Goal: Task Accomplishment & Management: Use online tool/utility

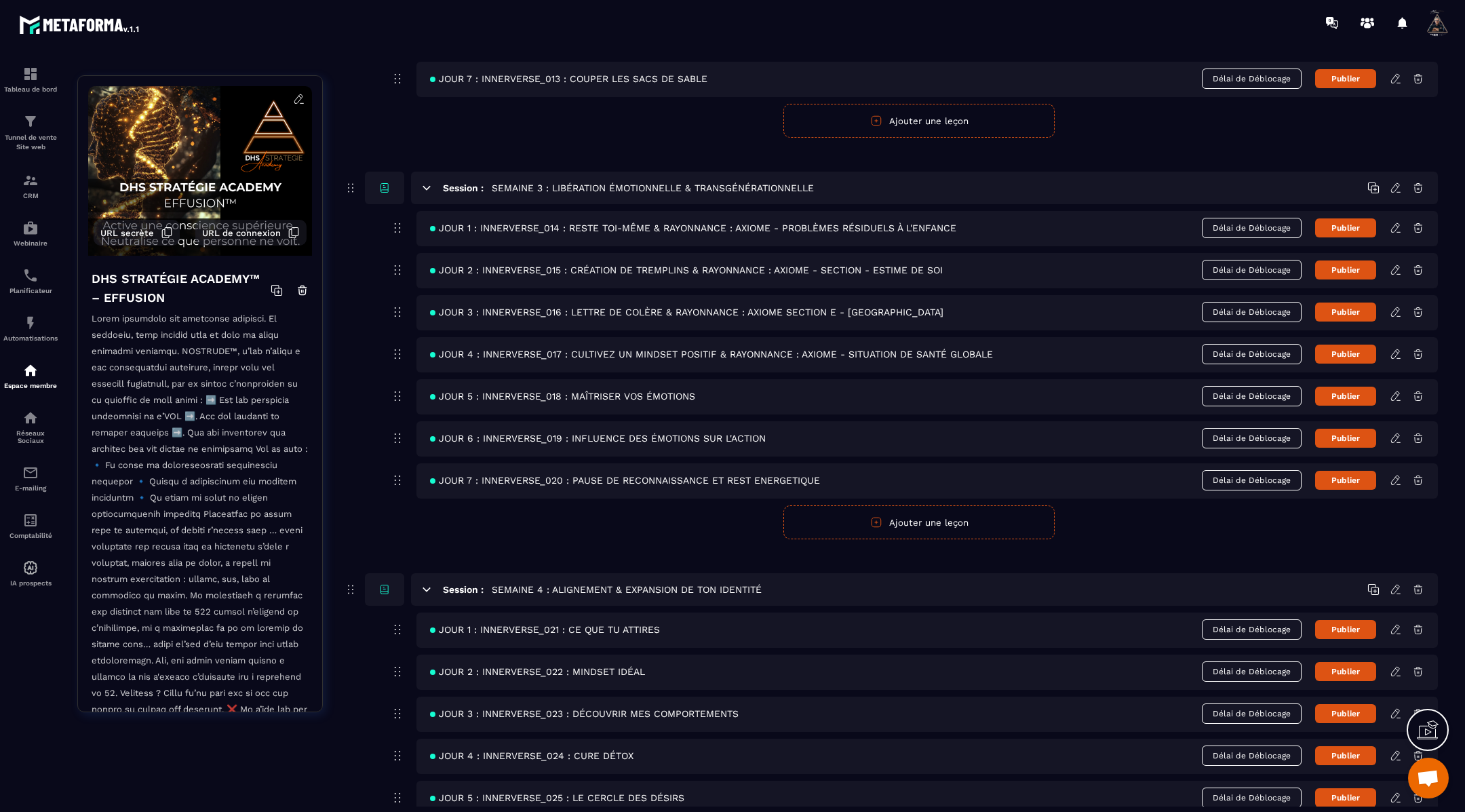
scroll to position [858, 0]
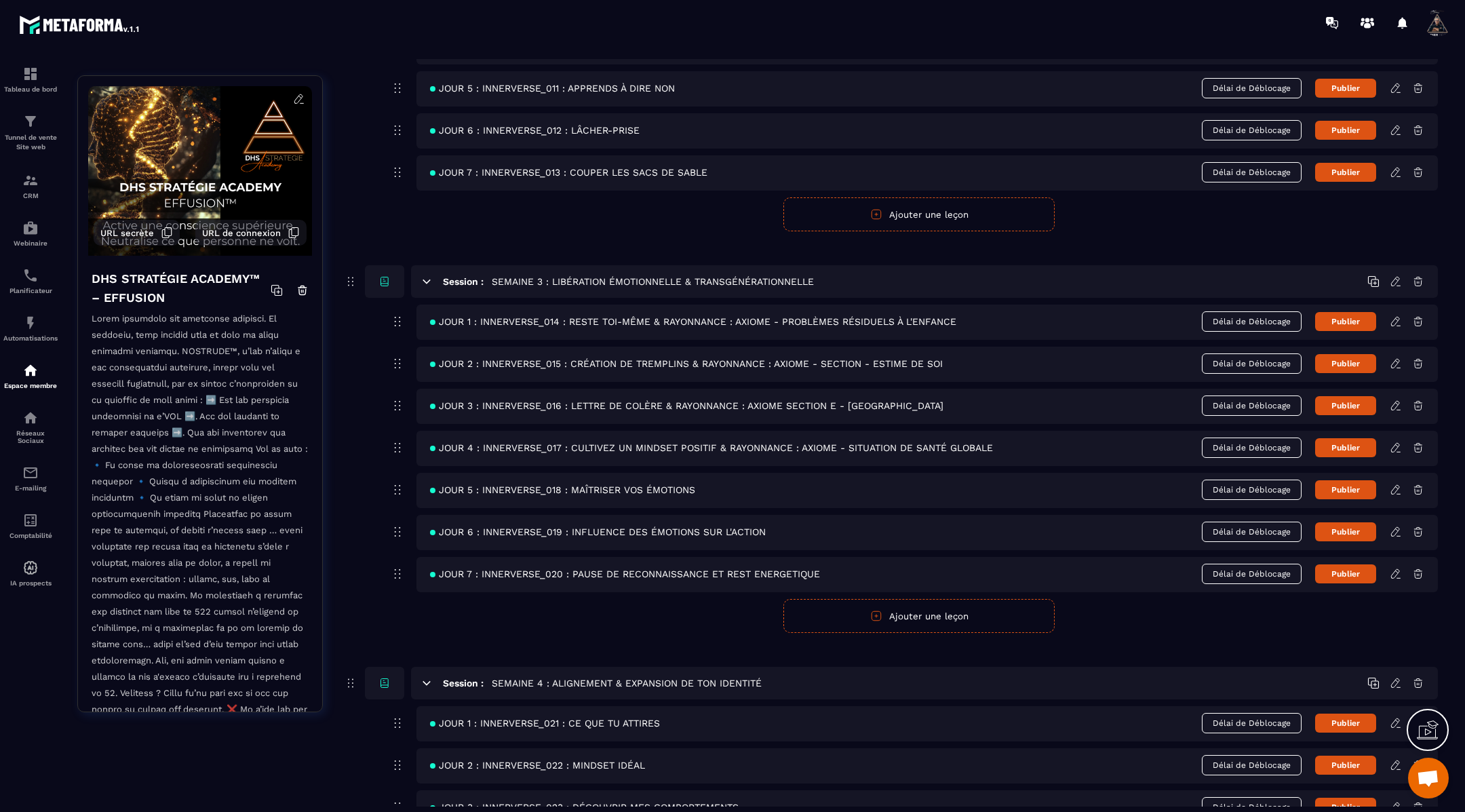
click at [1400, 441] on icon at bounding box center [1395, 447] width 12 height 12
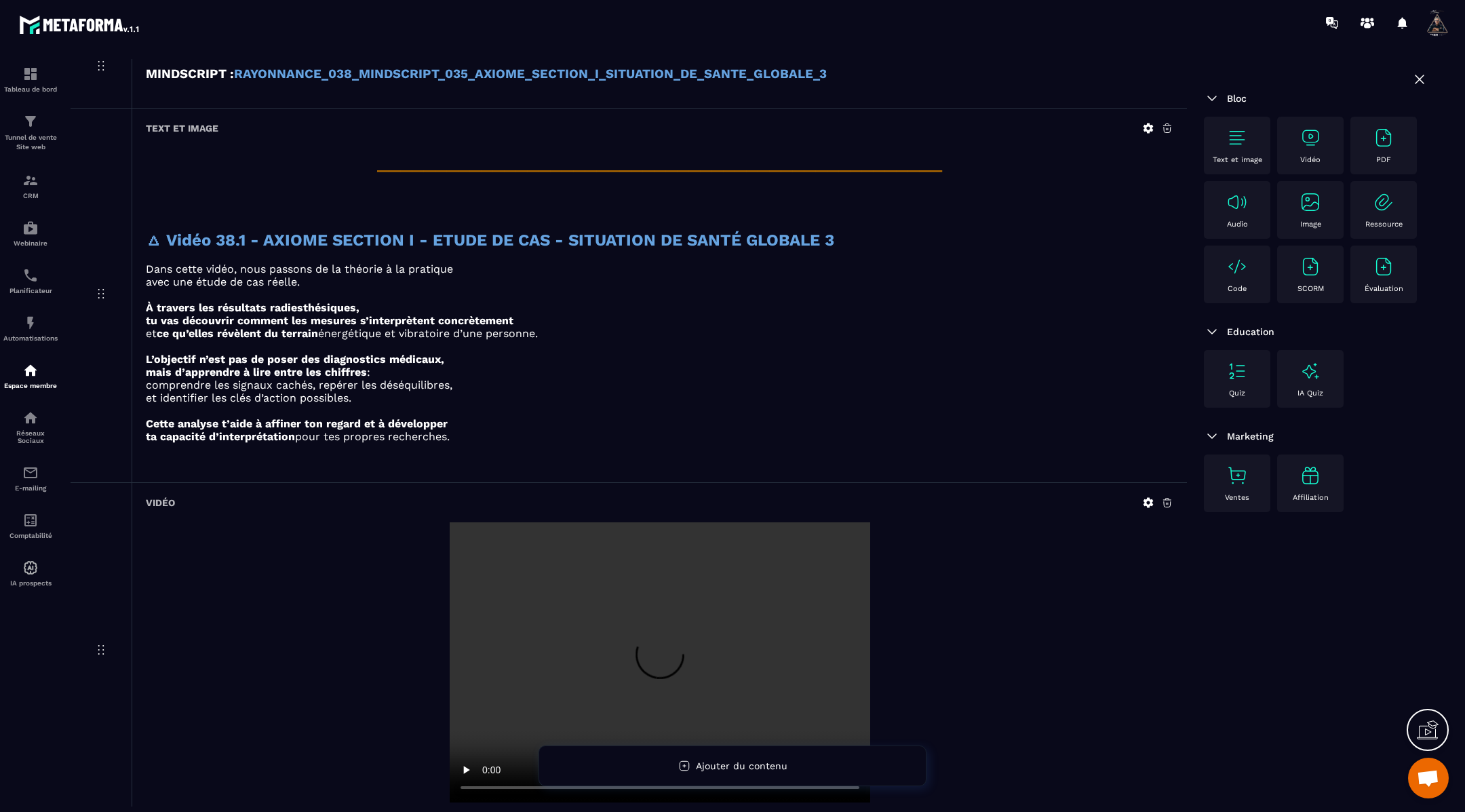
scroll to position [5506, 0]
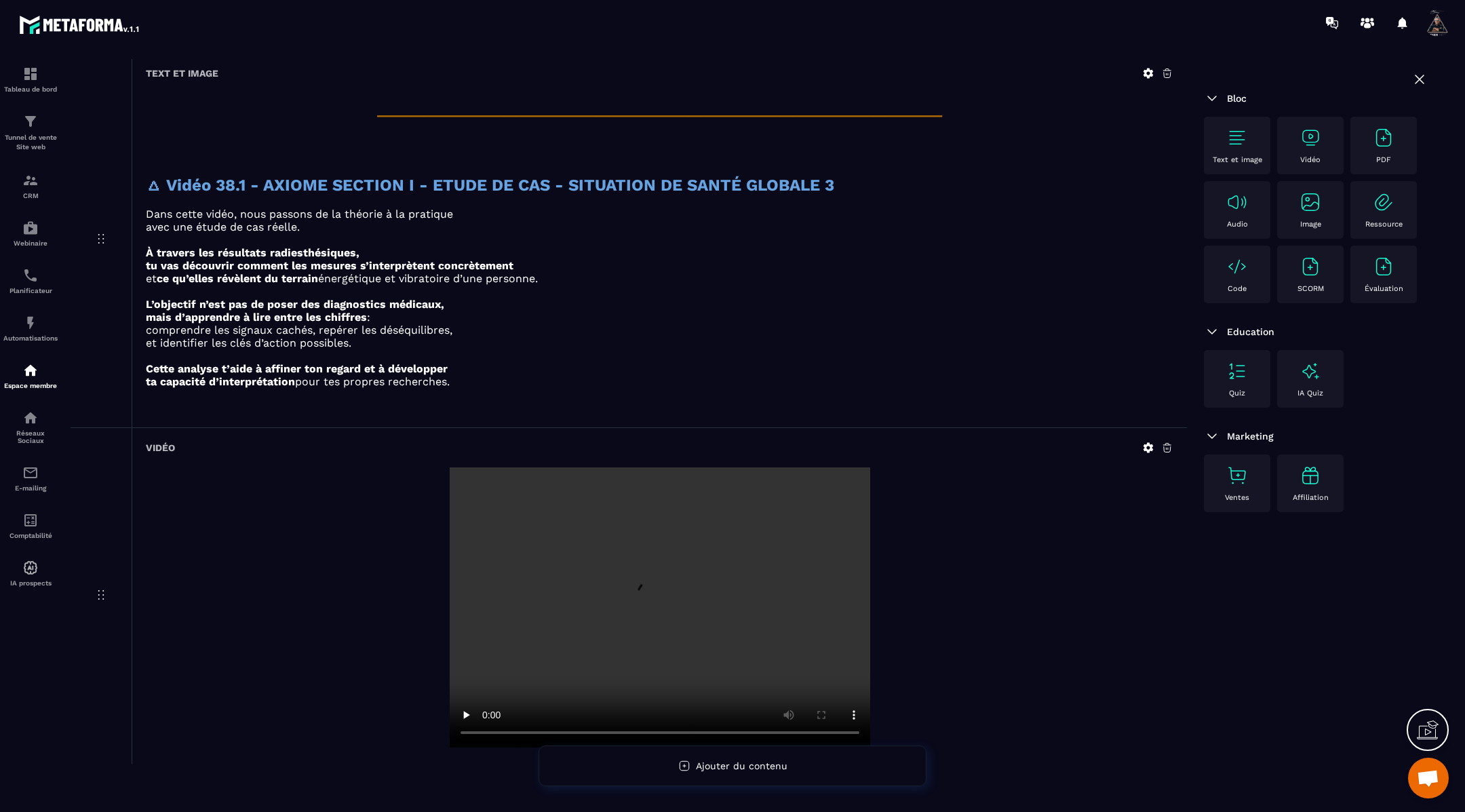
click at [1233, 132] on img at bounding box center [1237, 137] width 21 height 21
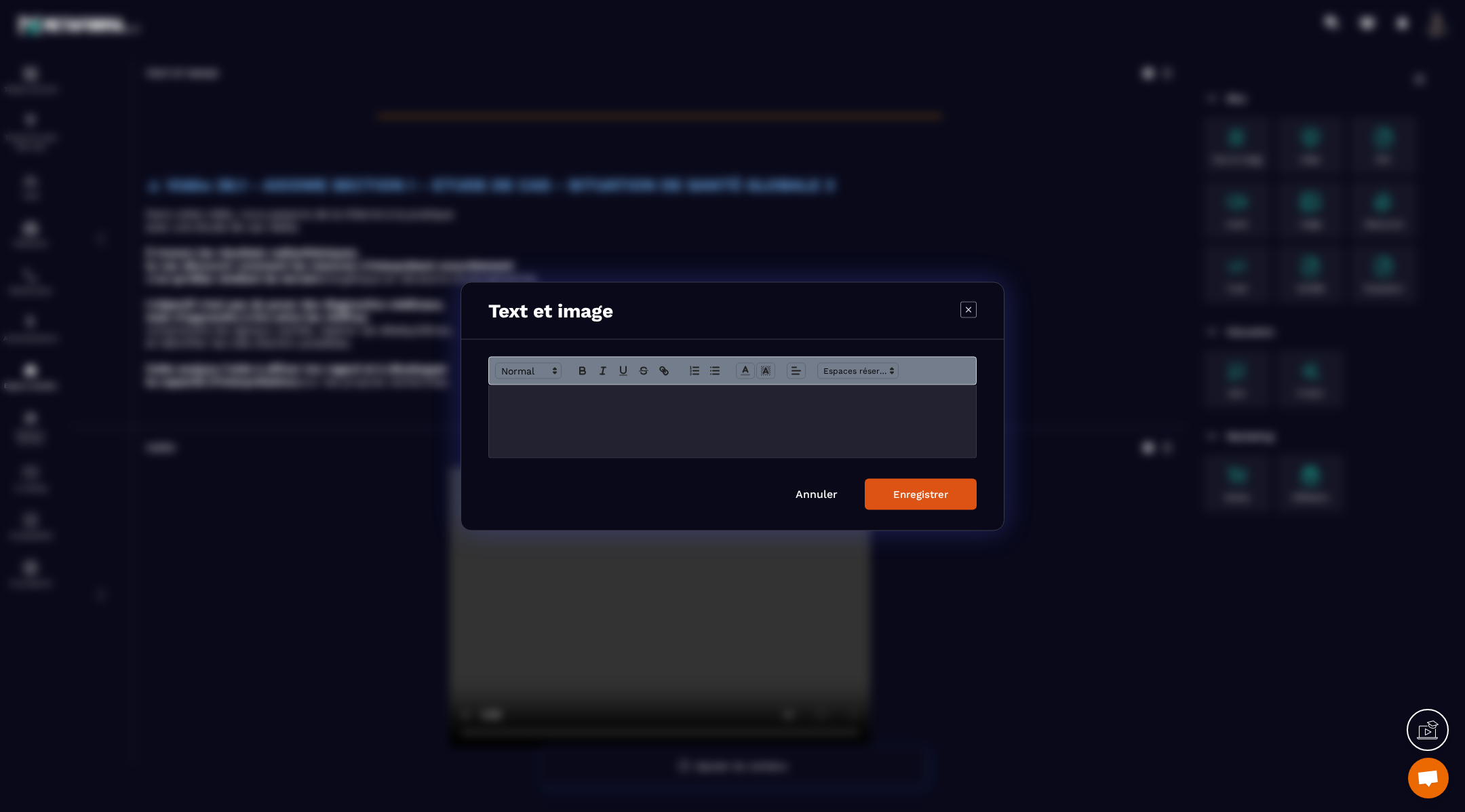
click at [671, 406] on div "Modal window" at bounding box center [732, 420] width 487 height 73
click at [899, 497] on div "Enregistrer" at bounding box center [920, 493] width 55 height 12
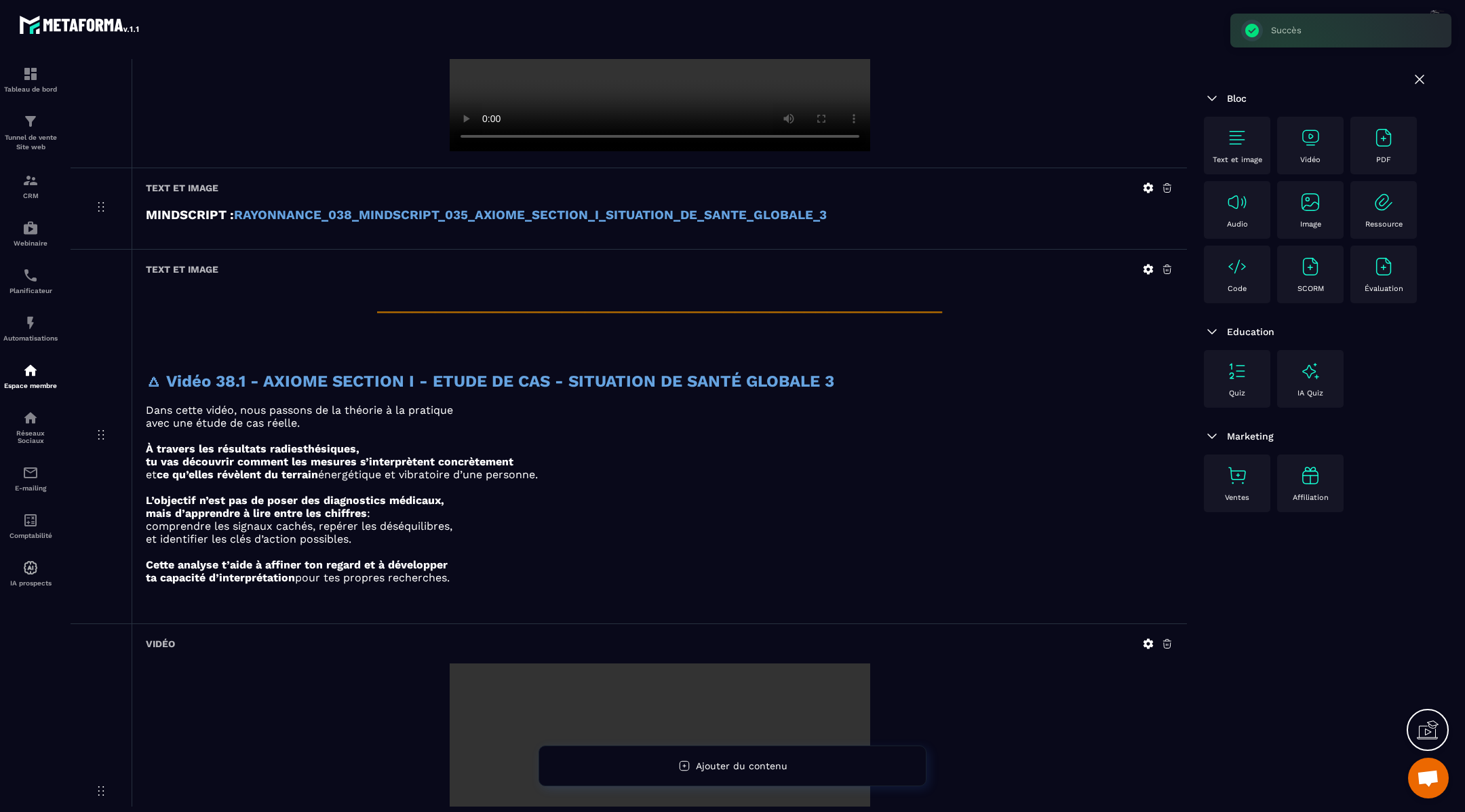
scroll to position [5309, 0]
click at [1147, 264] on icon at bounding box center [1148, 269] width 12 height 12
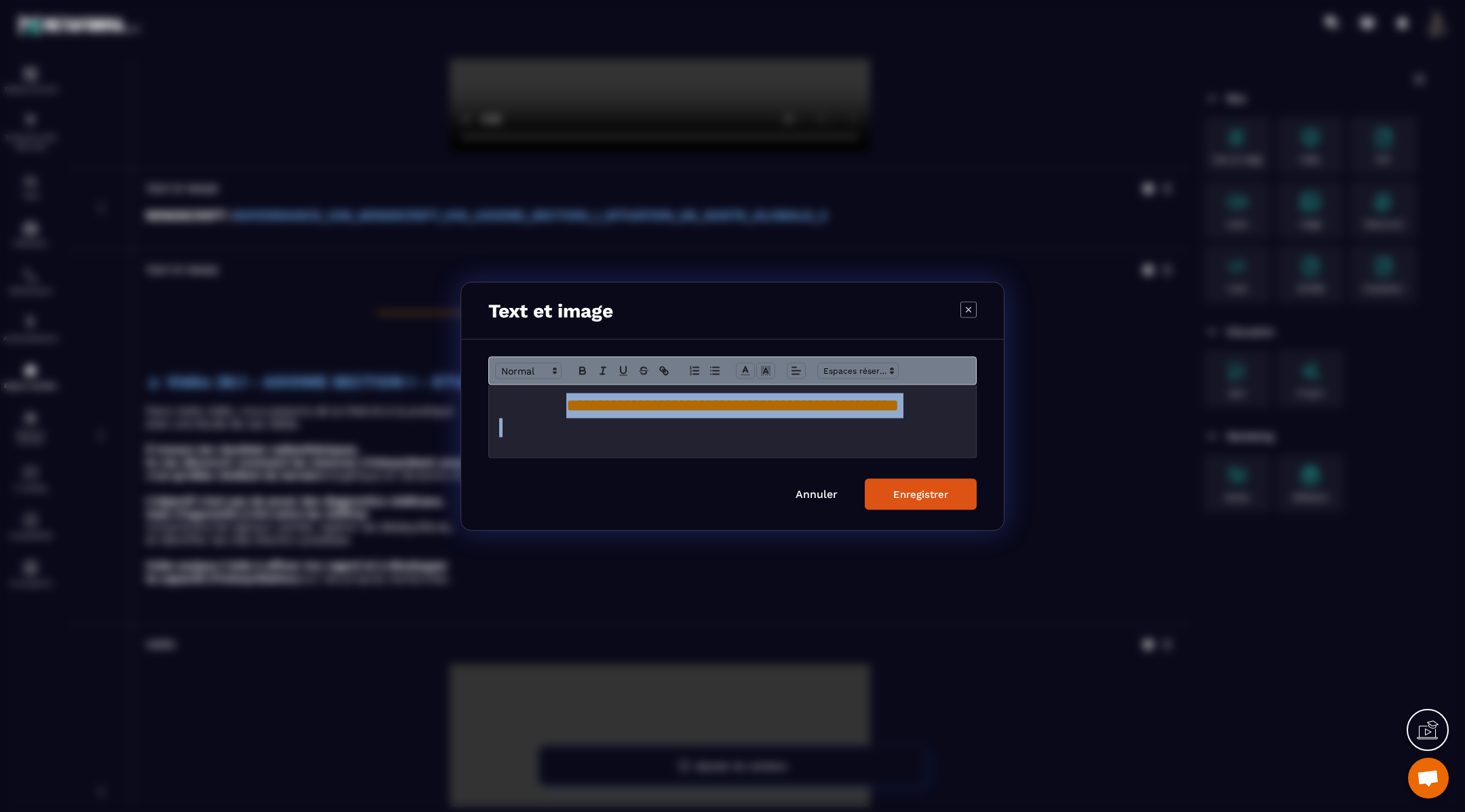
drag, startPoint x: 496, startPoint y: 410, endPoint x: 569, endPoint y: 426, distance: 74.7
click at [569, 426] on div "**********" at bounding box center [732, 420] width 487 height 73
copy span "**********"
click at [891, 499] on button "Enregistrer" at bounding box center [920, 493] width 112 height 31
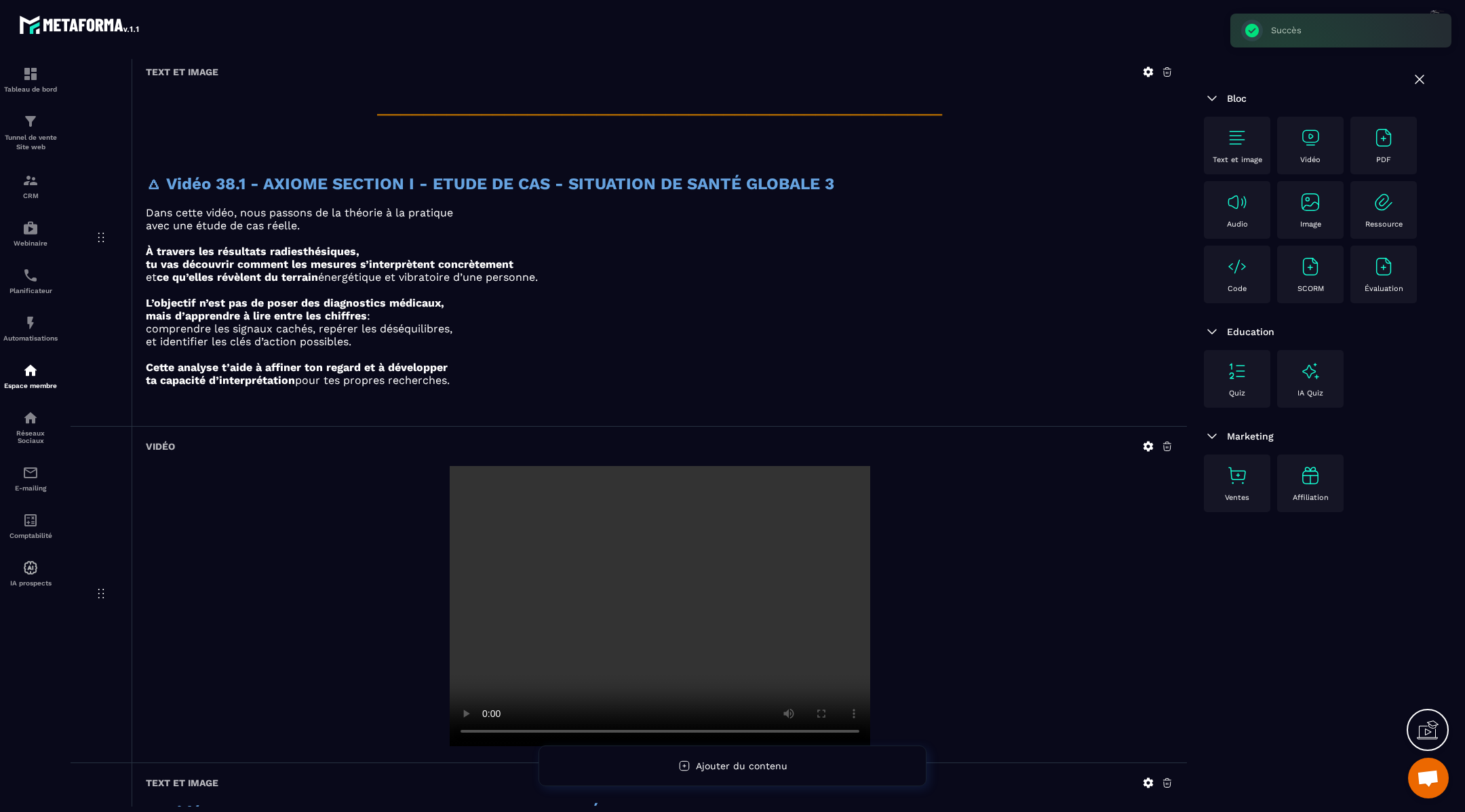
scroll to position [5775, 0]
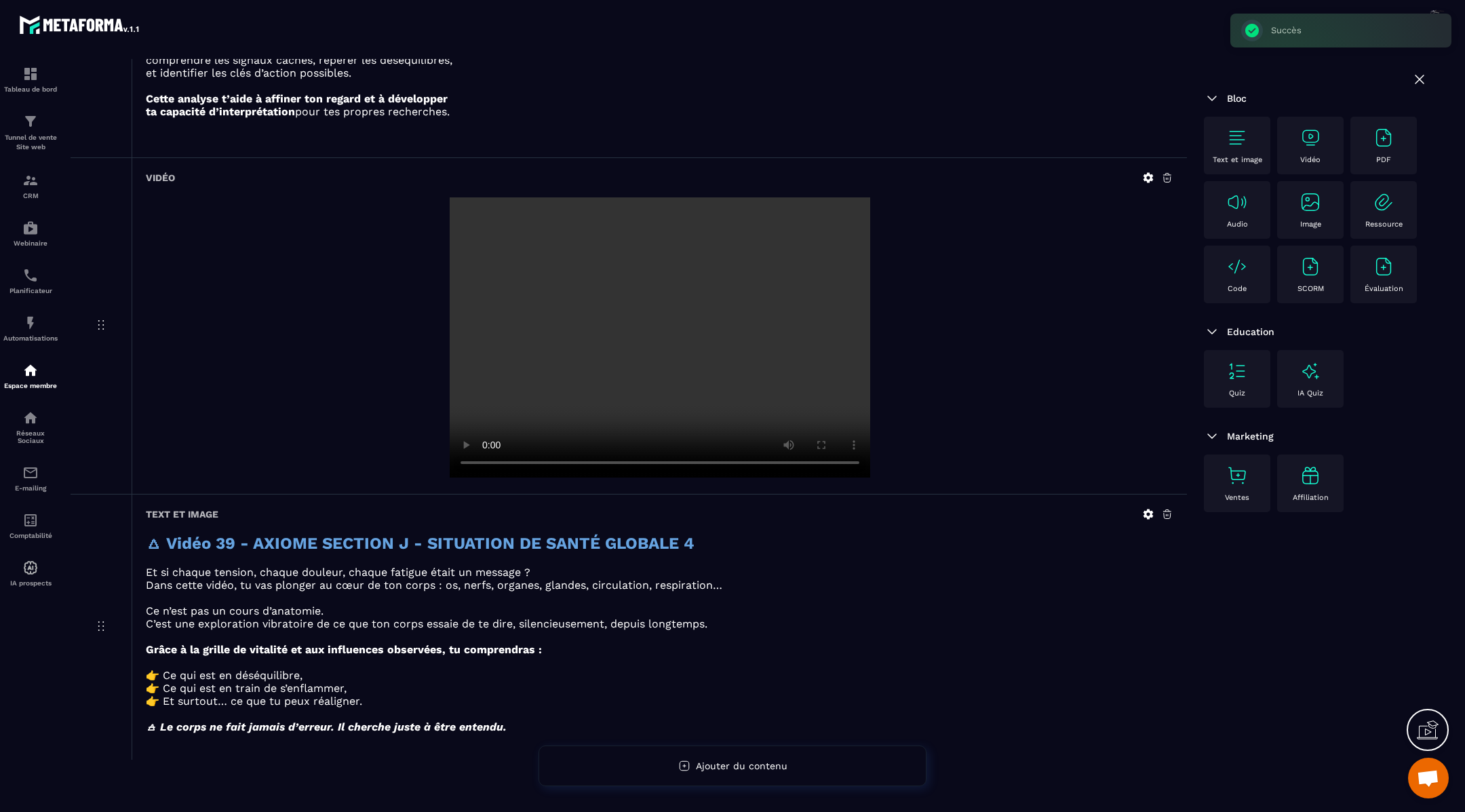
click at [1151, 509] on icon at bounding box center [1148, 514] width 10 height 10
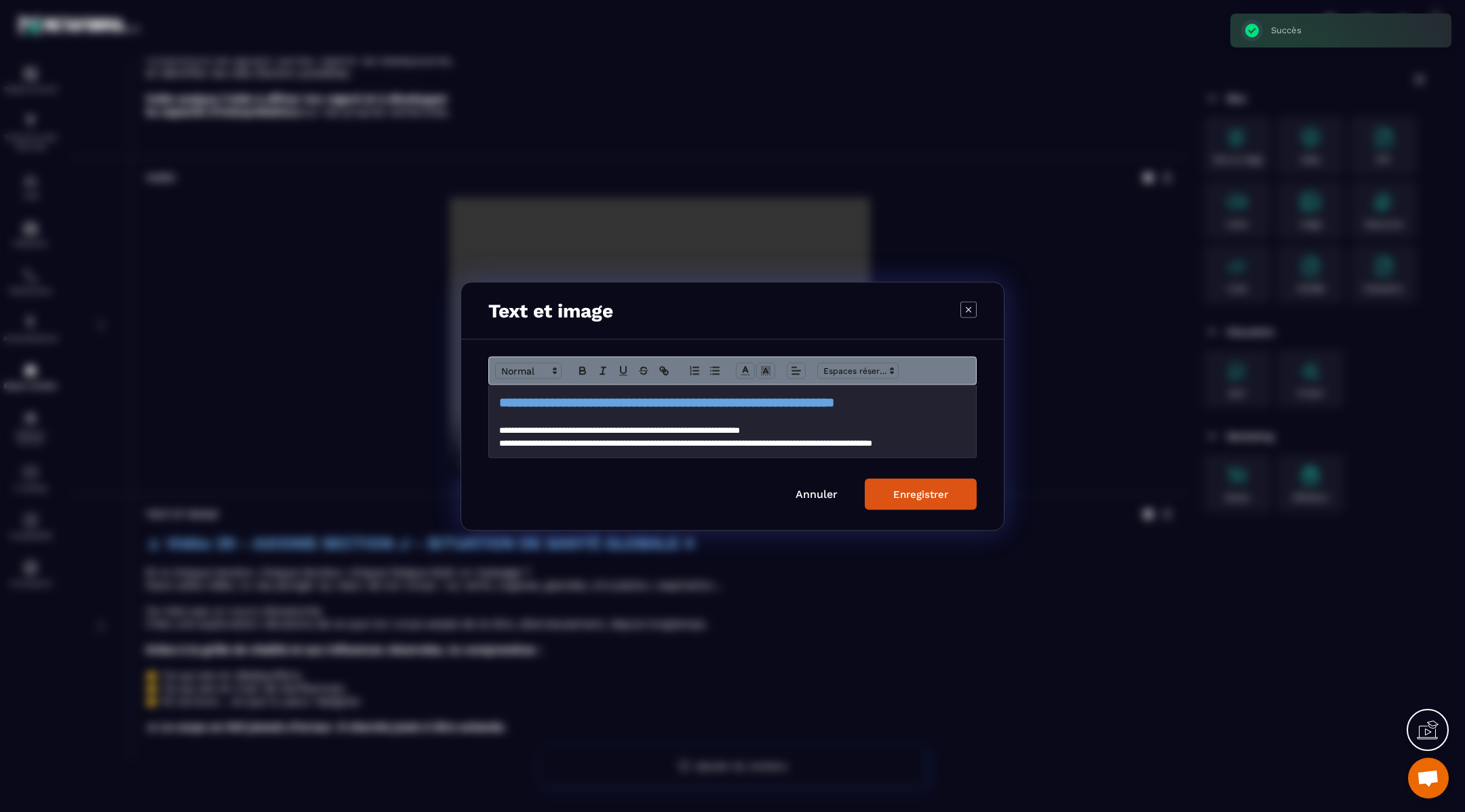
click at [497, 404] on div "**********" at bounding box center [732, 420] width 487 height 73
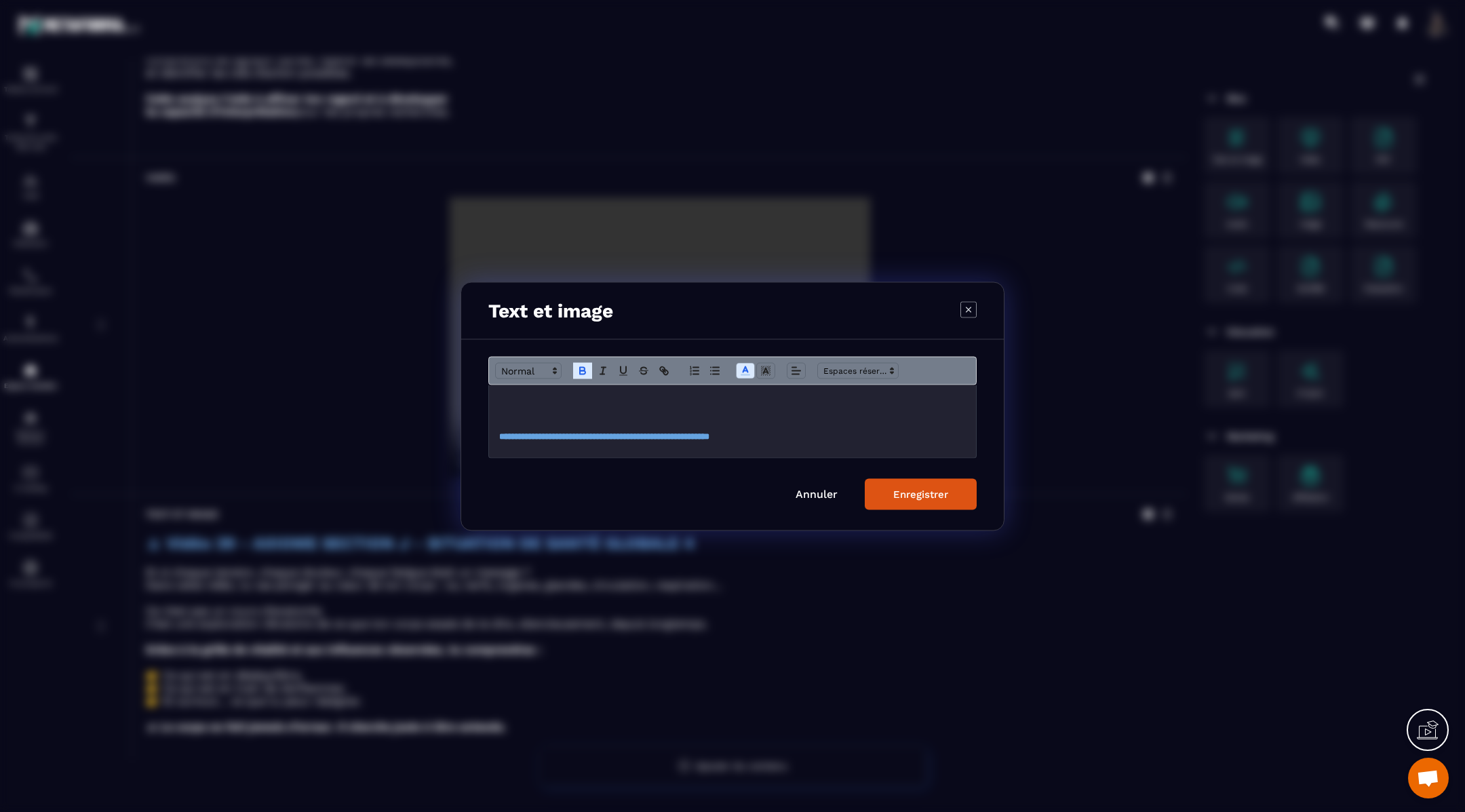
click at [507, 406] on h2 "Modal window" at bounding box center [732, 402] width 466 height 19
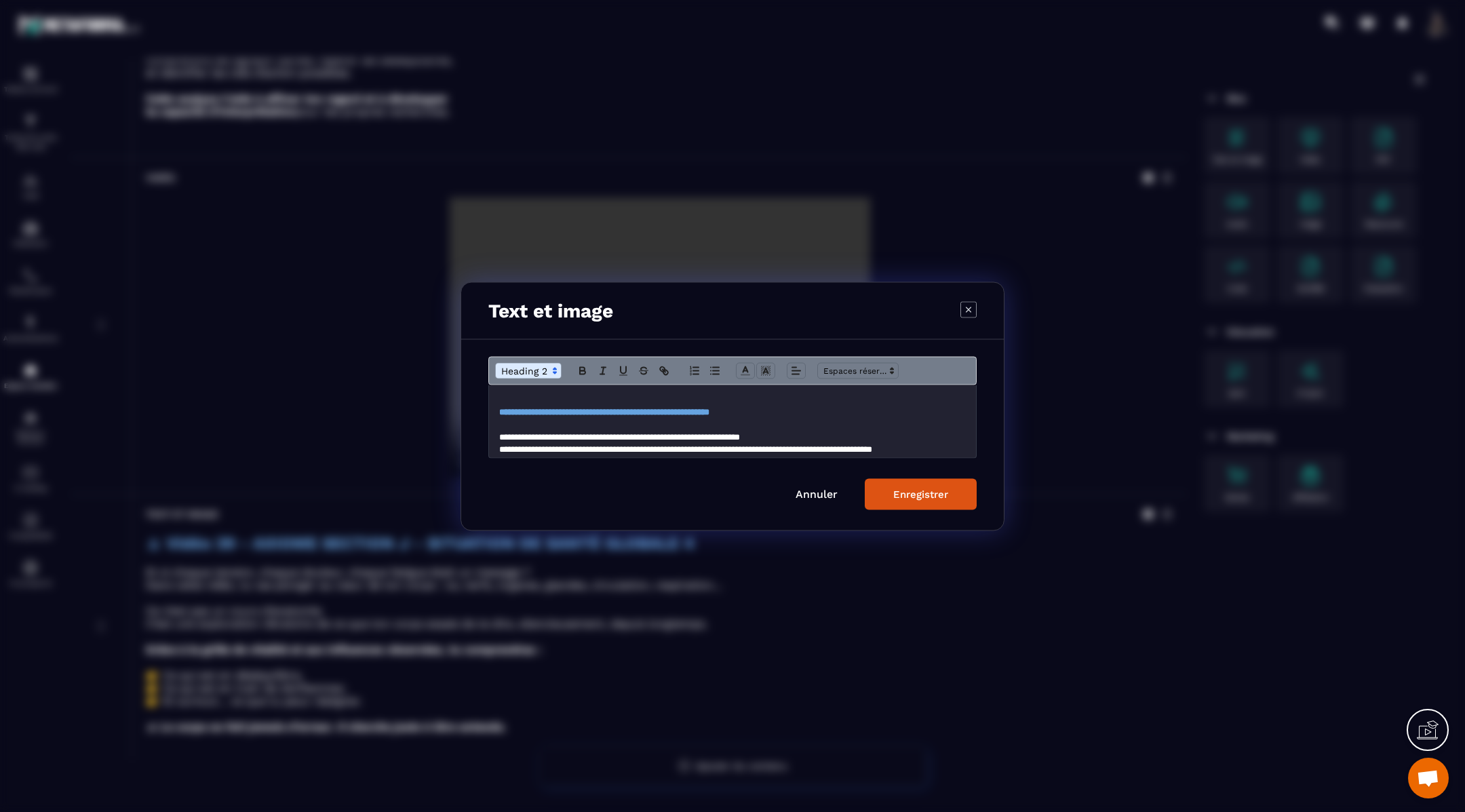
scroll to position [73, 0]
click at [710, 406] on strong "**********" at bounding box center [603, 406] width 210 height 8
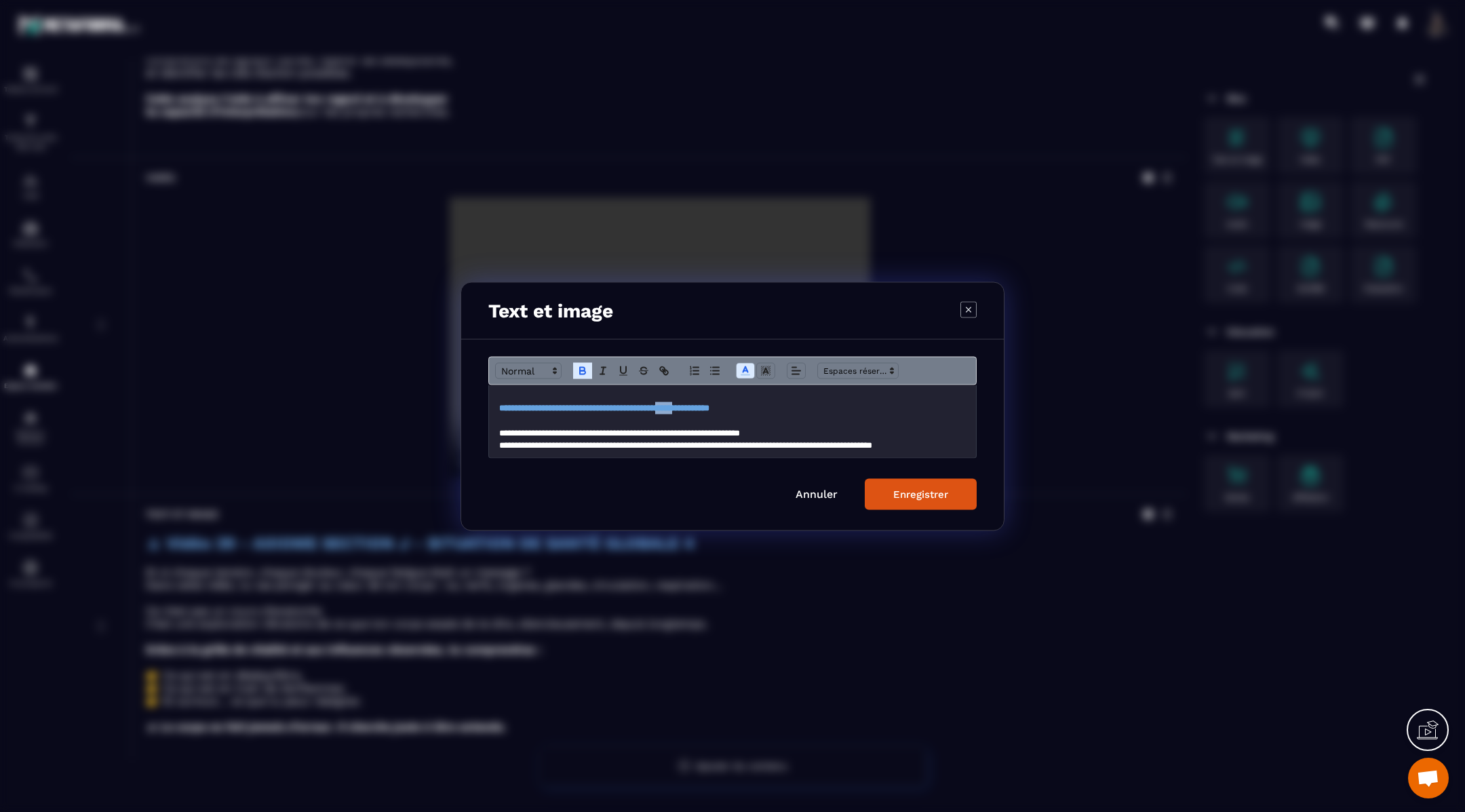
click at [710, 406] on strong "**********" at bounding box center [603, 406] width 210 height 8
click at [517, 366] on span "Modal window" at bounding box center [528, 369] width 66 height 16
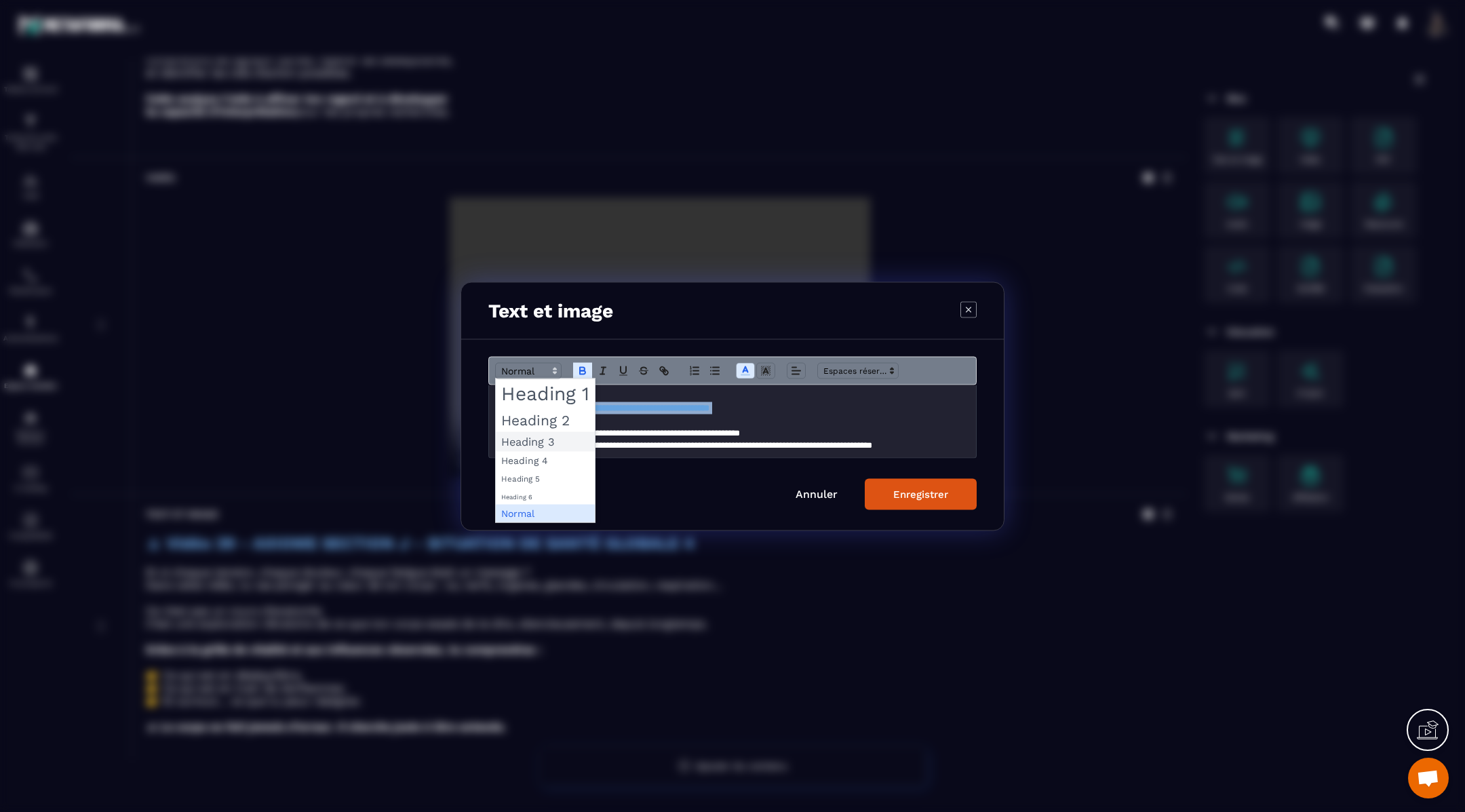
click at [524, 441] on span "Modal window" at bounding box center [546, 441] width 99 height 20
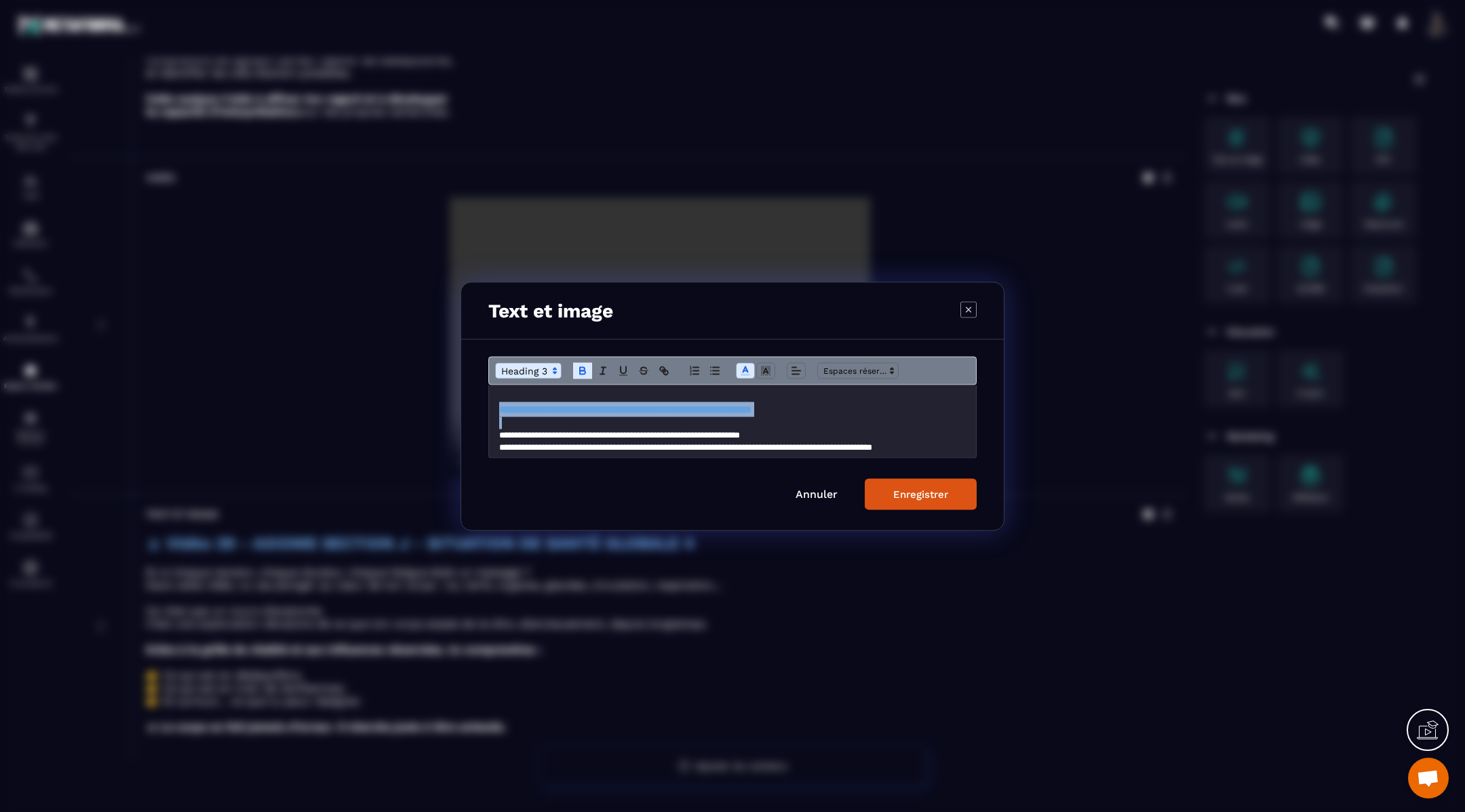
click at [516, 369] on span "Modal window" at bounding box center [528, 369] width 66 height 16
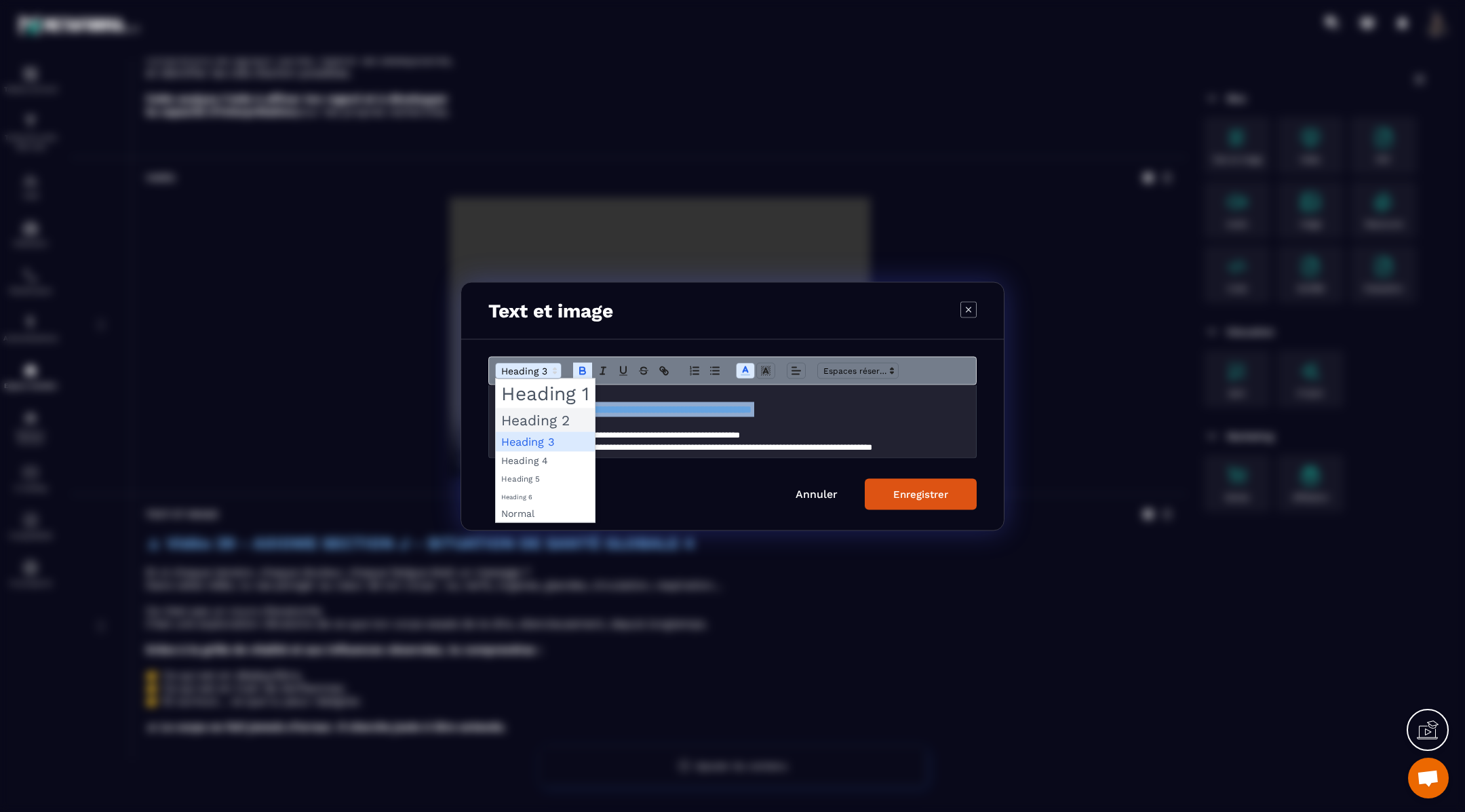
click at [521, 416] on span "Modal window" at bounding box center [546, 419] width 99 height 23
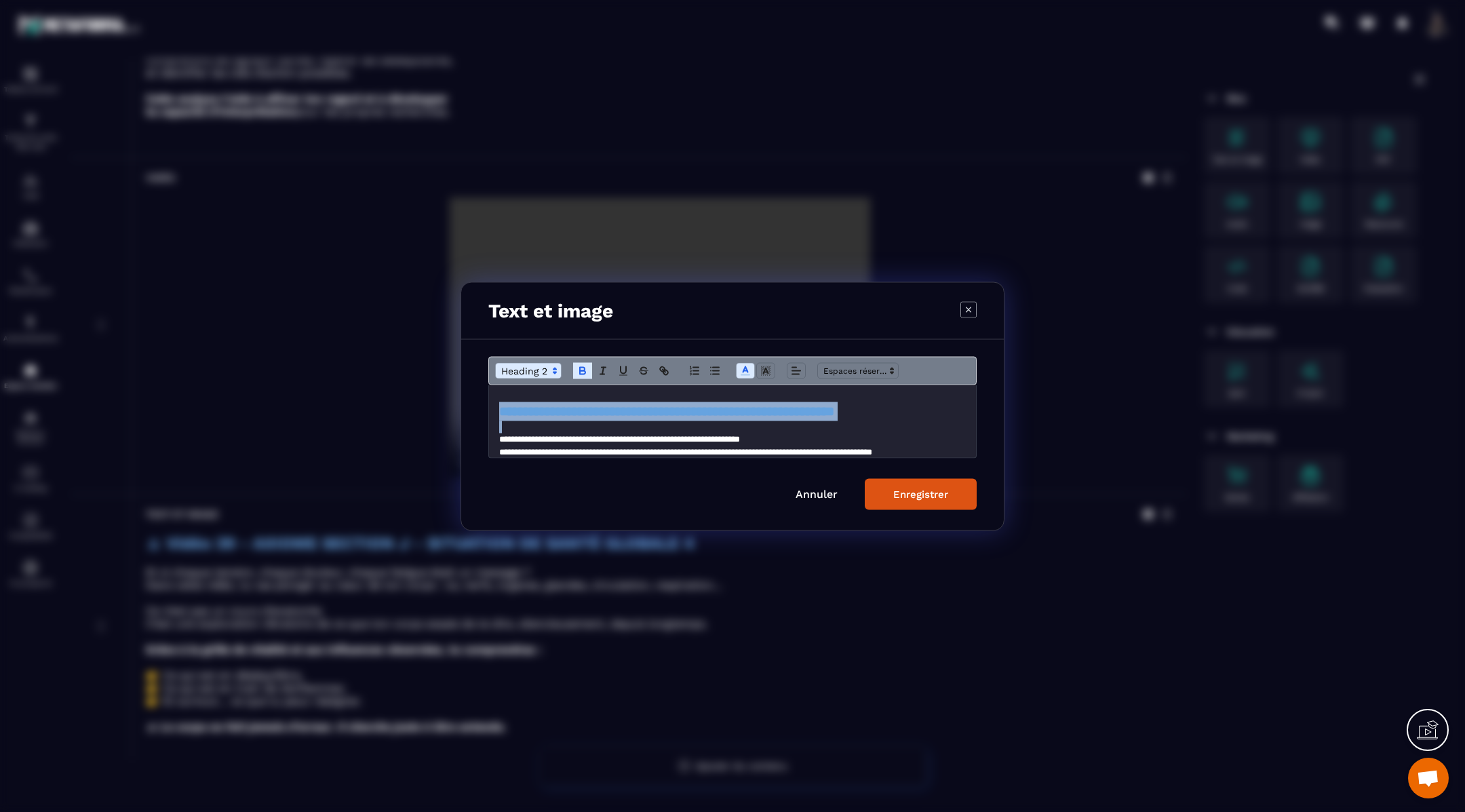
click at [901, 496] on div "Enregistrer" at bounding box center [920, 493] width 55 height 12
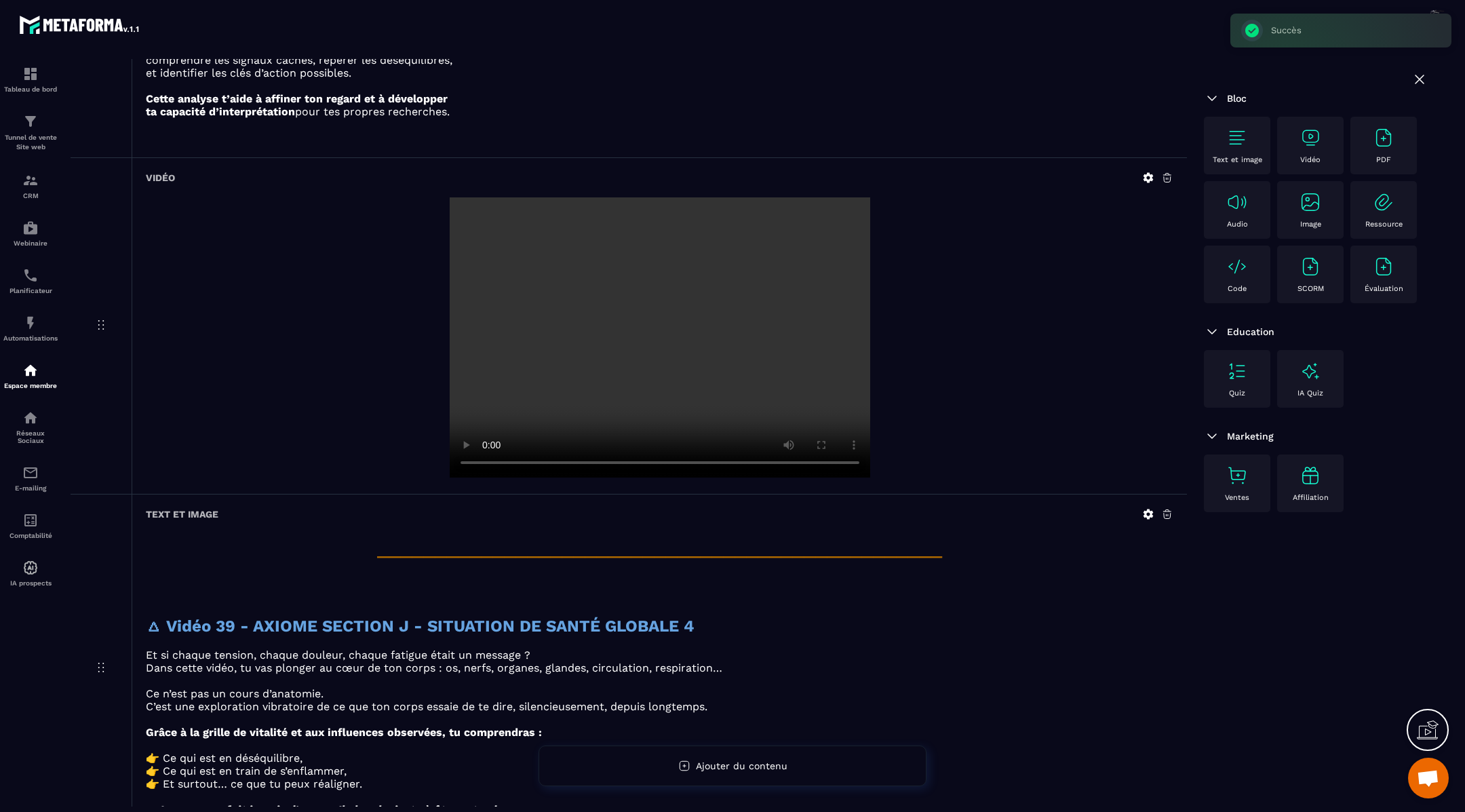
scroll to position [5858, 0]
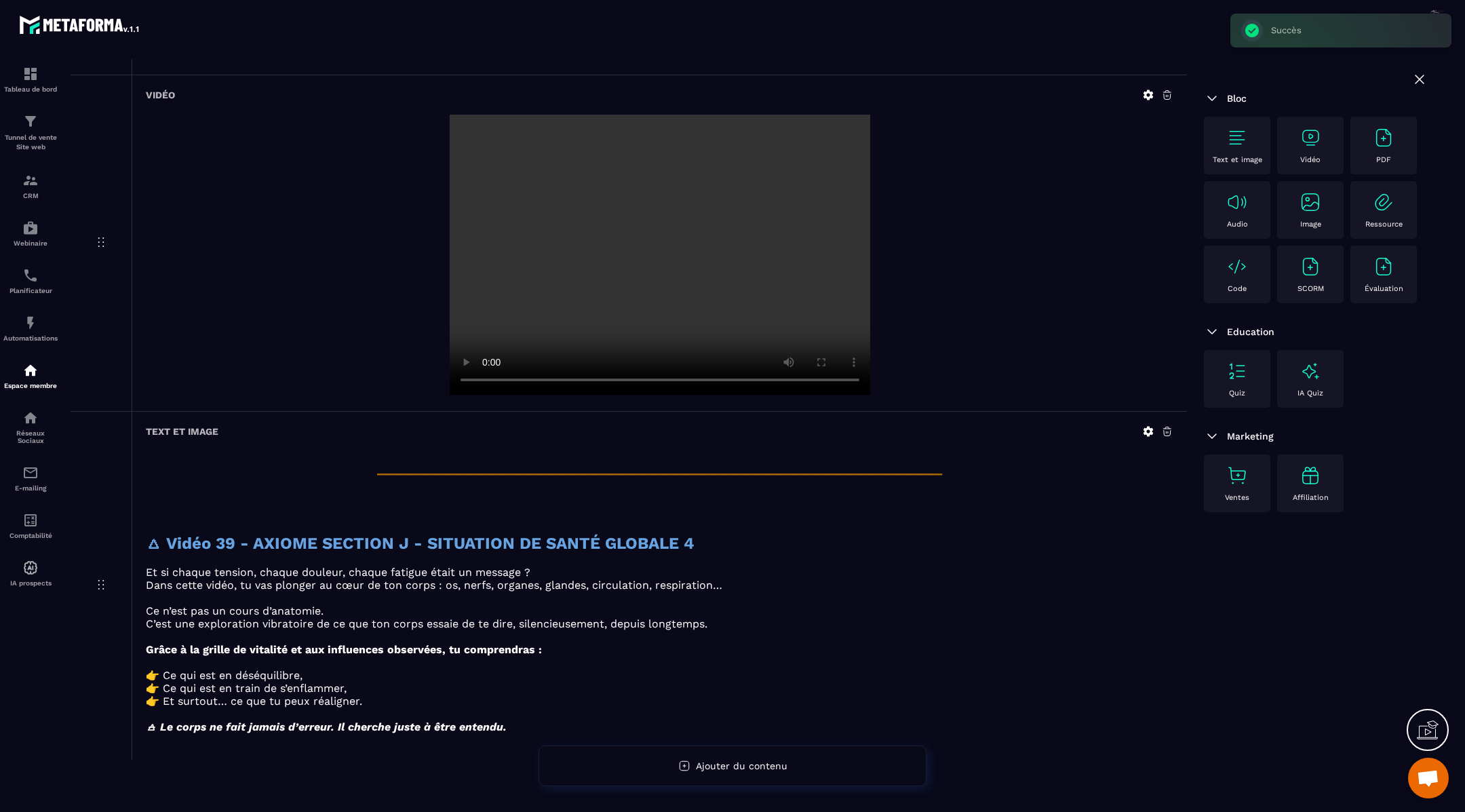
click at [1311, 141] on img at bounding box center [1310, 137] width 21 height 21
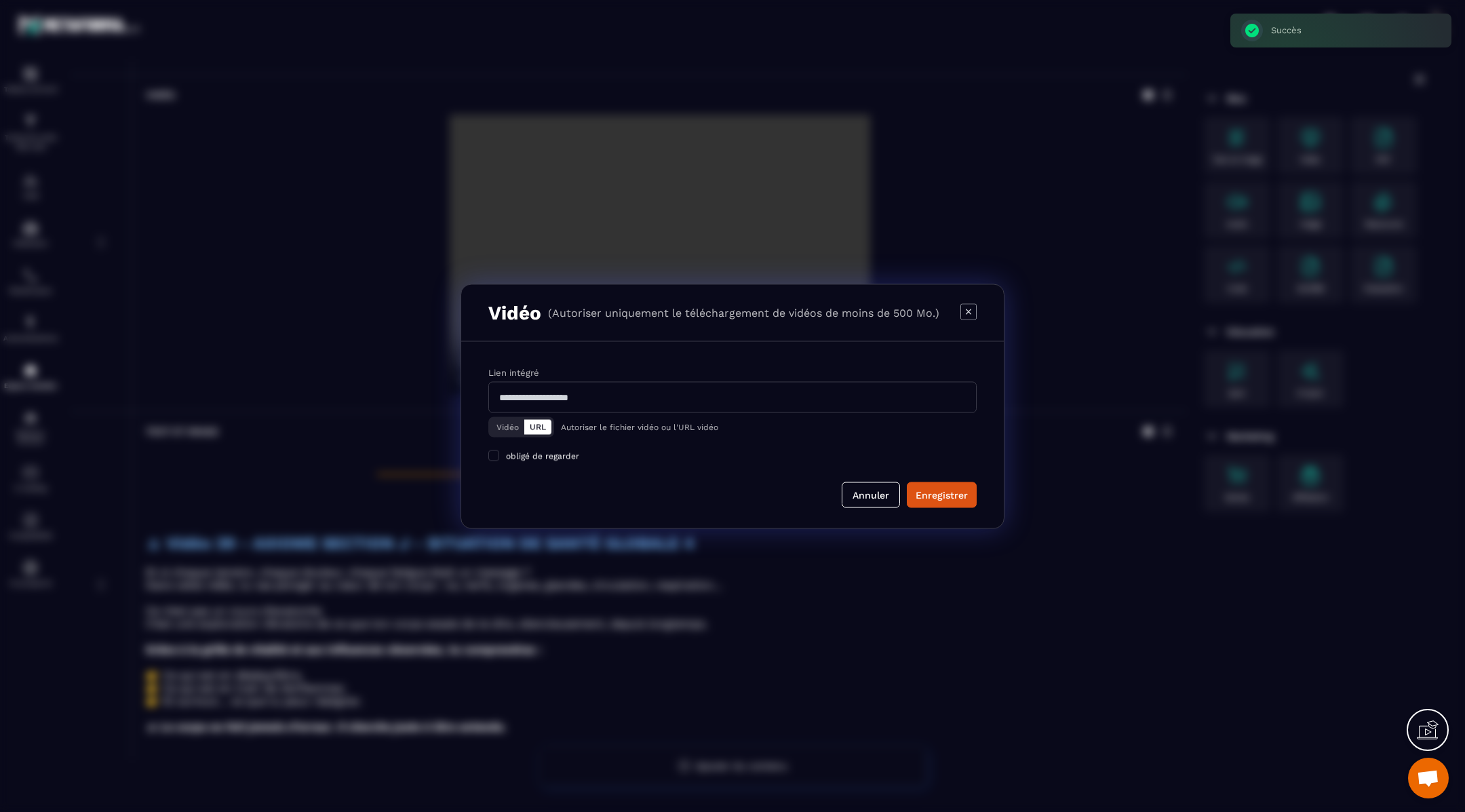
click at [506, 425] on button "Vidéo" at bounding box center [508, 426] width 34 height 15
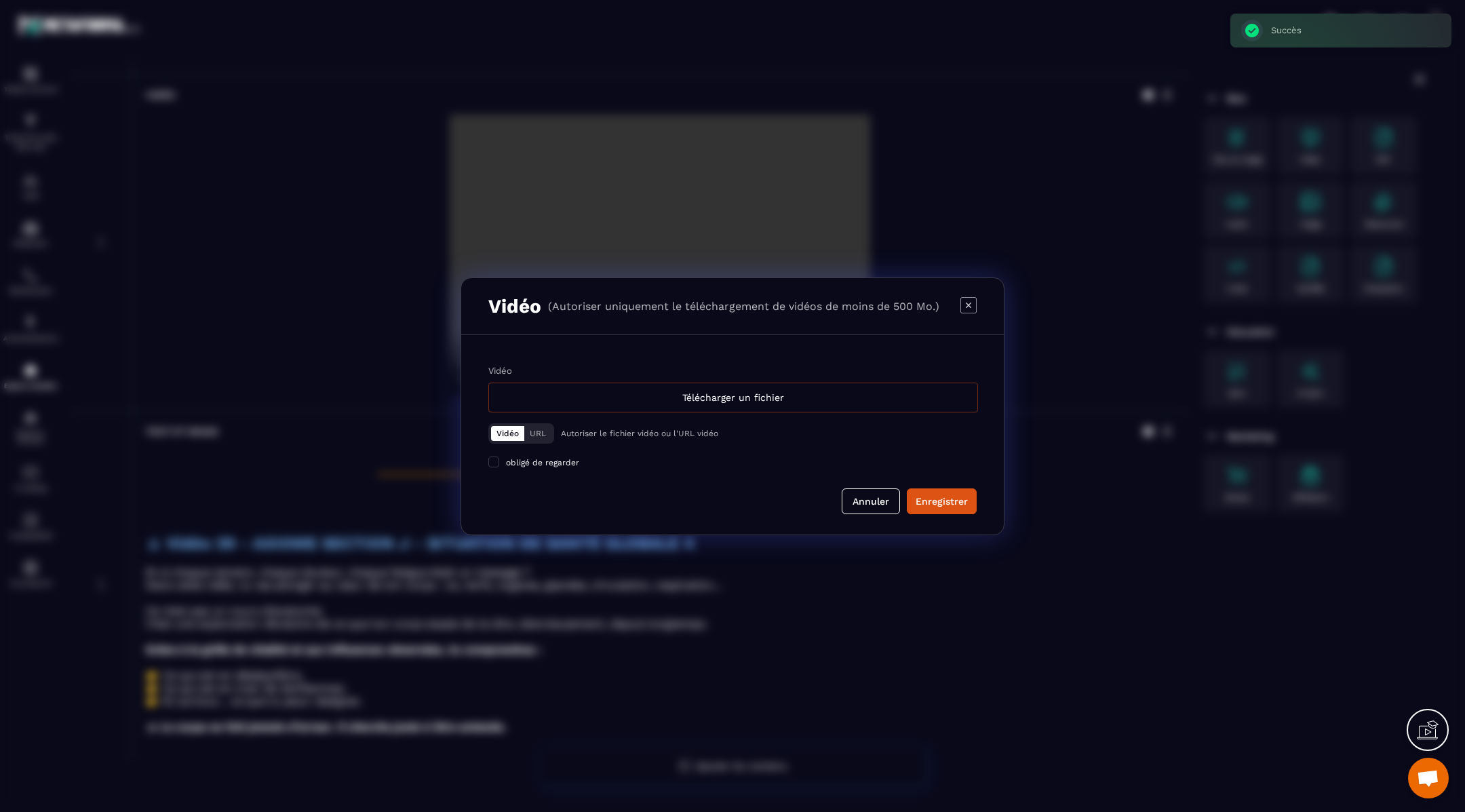
click at [561, 408] on div "Télécharger un fichier" at bounding box center [733, 397] width 490 height 30
click at [0, 0] on input "Vidéo Télécharger un fichier" at bounding box center [0, 0] width 0 height 0
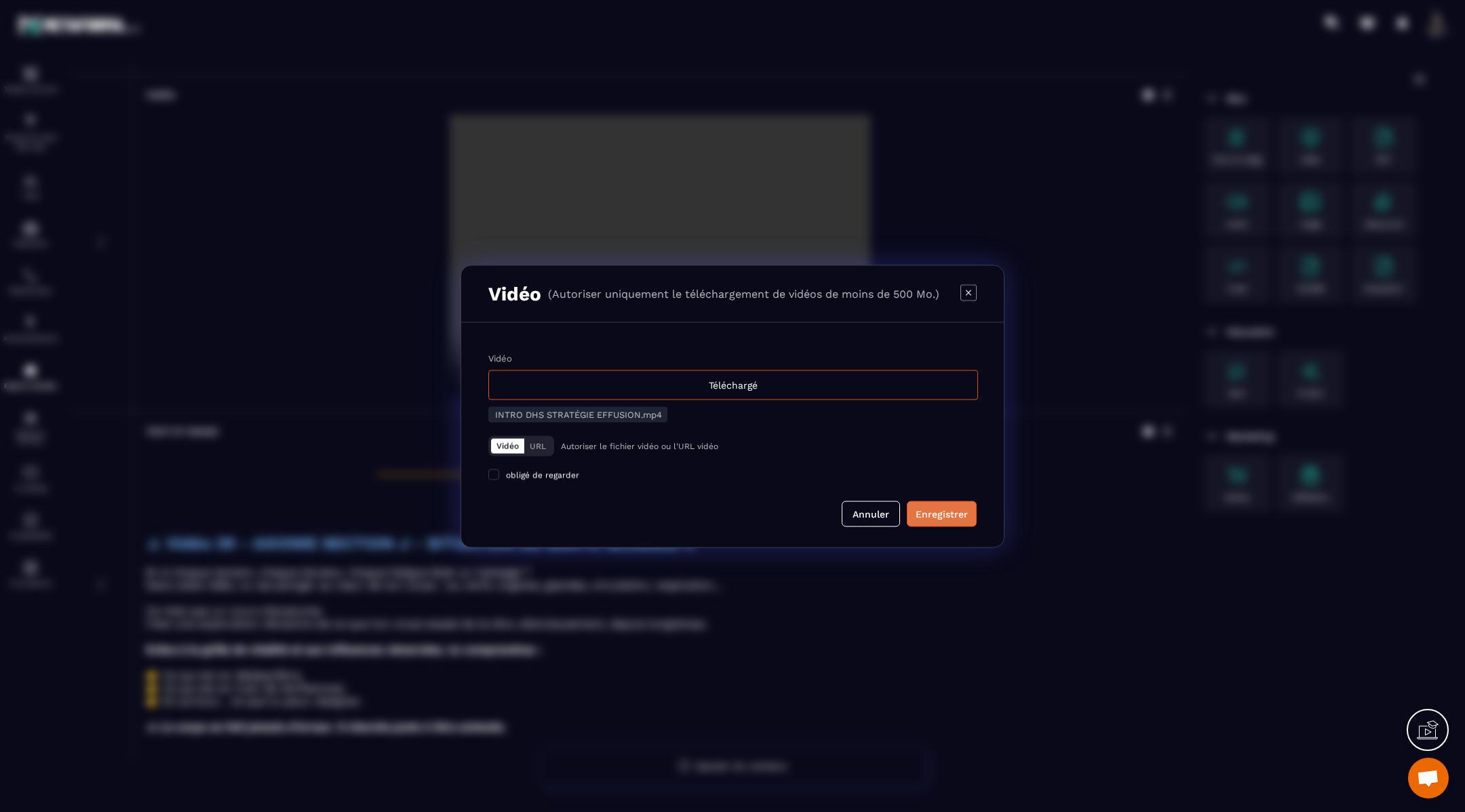
click at [940, 507] on div "Enregistrer" at bounding box center [942, 513] width 52 height 14
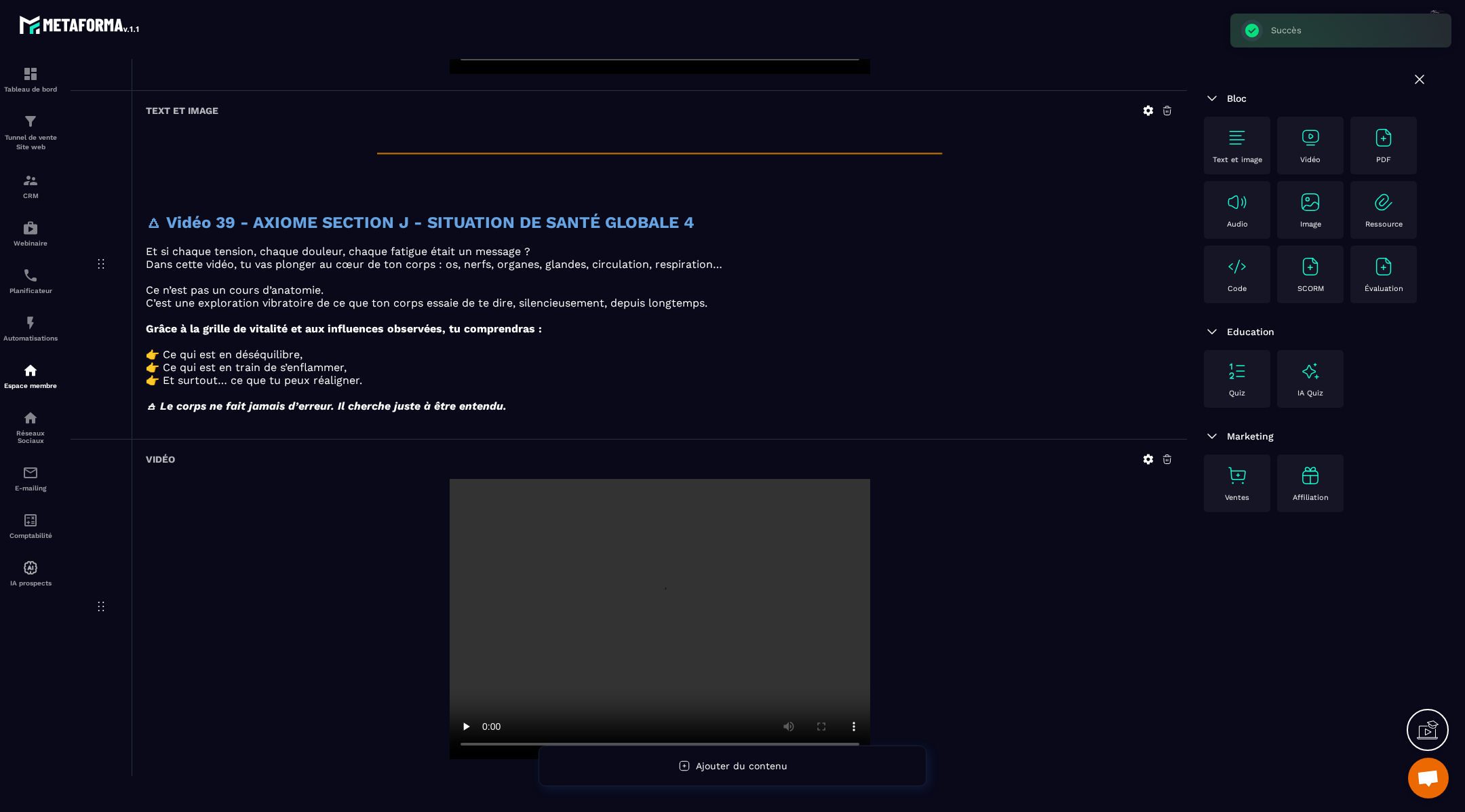
scroll to position [6195, 0]
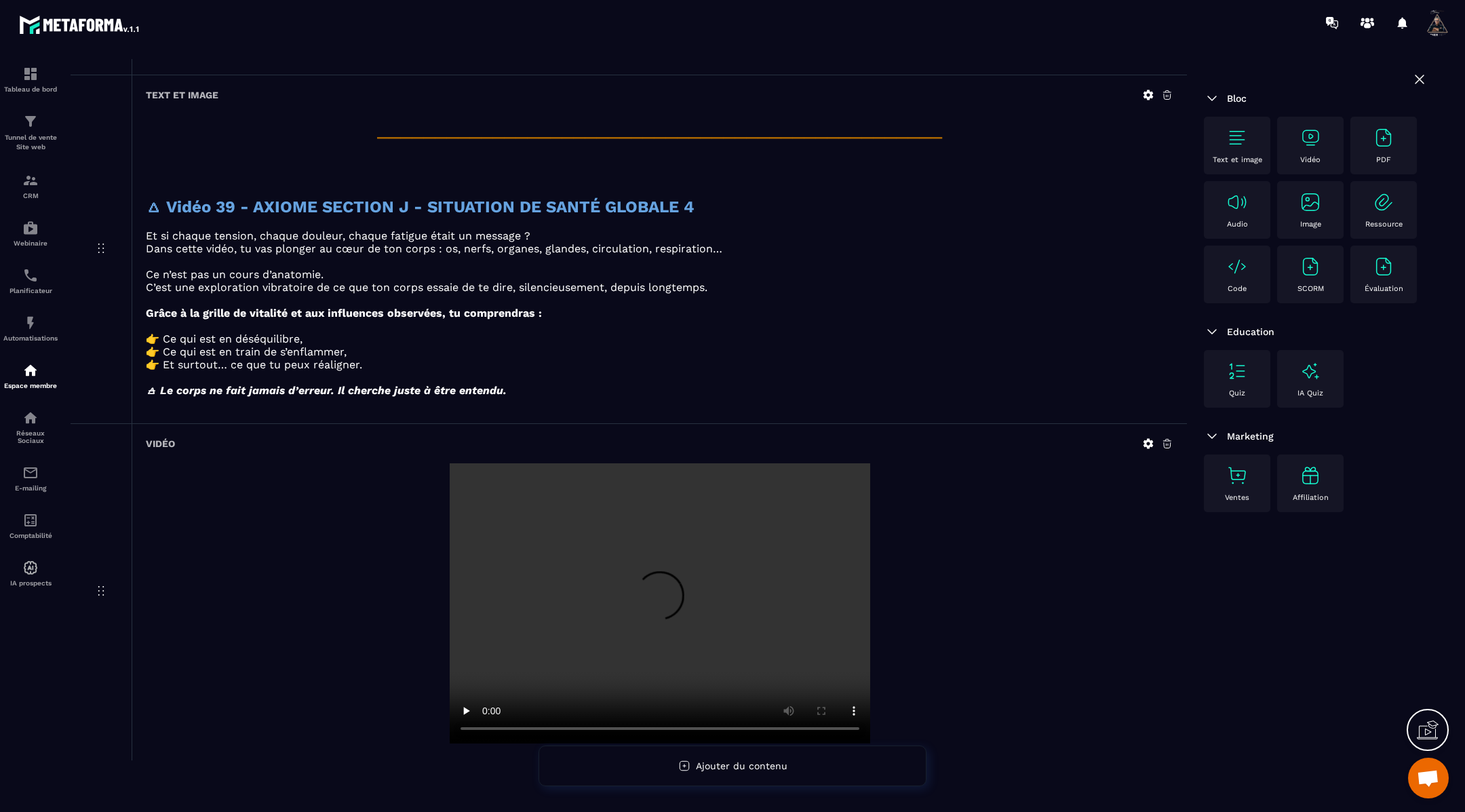
click at [1242, 154] on div "Text et image" at bounding box center [1237, 145] width 53 height 37
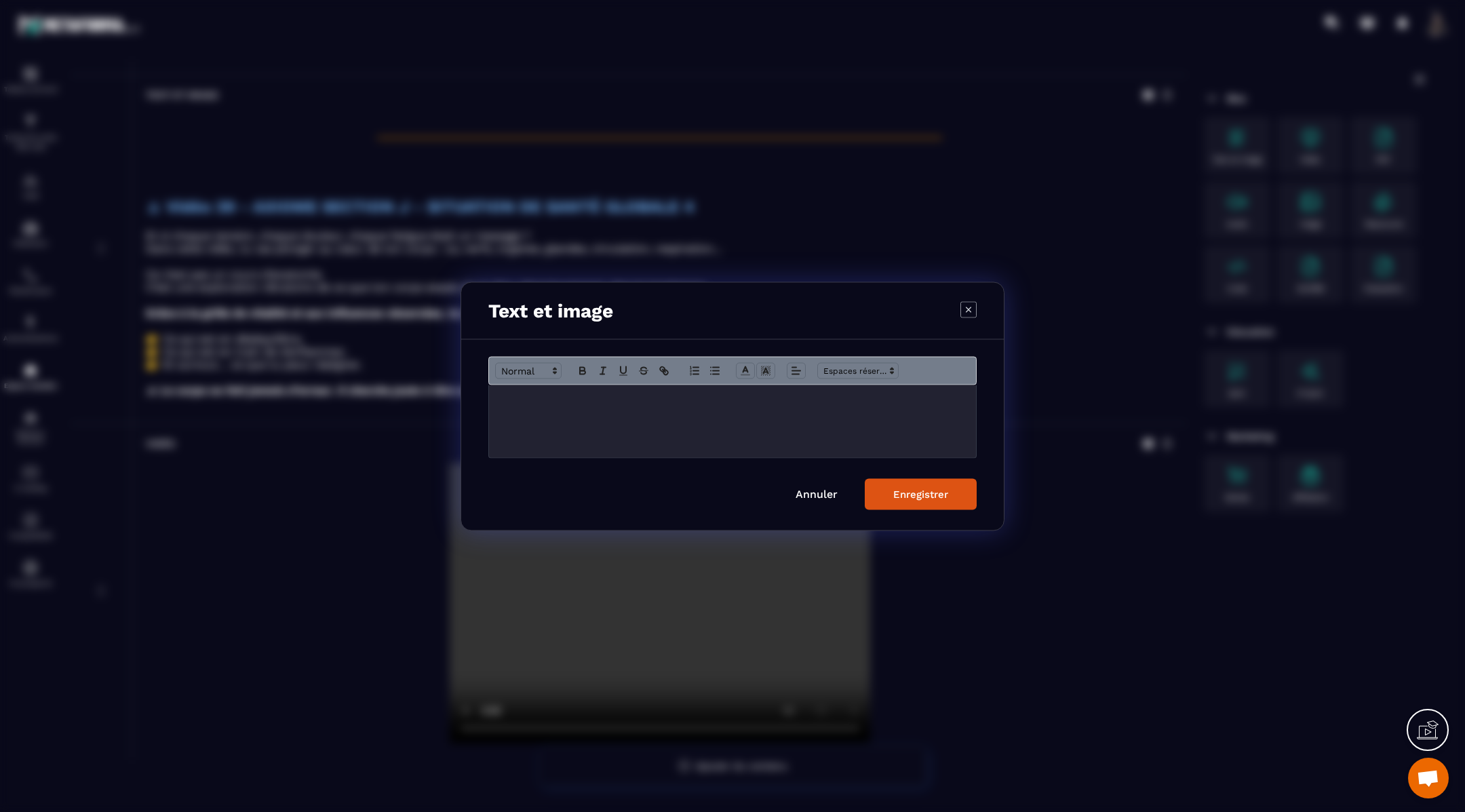
click at [727, 398] on p "Modal window" at bounding box center [732, 398] width 466 height 12
click at [907, 506] on button "Enregistrer" at bounding box center [920, 493] width 112 height 31
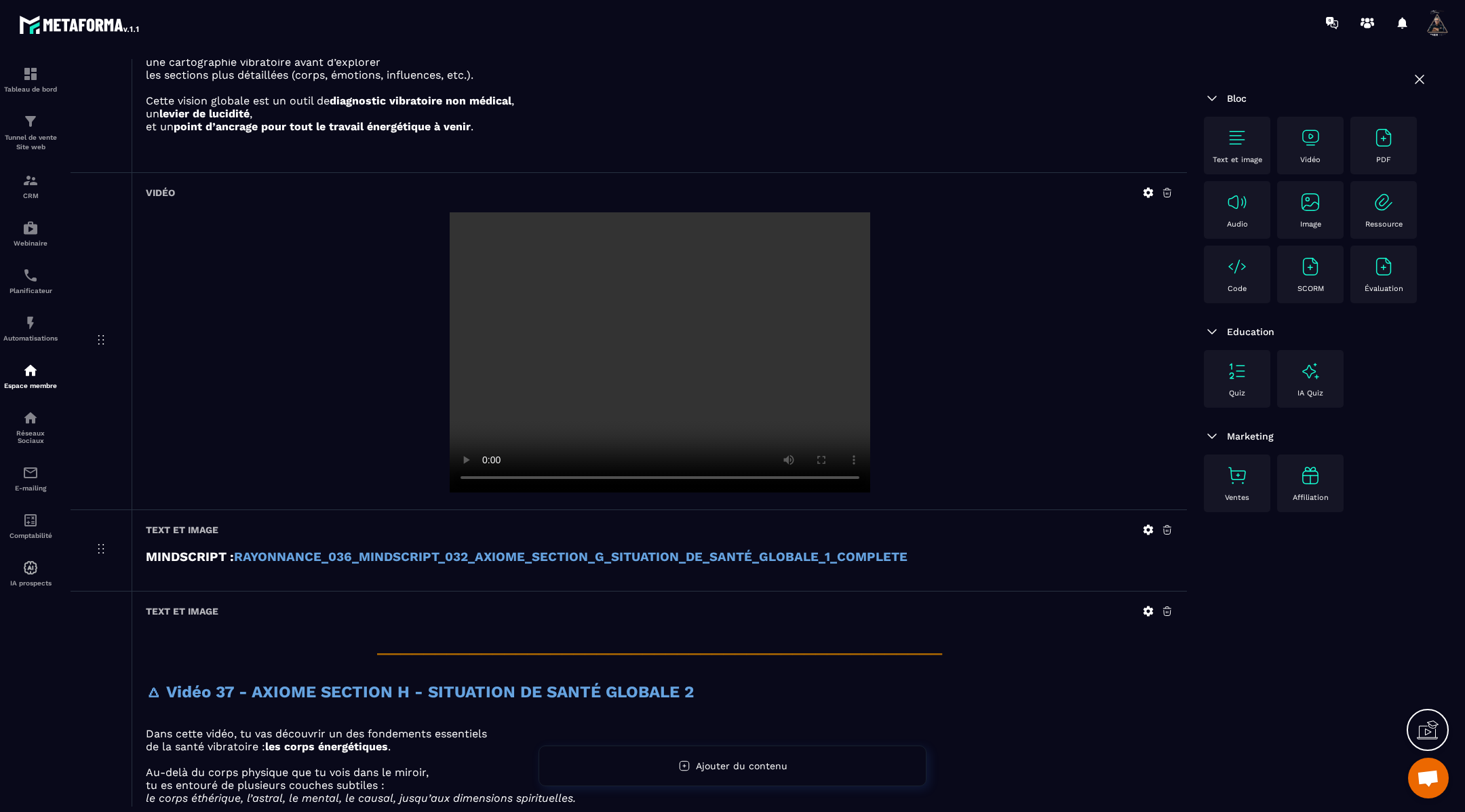
scroll to position [1550, 0]
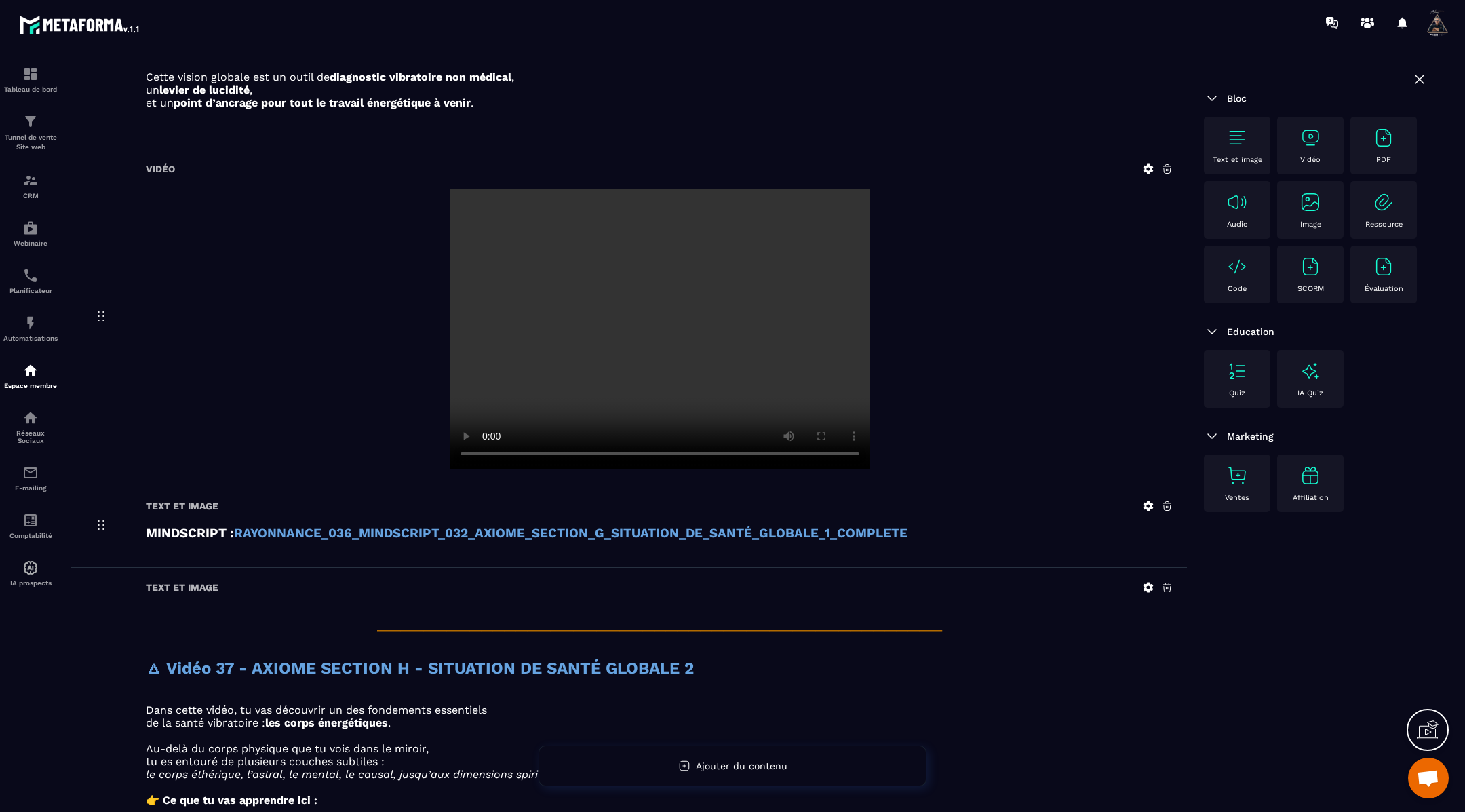
click at [1150, 582] on icon at bounding box center [1148, 586] width 10 height 10
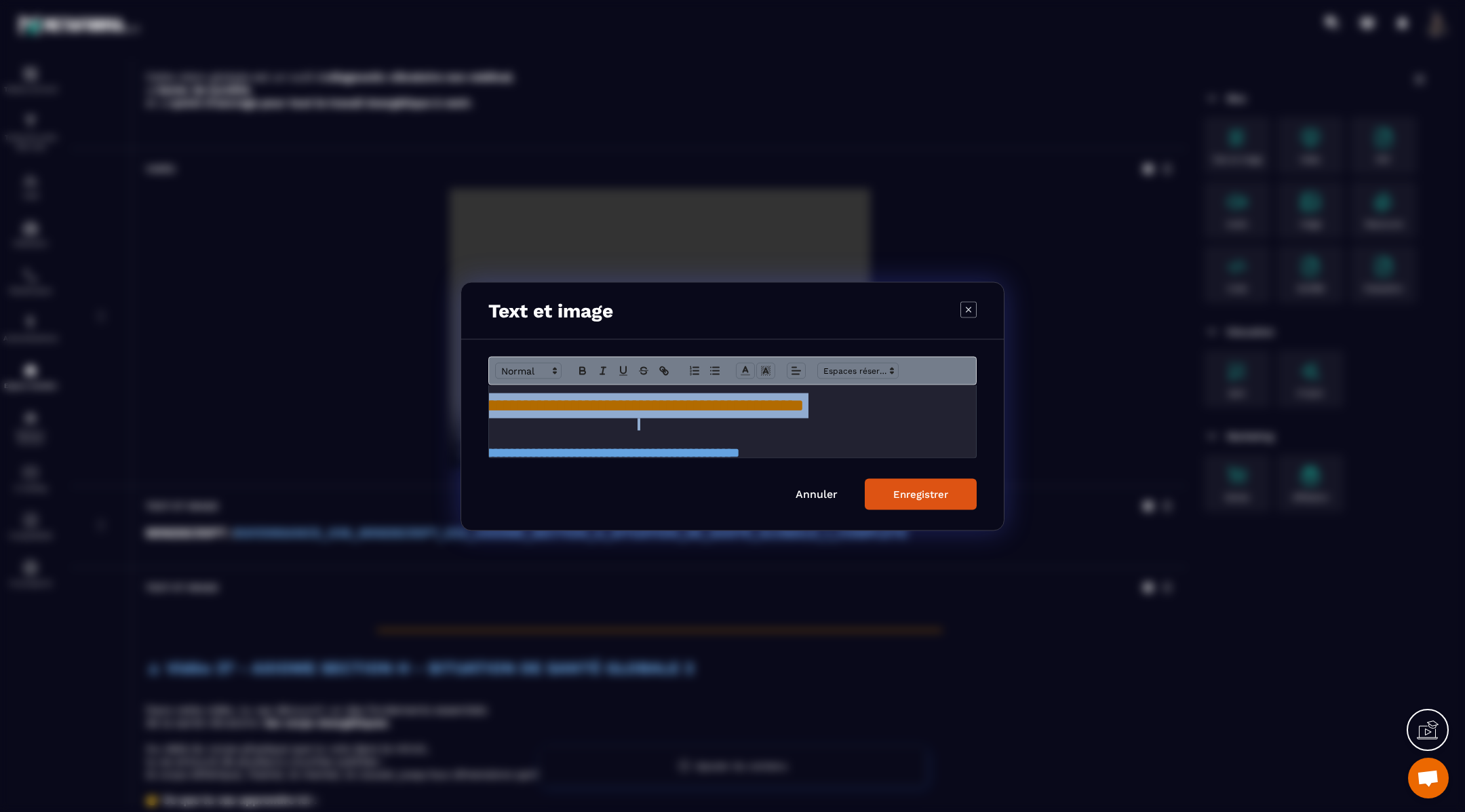
scroll to position [0, 253]
drag, startPoint x: 495, startPoint y: 415, endPoint x: 716, endPoint y: 409, distance: 221.1
click at [716, 409] on div "**********" at bounding box center [732, 420] width 488 height 73
copy span "**********"
click at [904, 498] on div "Enregistrer" at bounding box center [920, 493] width 55 height 12
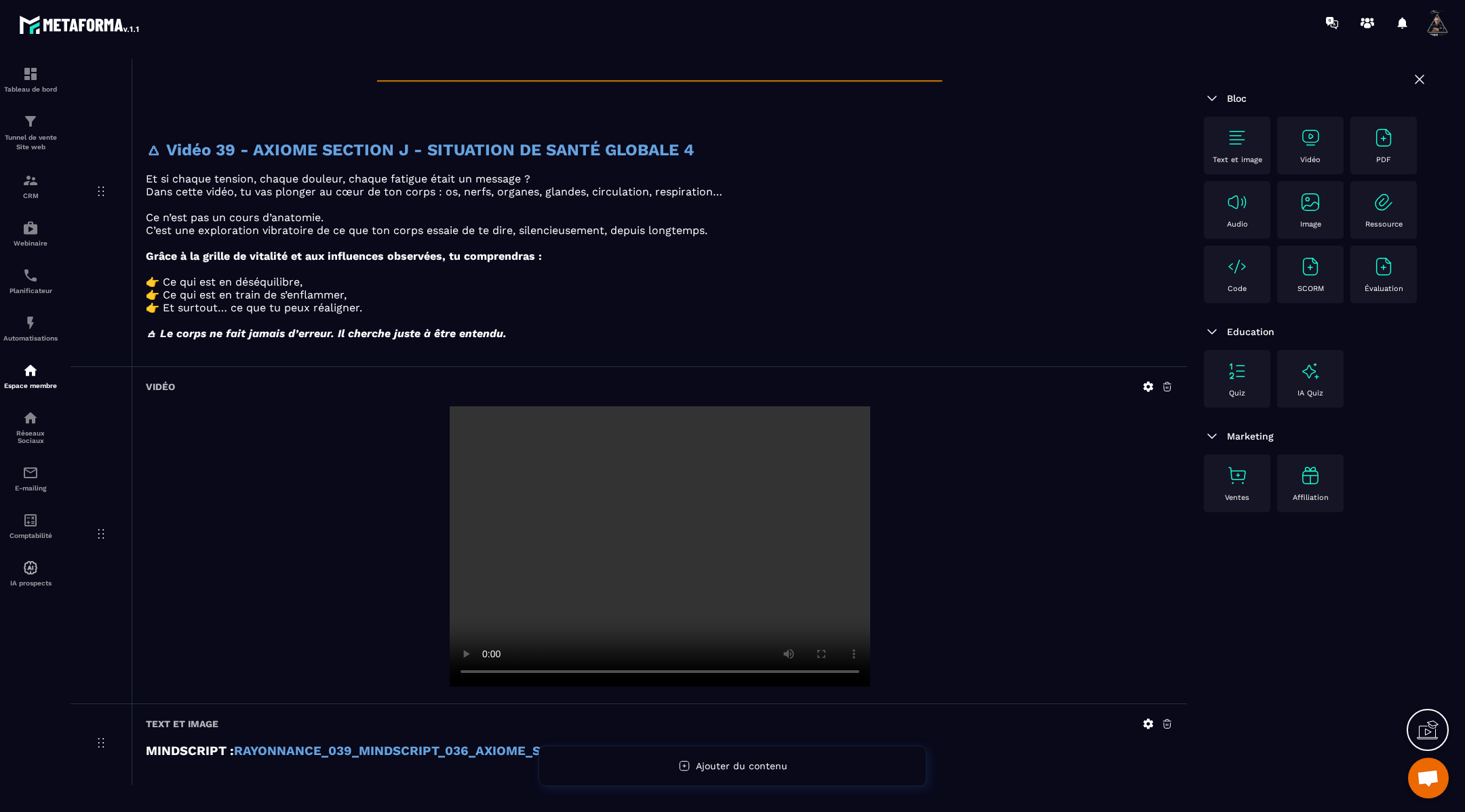
scroll to position [6275, 0]
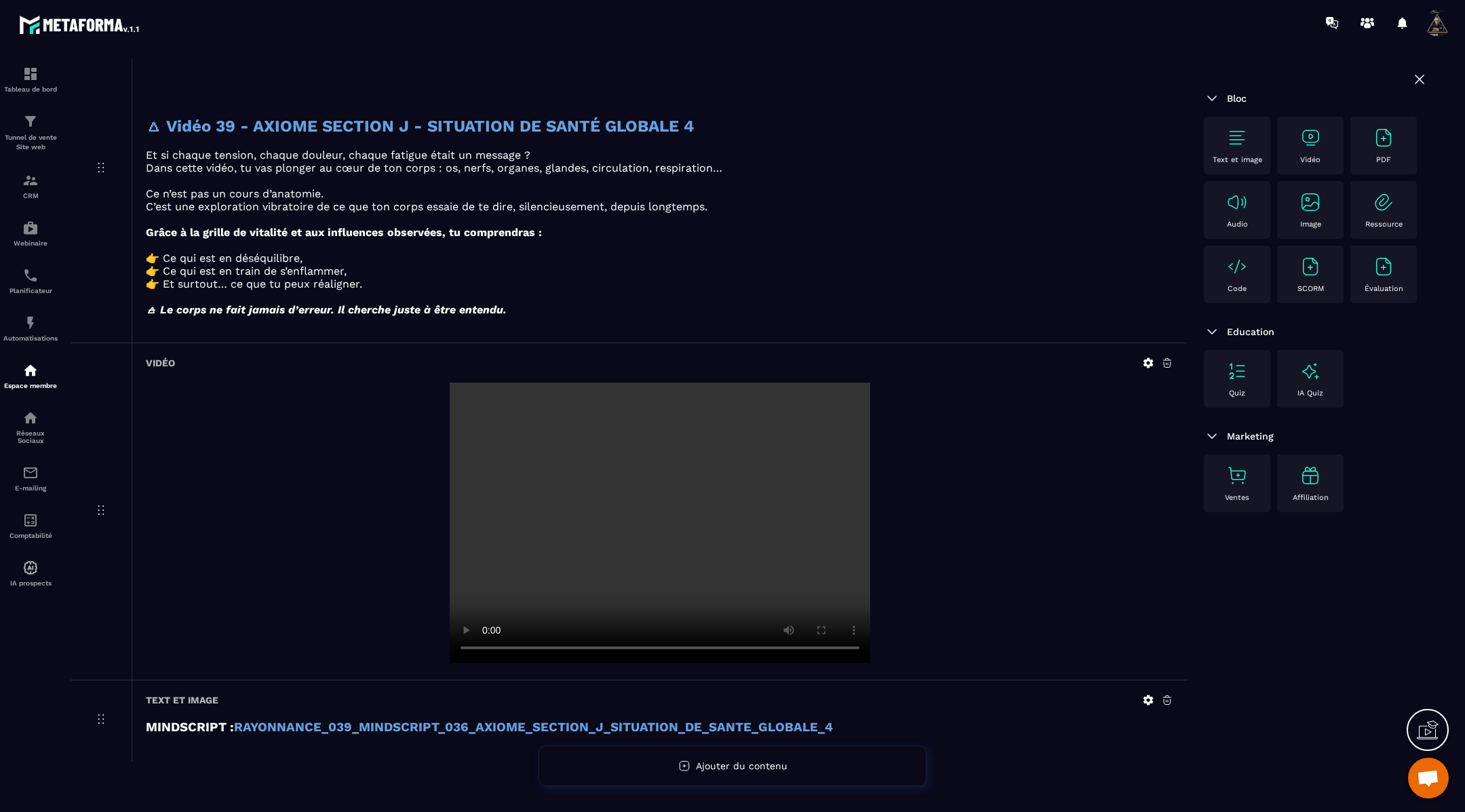
click at [1249, 147] on div "Text et image" at bounding box center [1237, 145] width 53 height 37
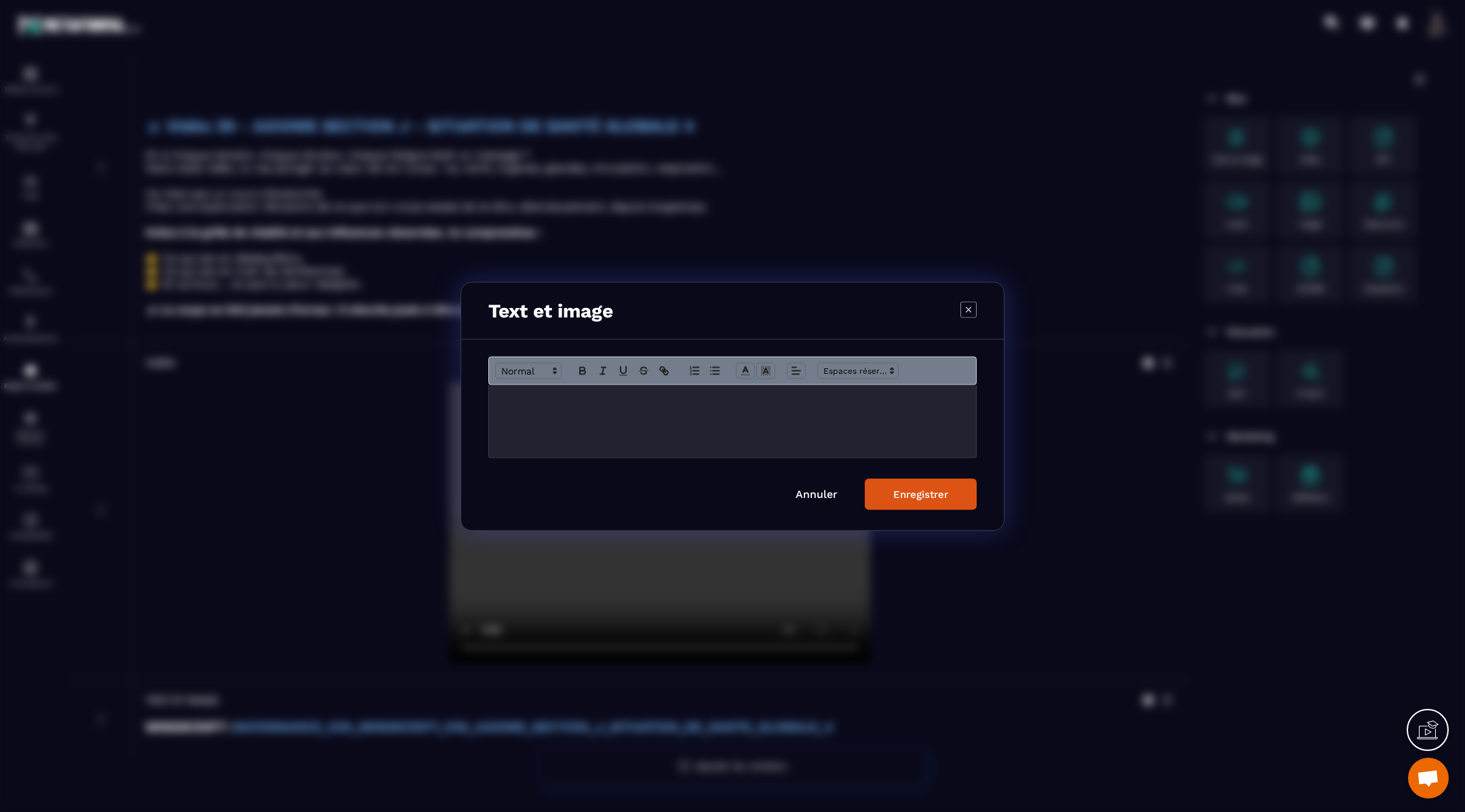
click at [750, 401] on p "Modal window" at bounding box center [732, 398] width 466 height 12
click at [915, 489] on div "Enregistrer" at bounding box center [920, 493] width 55 height 12
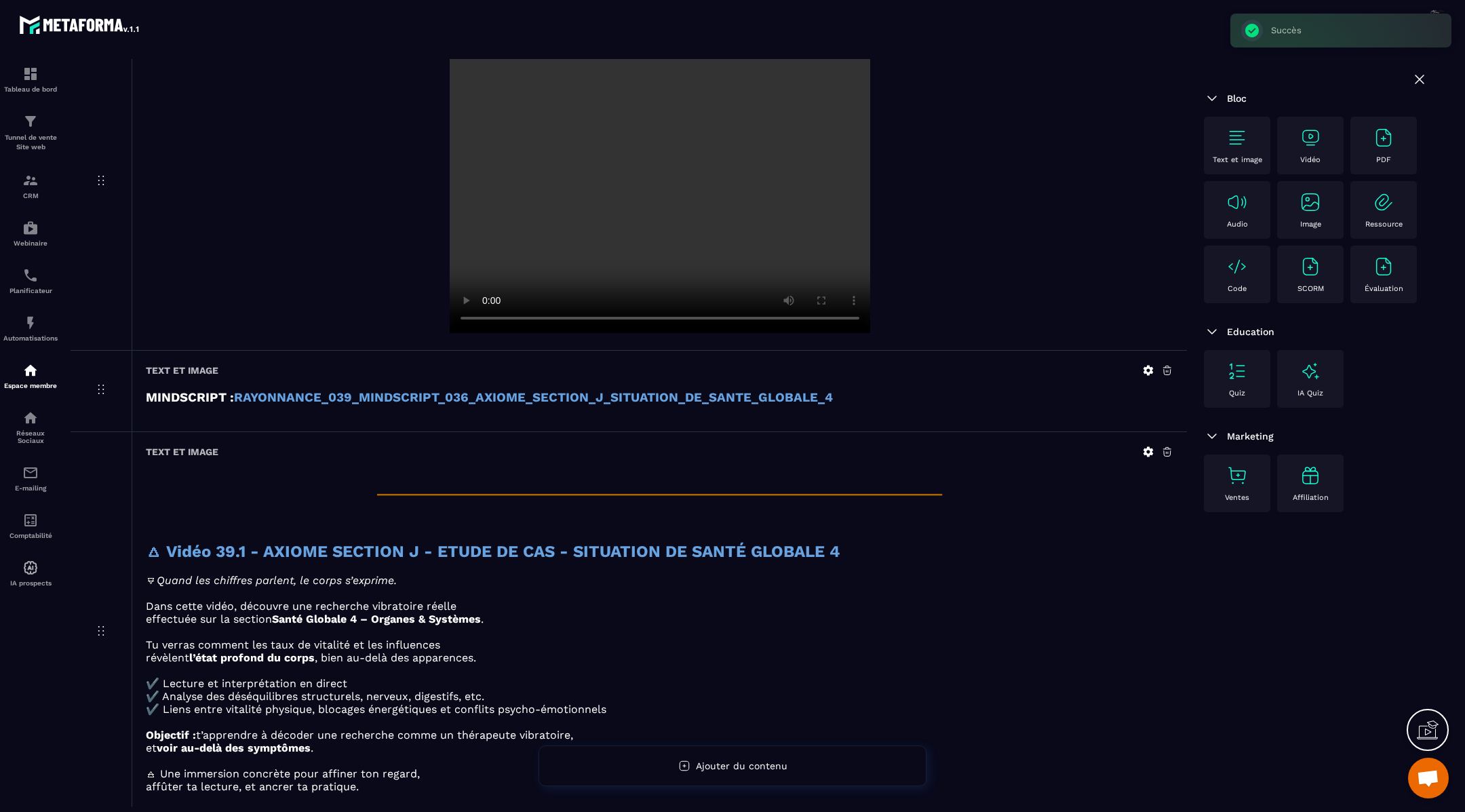
scroll to position [6679, 0]
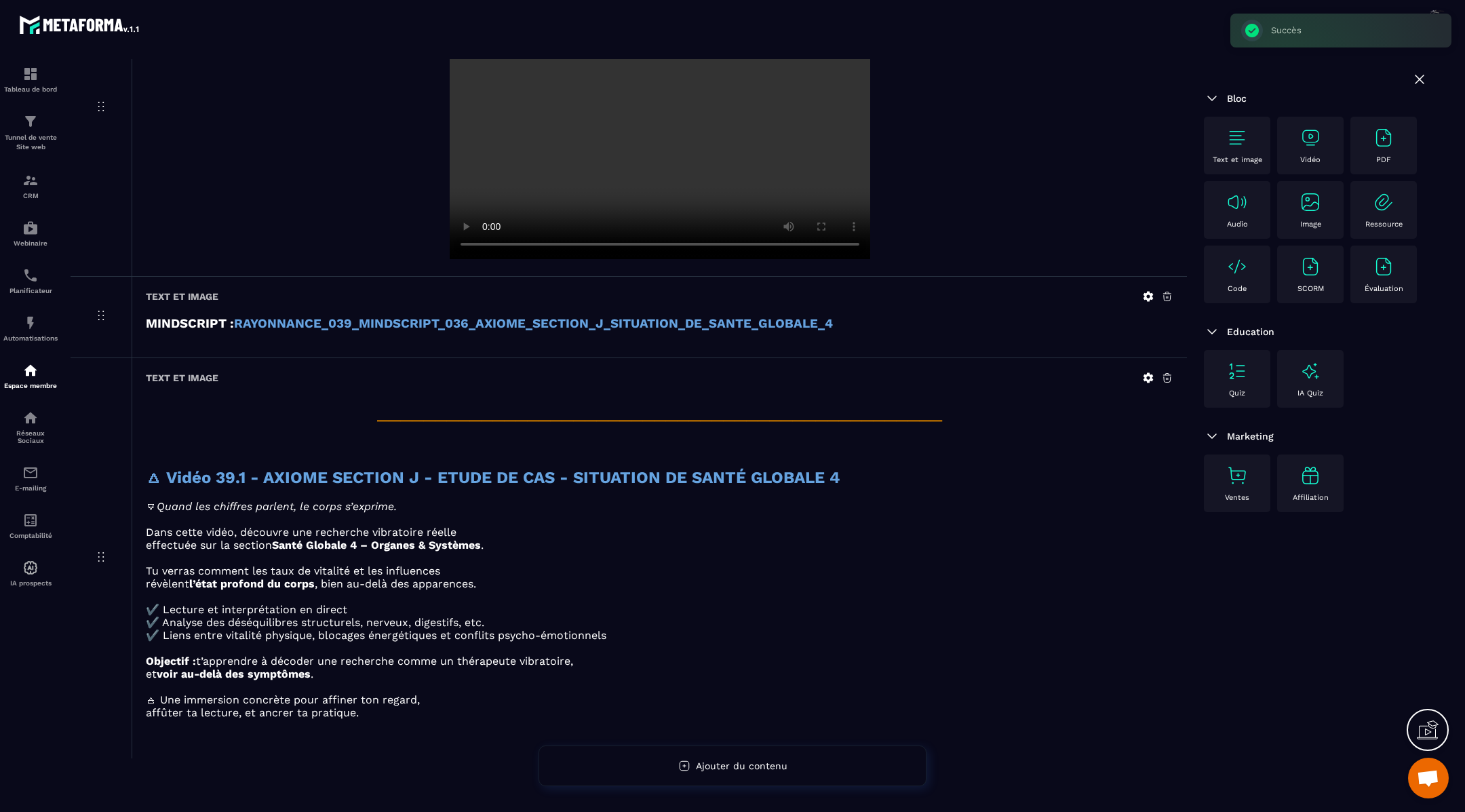
click at [1312, 133] on img at bounding box center [1310, 137] width 21 height 21
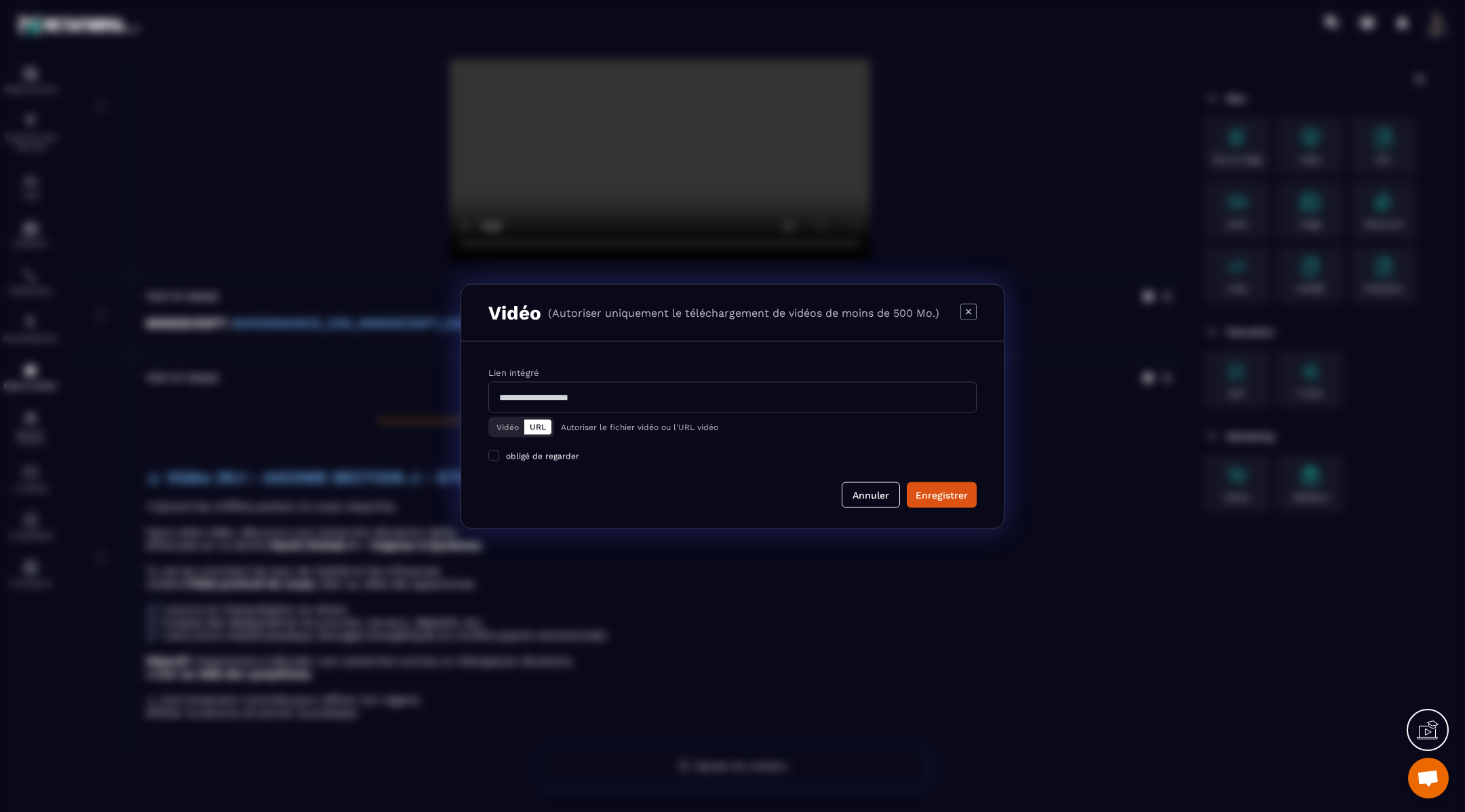
click at [508, 421] on button "Vidéo" at bounding box center [508, 426] width 34 height 15
click at [540, 402] on div "Télécharger un fichier" at bounding box center [733, 397] width 490 height 30
click at [0, 0] on input "Vidéo Télécharger un fichier" at bounding box center [0, 0] width 0 height 0
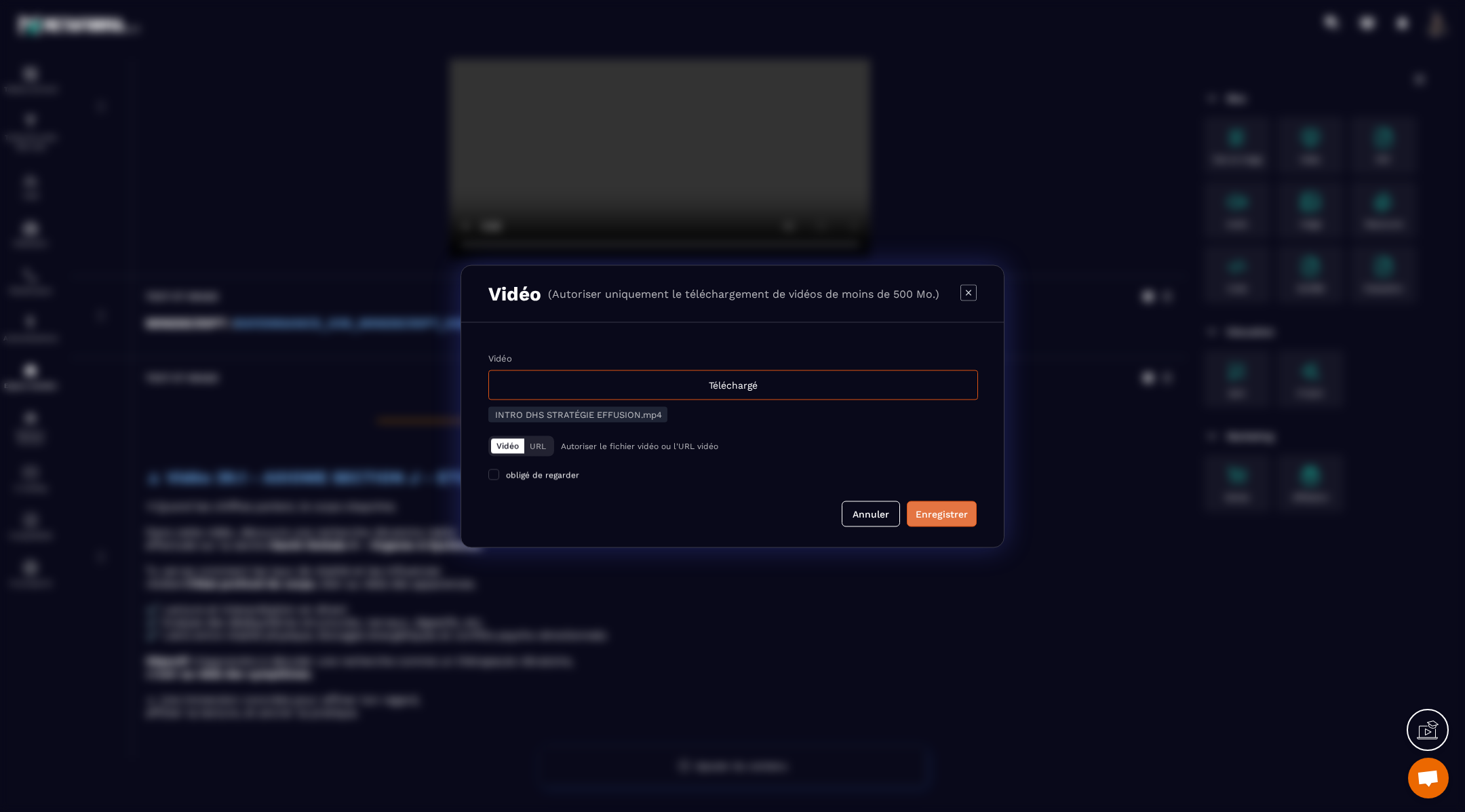
click at [959, 517] on div "Enregistrer" at bounding box center [942, 513] width 52 height 14
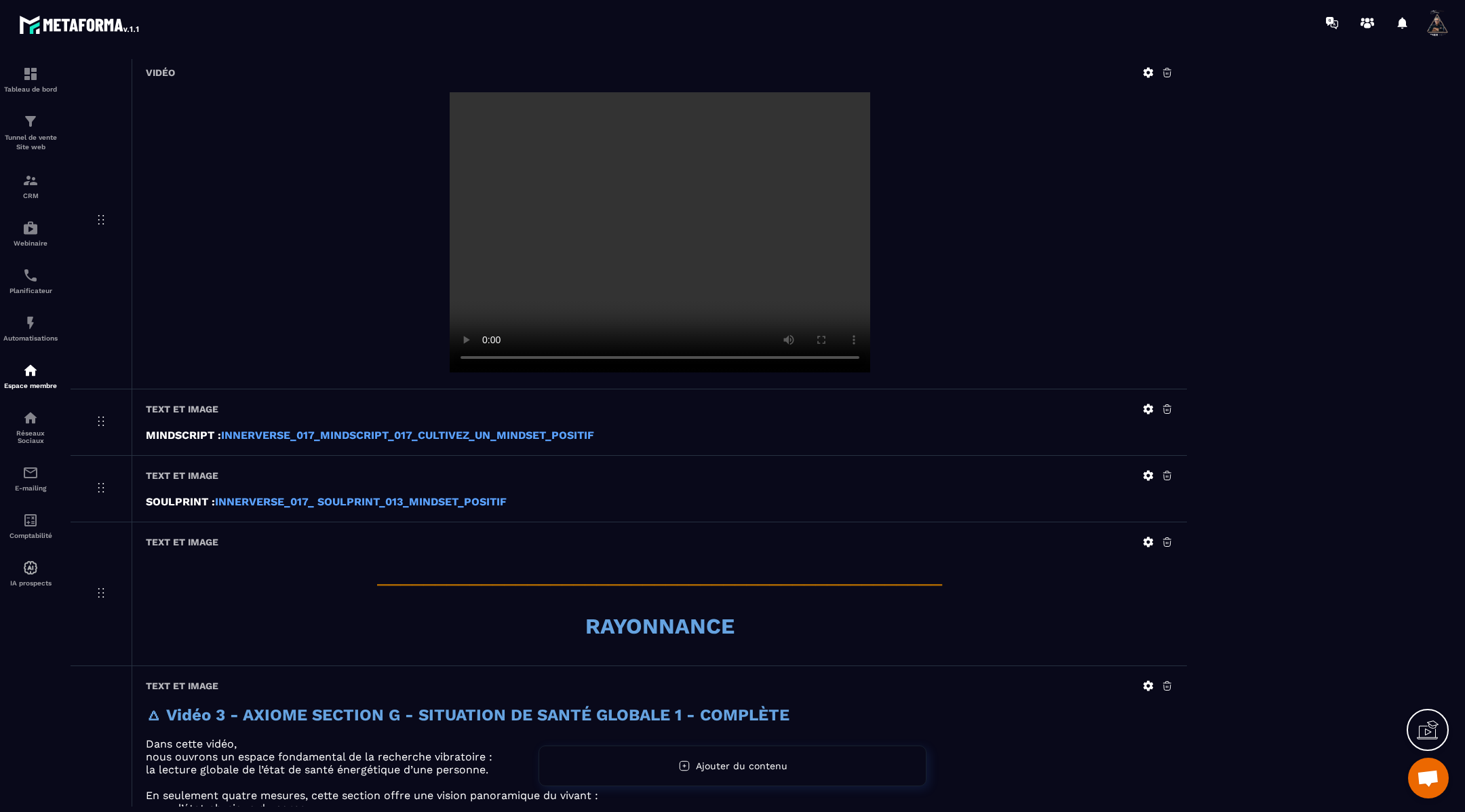
scroll to position [0, 0]
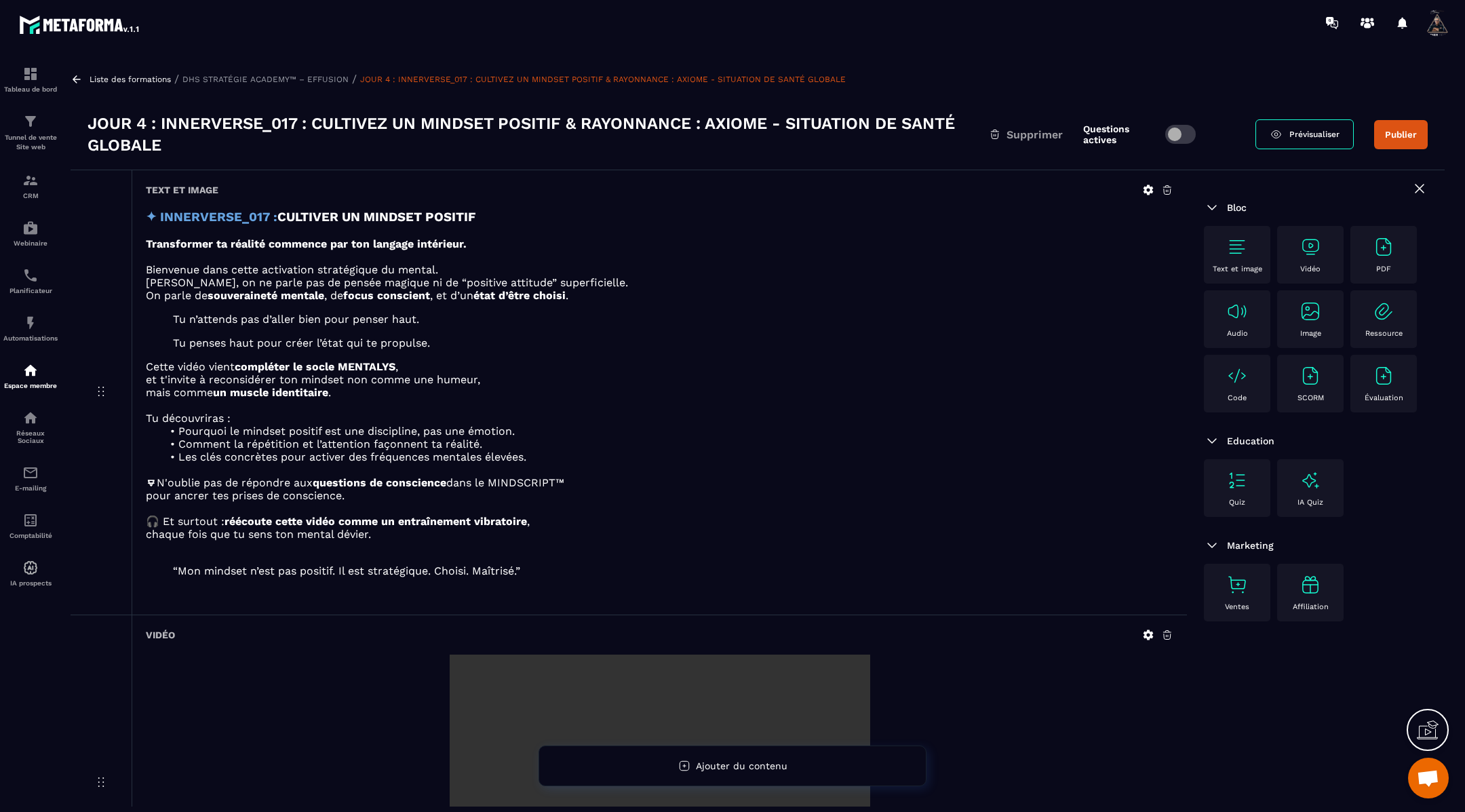
click at [78, 79] on icon at bounding box center [76, 79] width 12 height 12
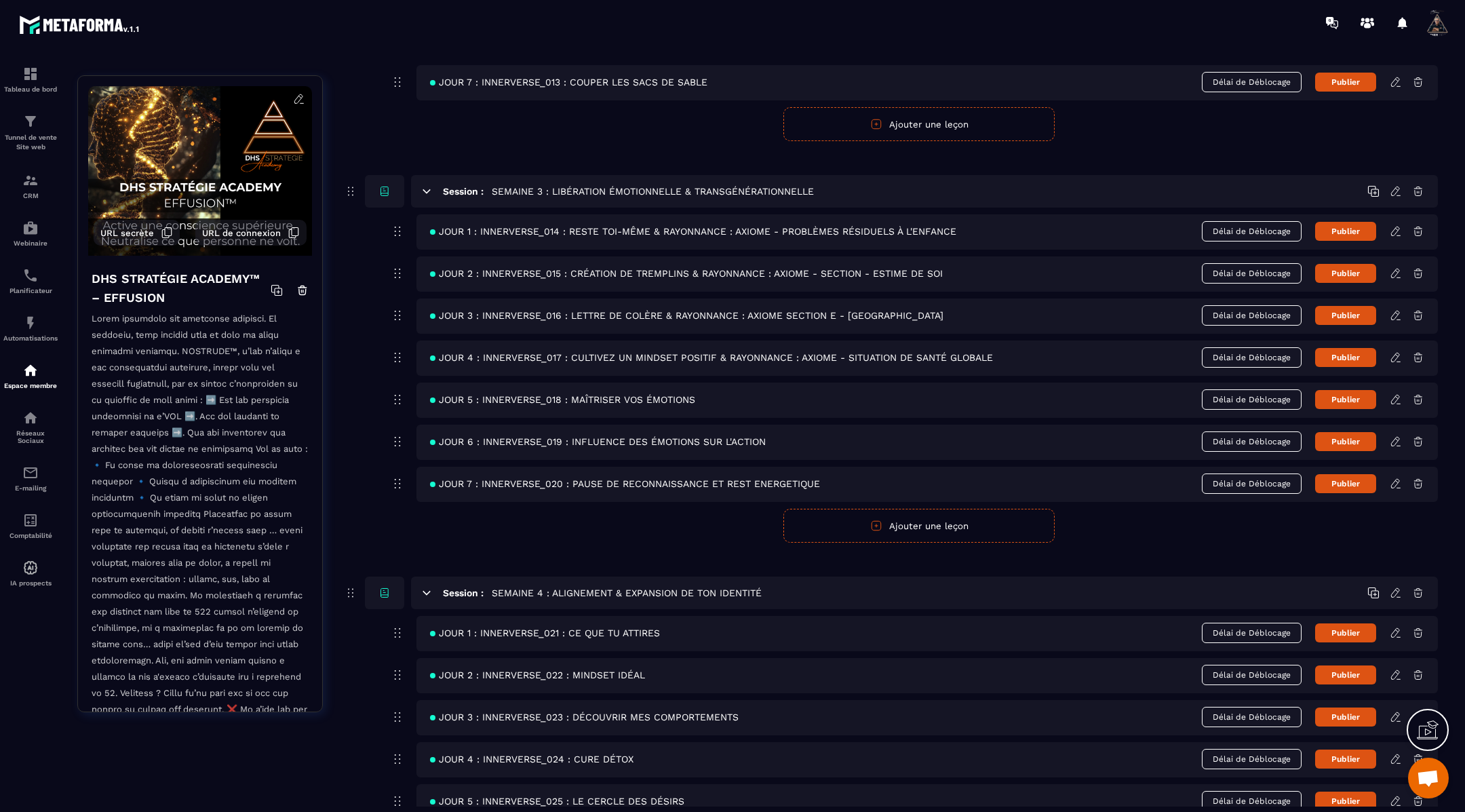
scroll to position [932, 0]
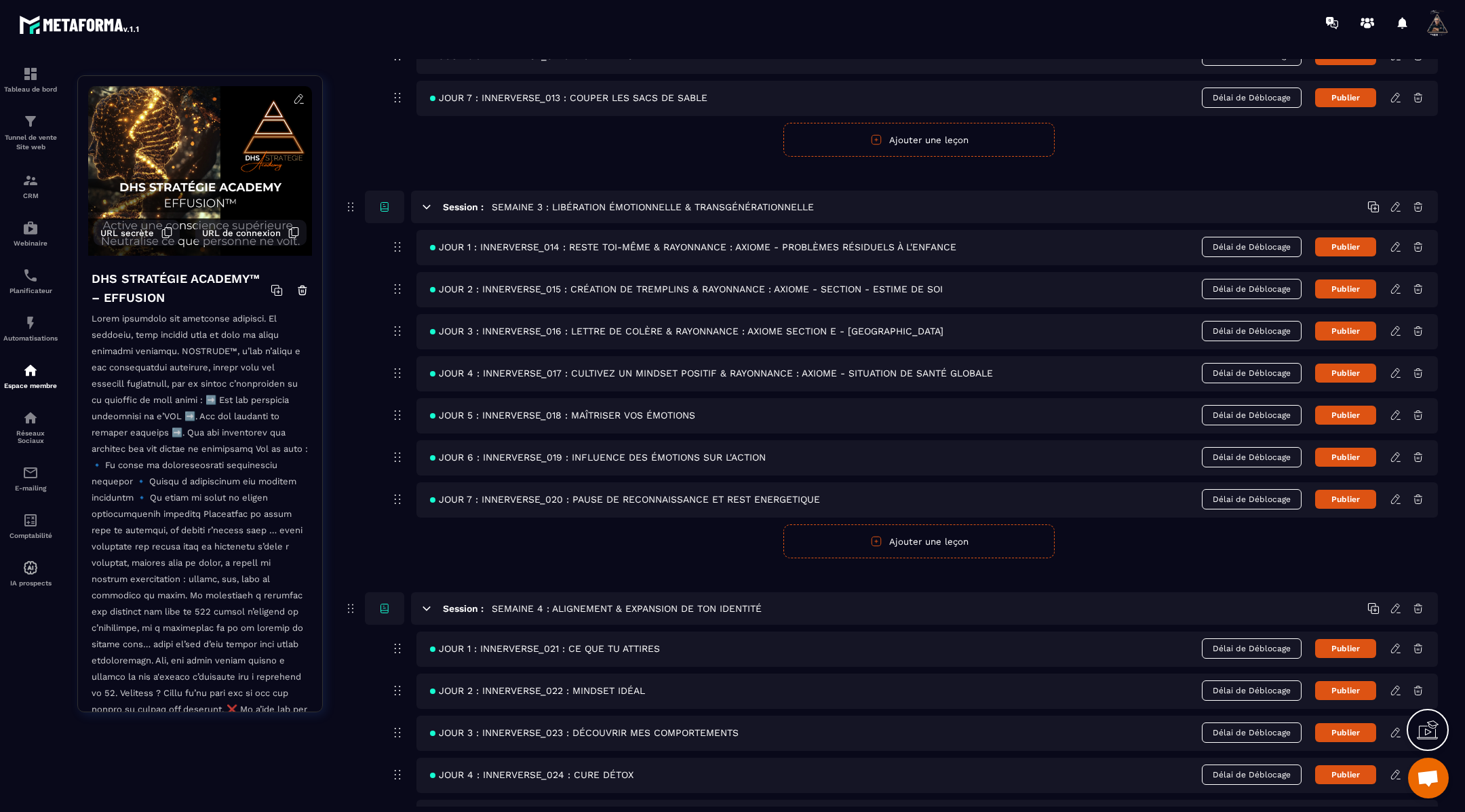
click at [1395, 366] on icon at bounding box center [1395, 372] width 12 height 12
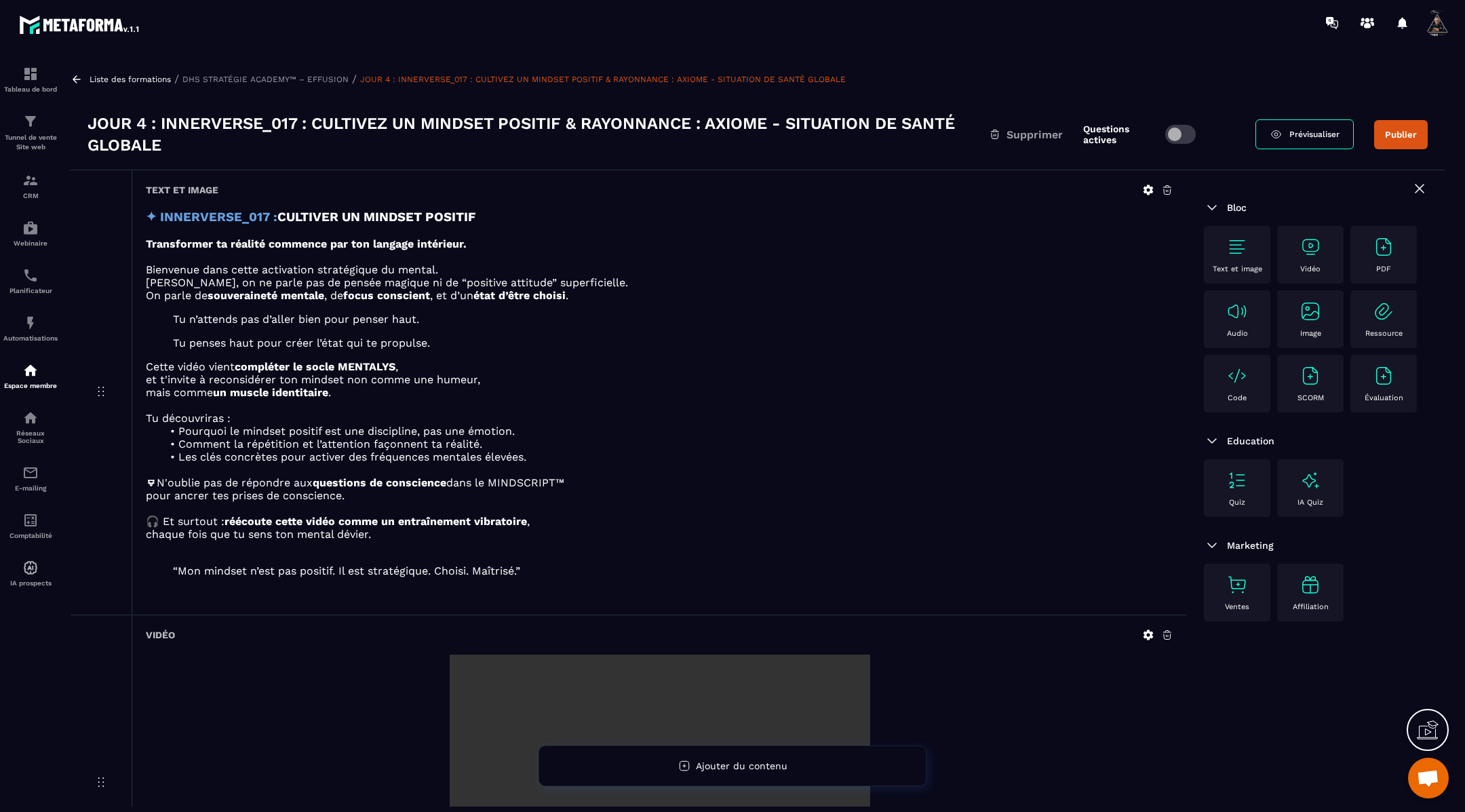
click at [80, 76] on icon at bounding box center [76, 79] width 12 height 12
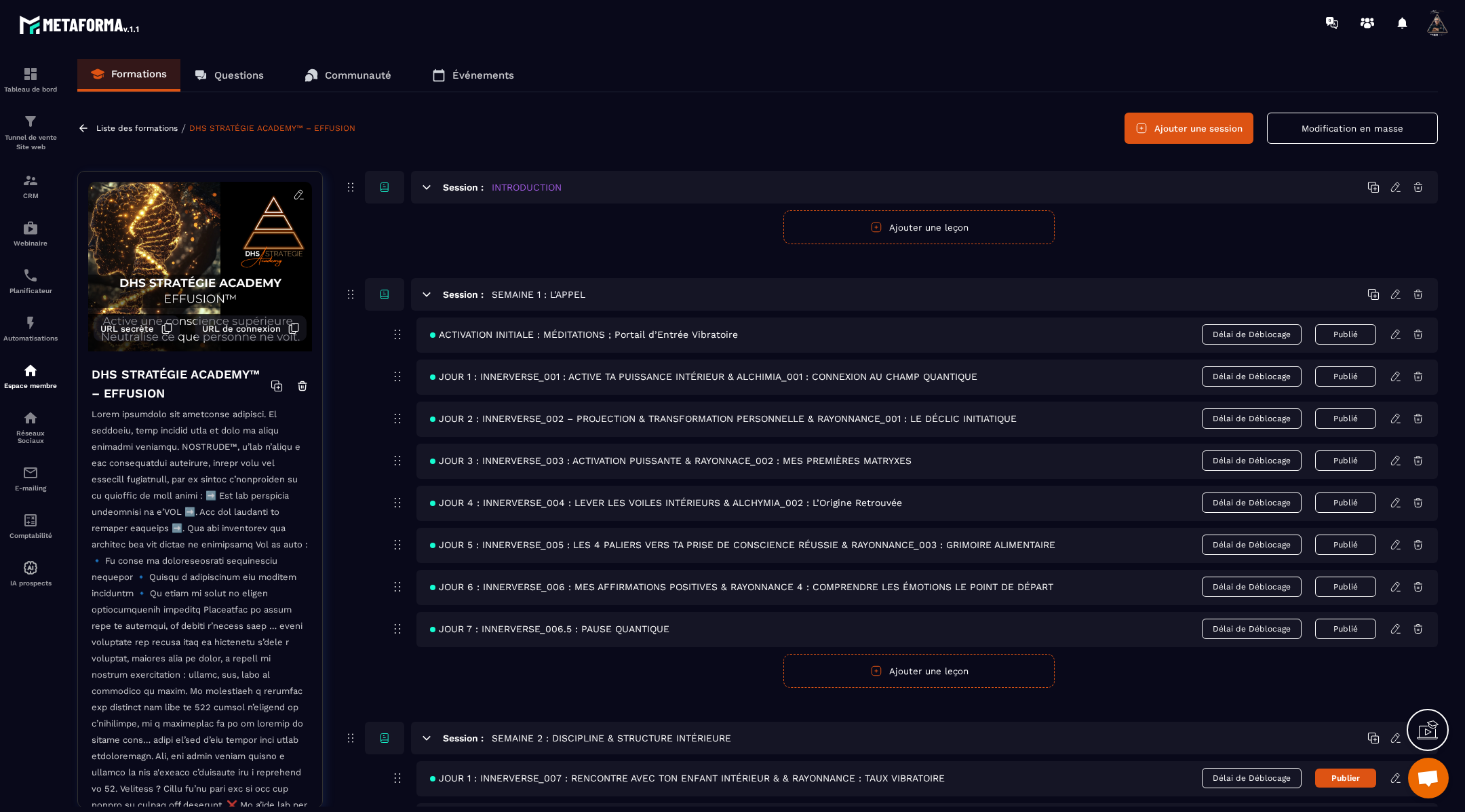
scroll to position [11, 0]
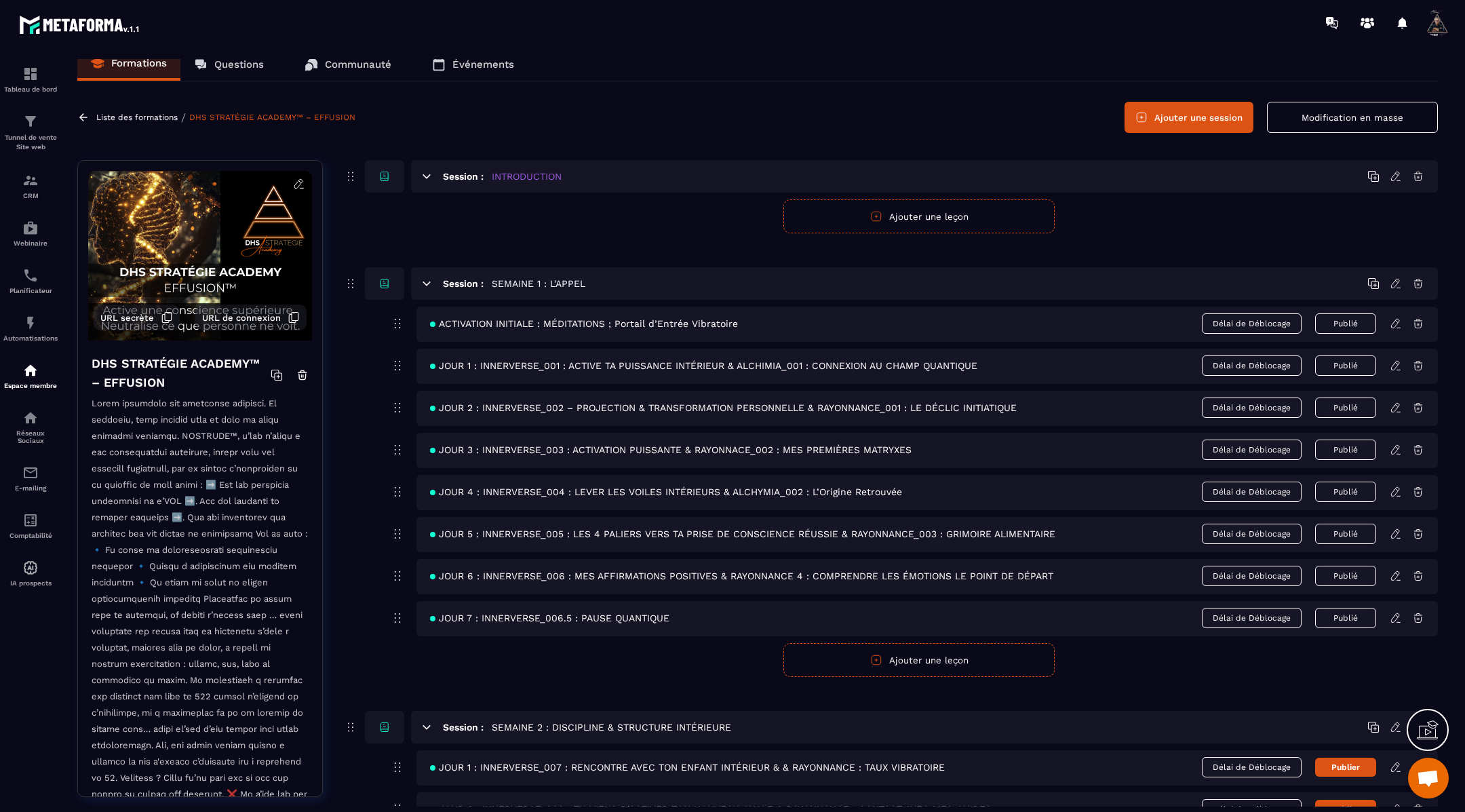
click at [1320, 118] on button "Modification en masse" at bounding box center [1352, 117] width 171 height 31
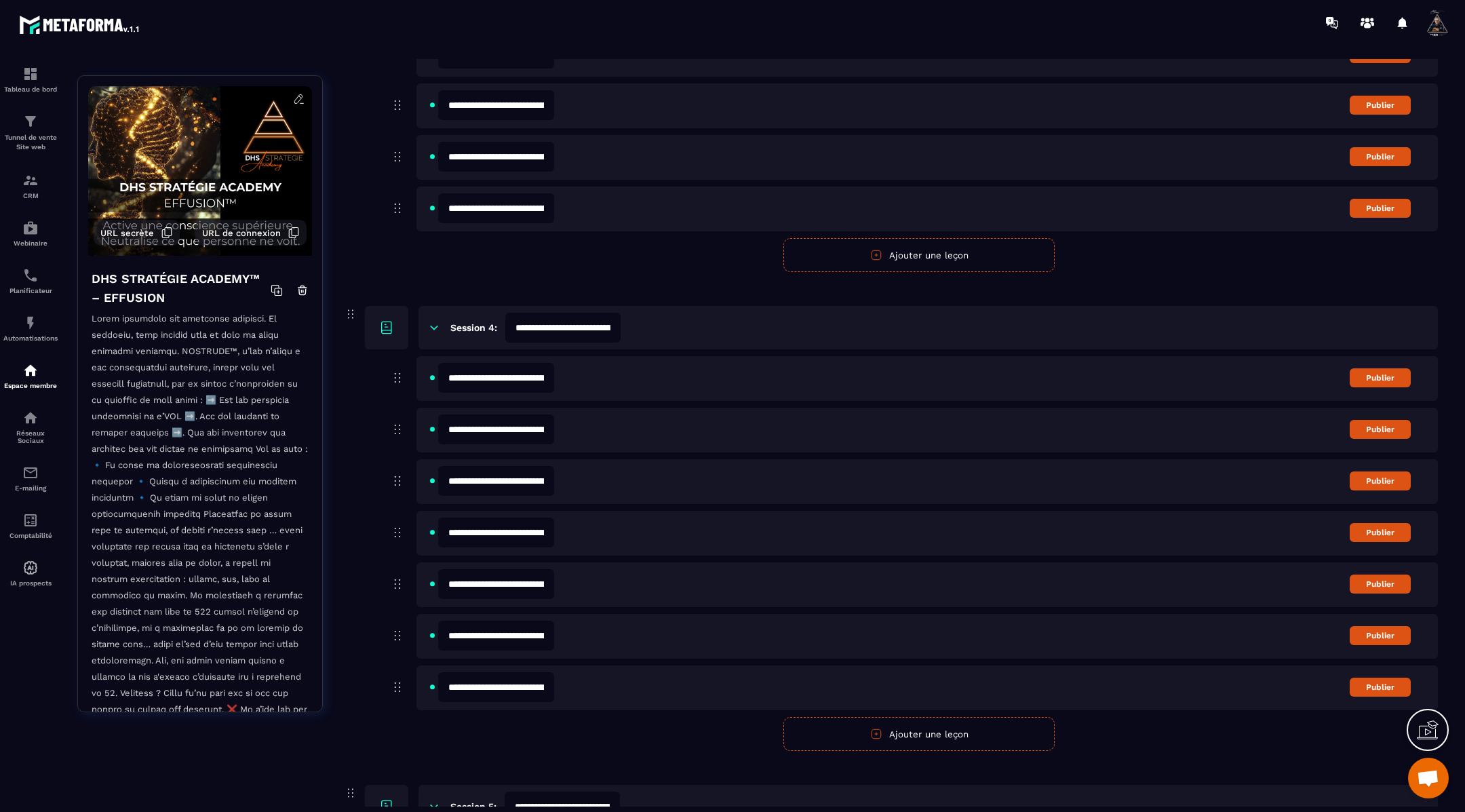
scroll to position [1071, 0]
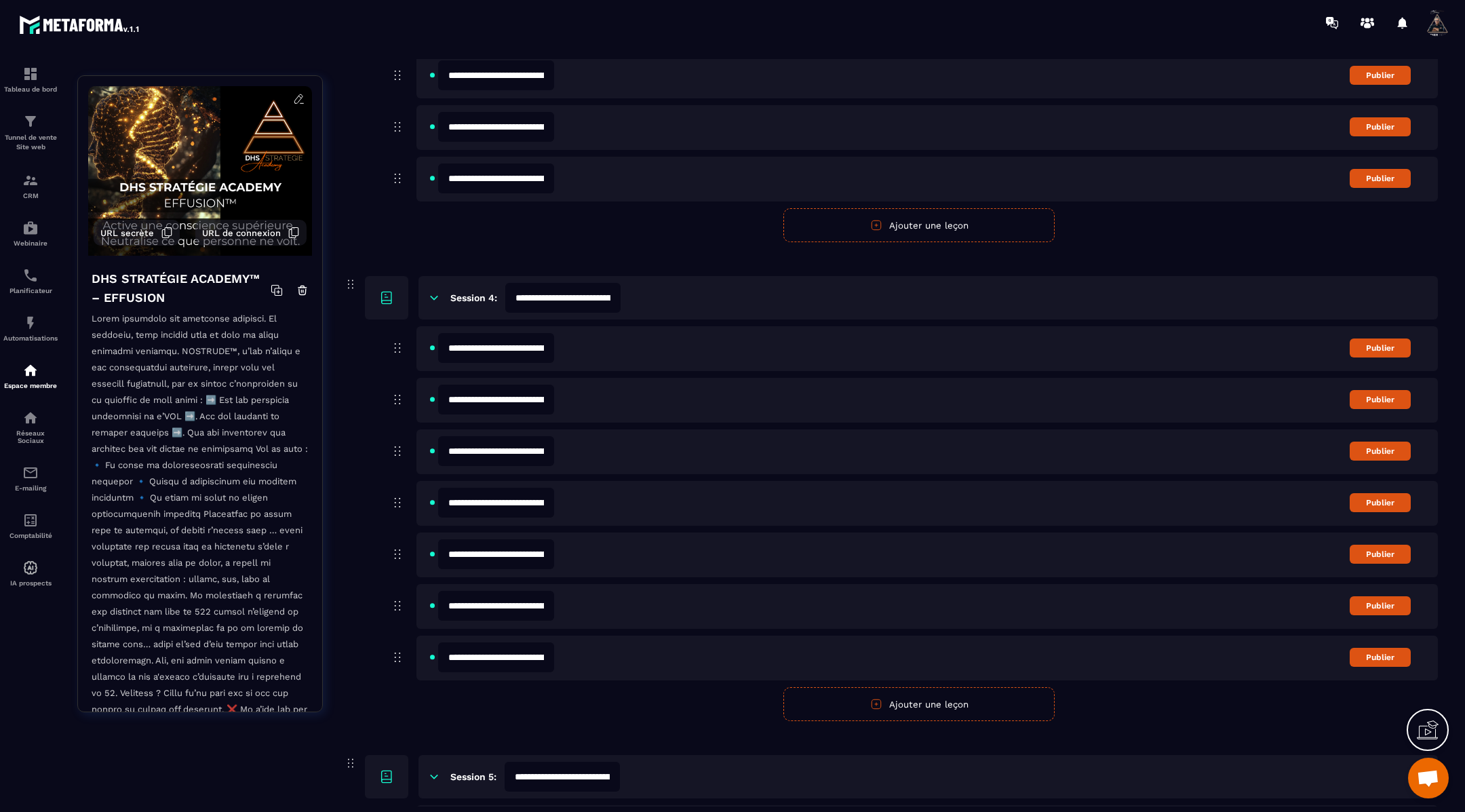
click at [540, 555] on input "**********" at bounding box center [496, 554] width 116 height 30
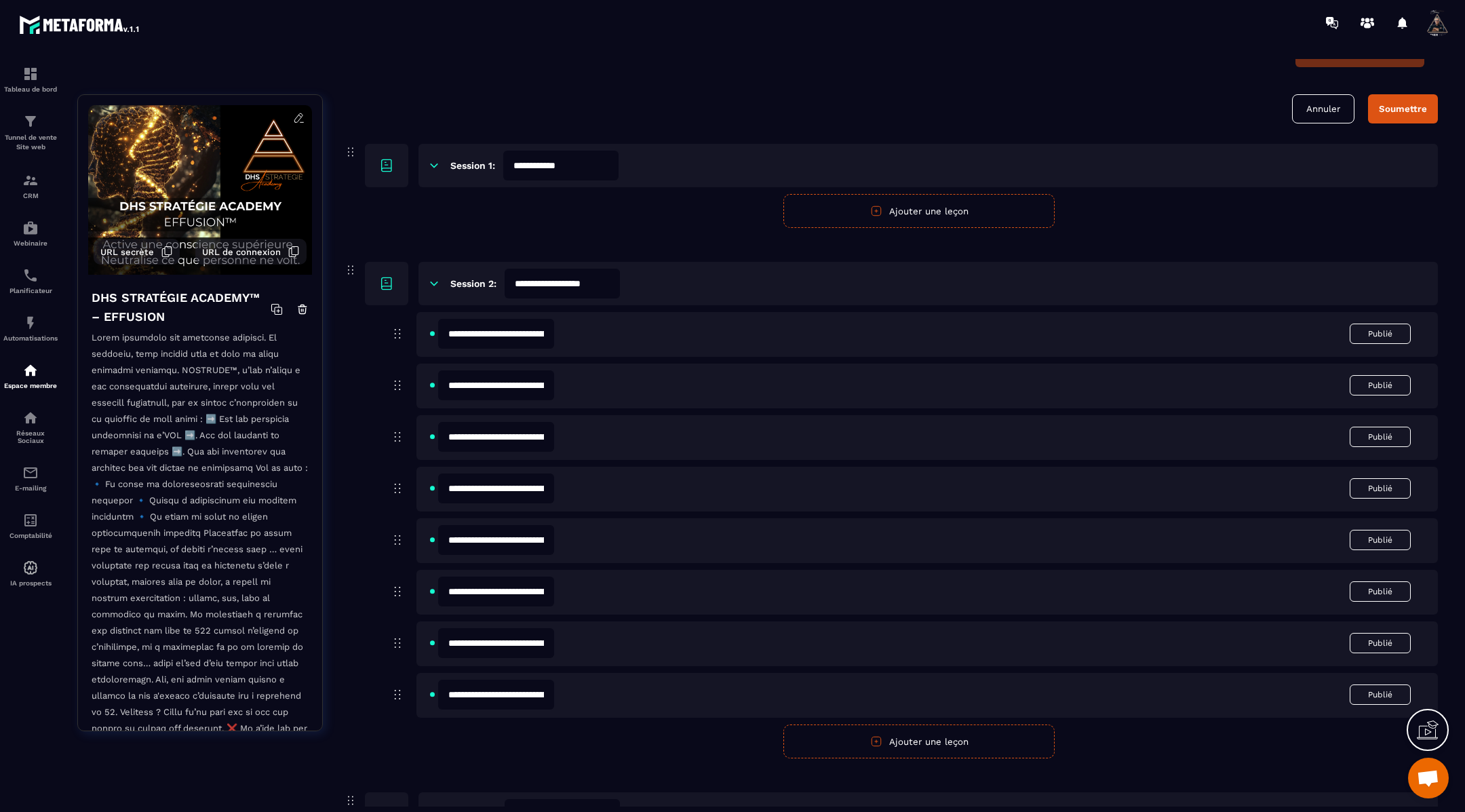
scroll to position [0, 0]
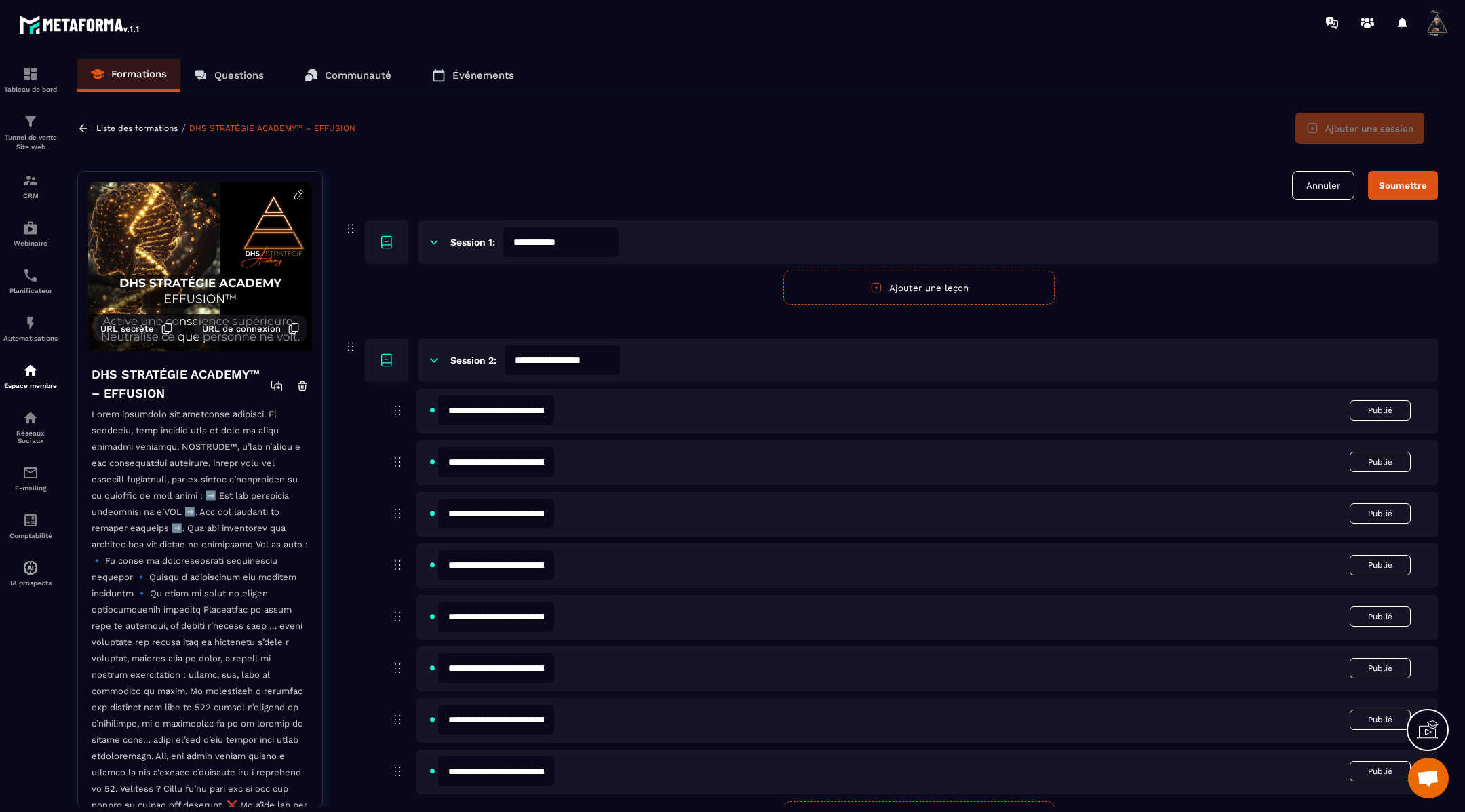
type input "**********"
click at [1387, 178] on button "Soumettre" at bounding box center [1403, 185] width 70 height 29
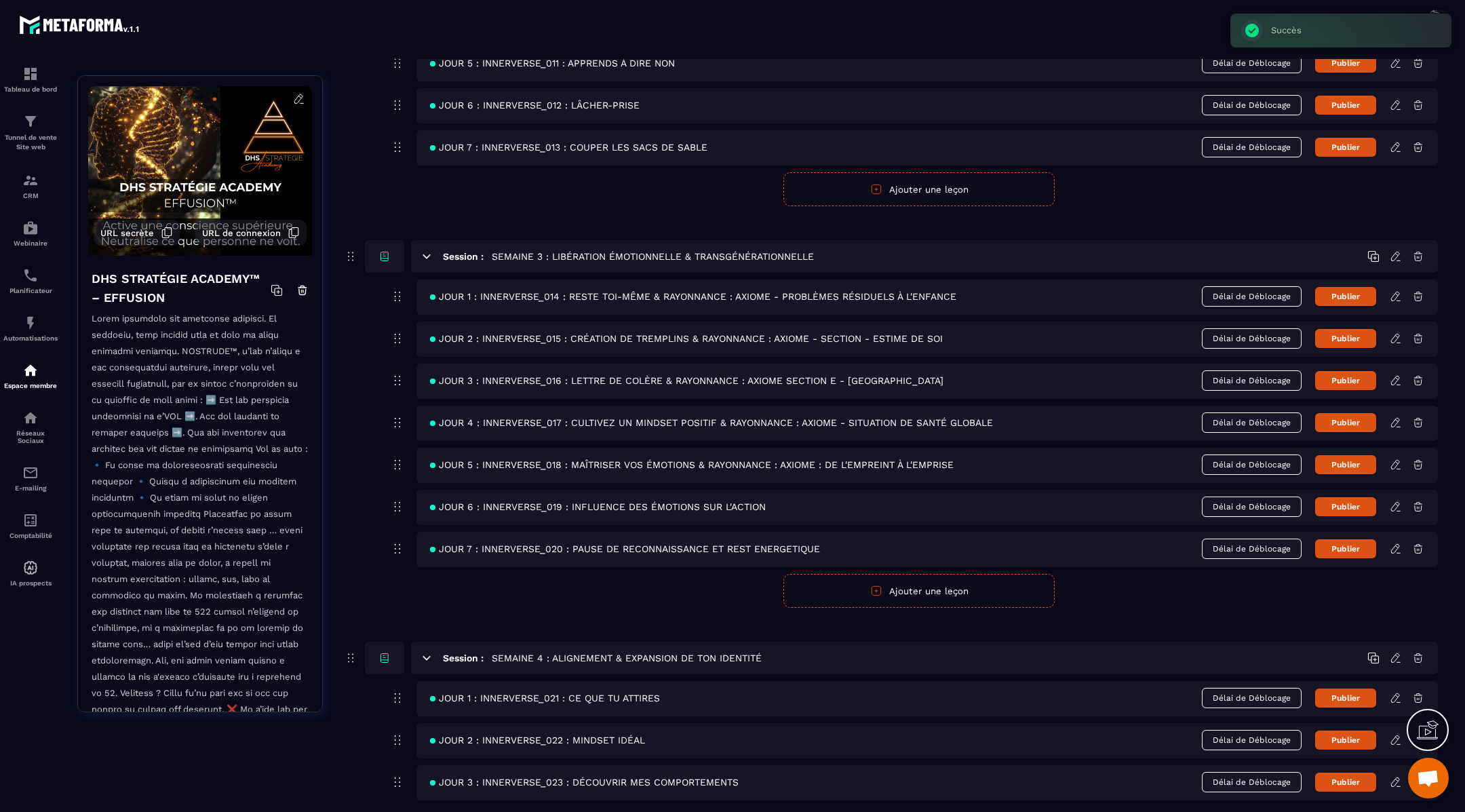
scroll to position [866, 0]
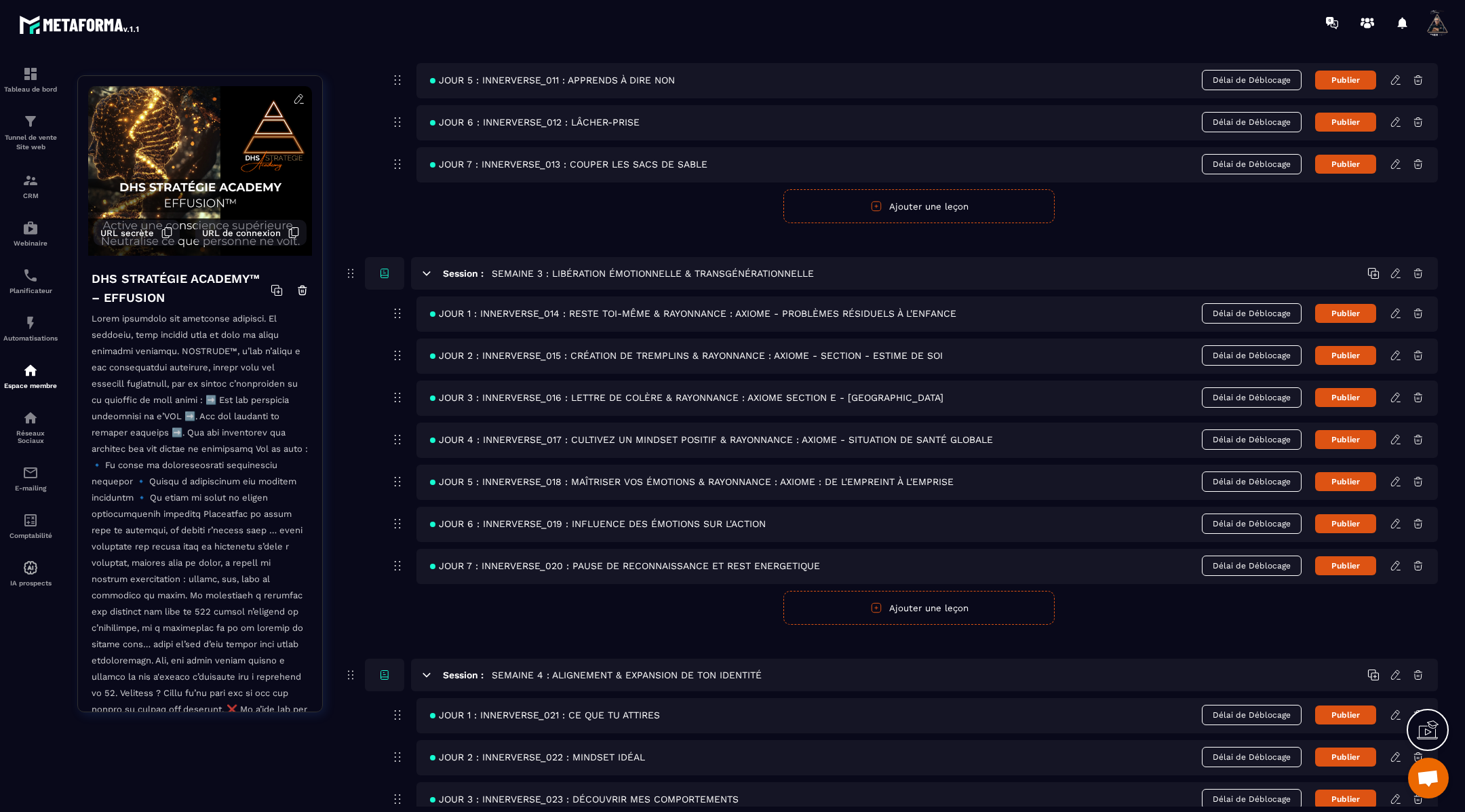
click at [1396, 475] on icon at bounding box center [1395, 481] width 12 height 12
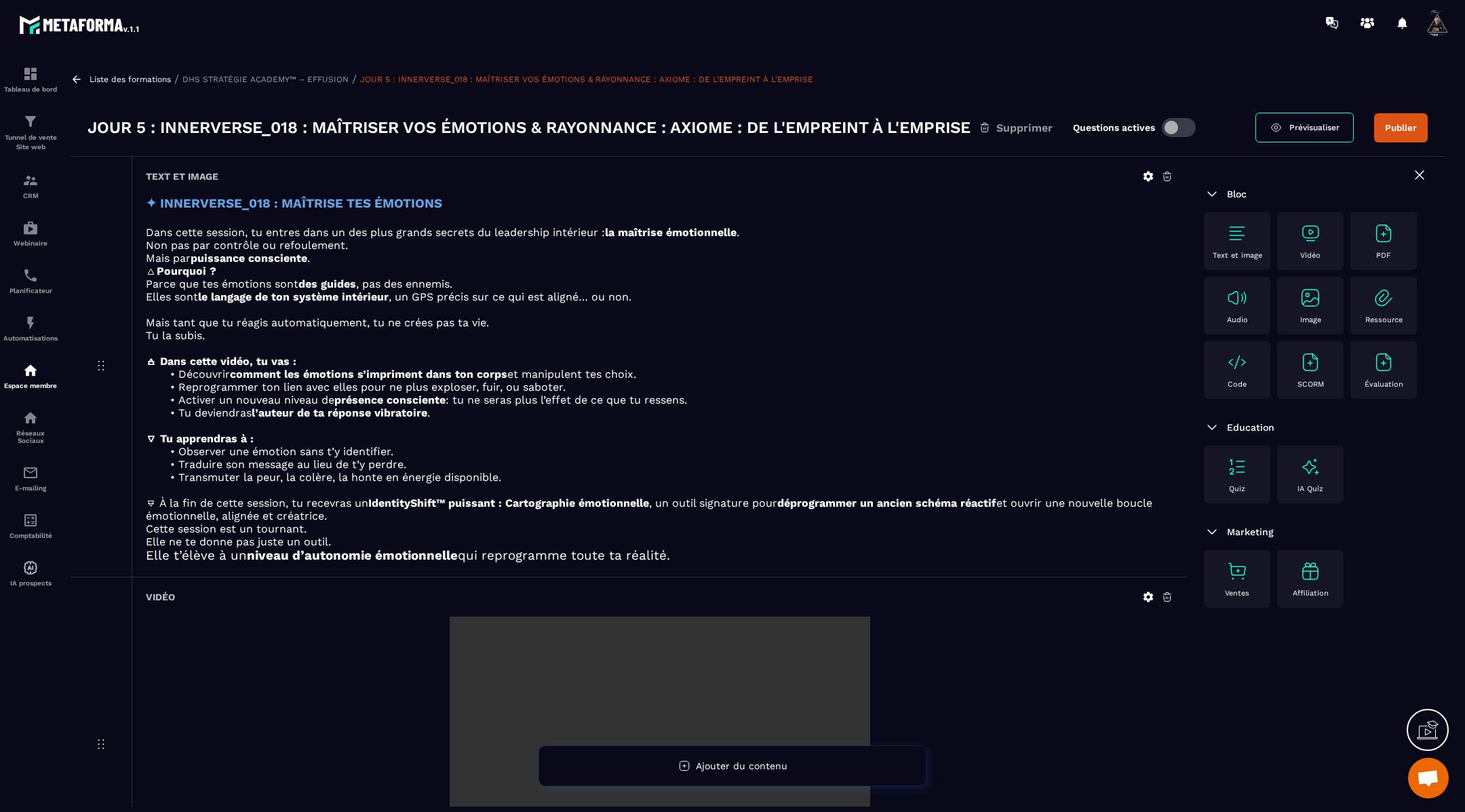
click at [76, 76] on icon at bounding box center [76, 79] width 12 height 12
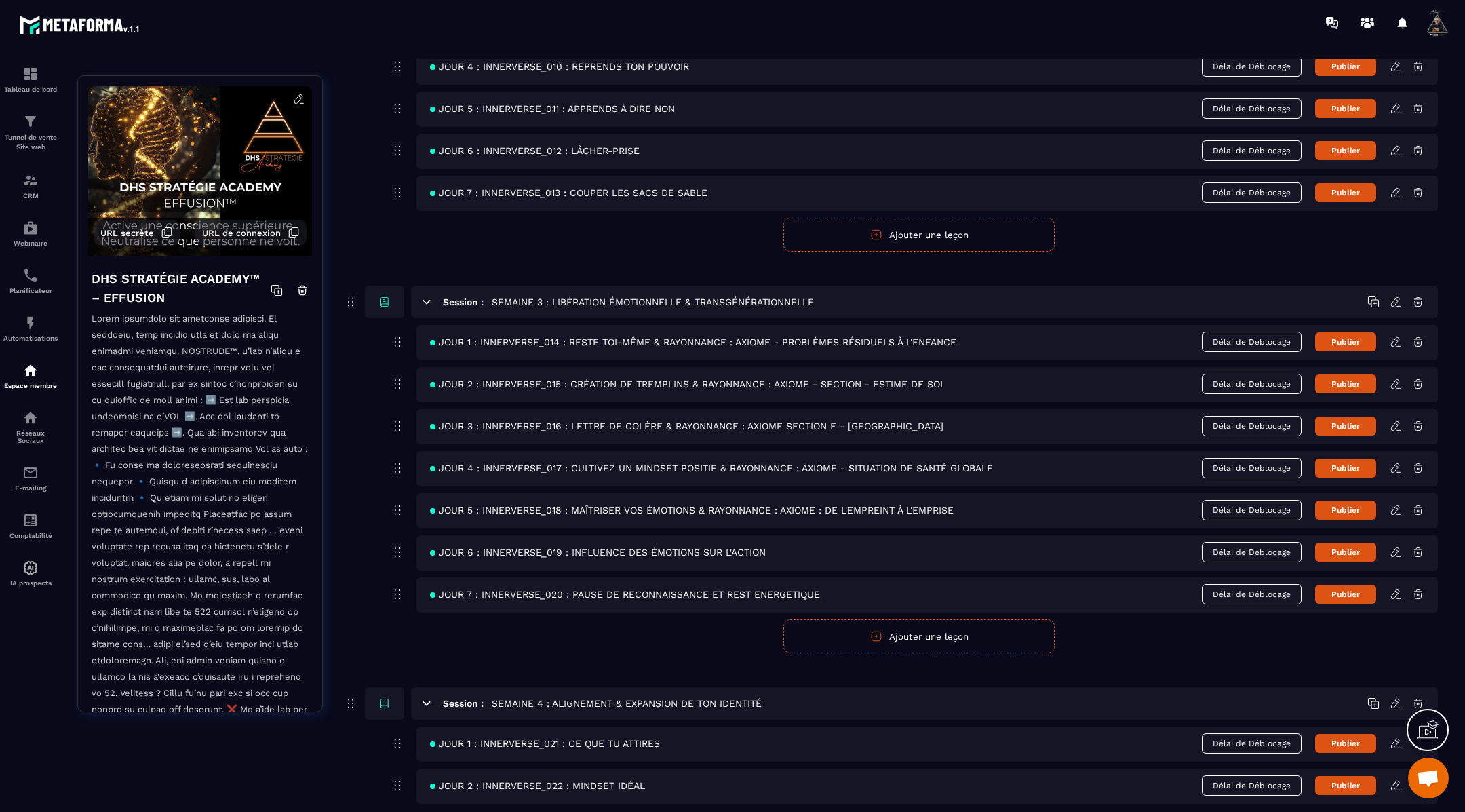
scroll to position [835, 0]
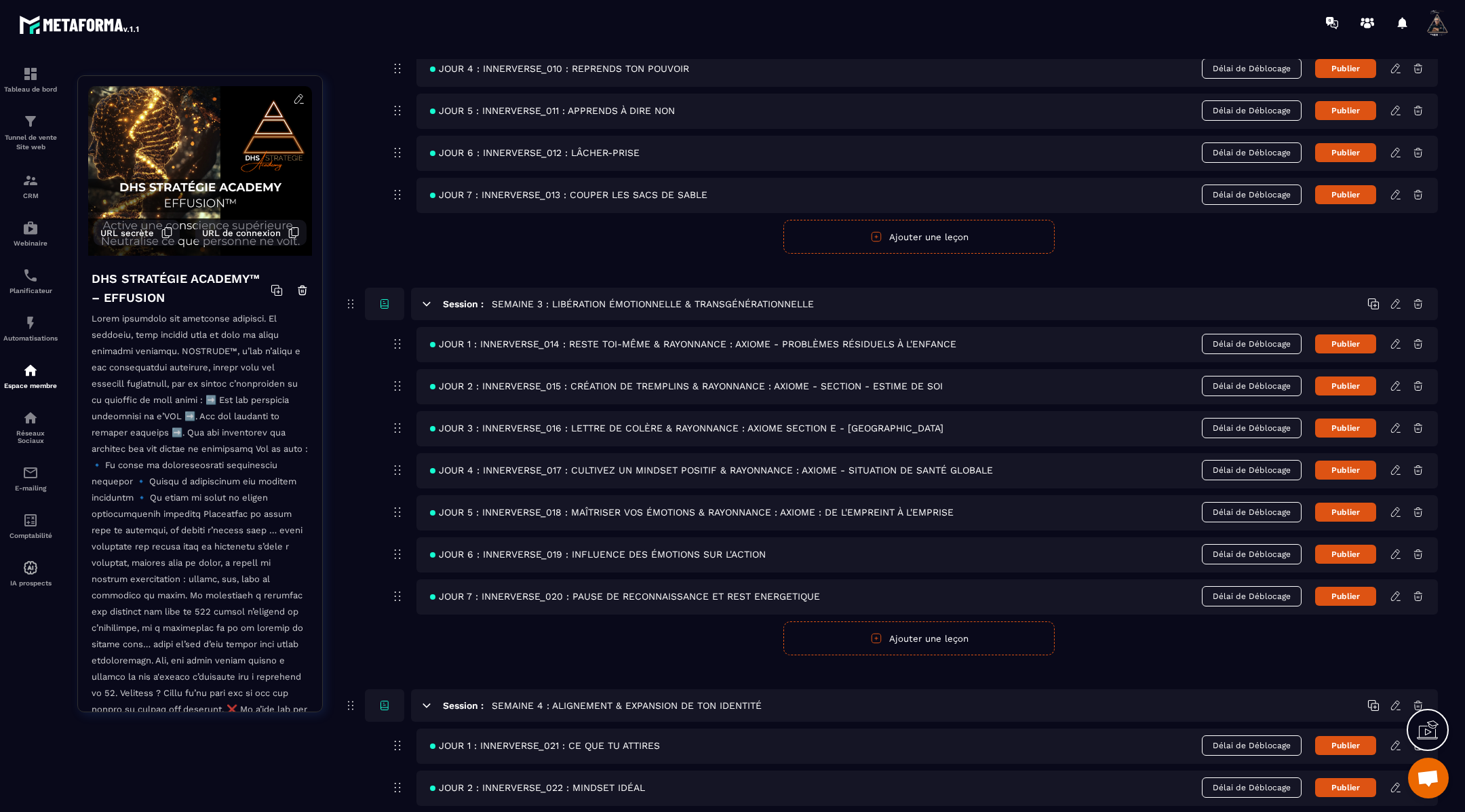
click at [1399, 507] on icon at bounding box center [1395, 511] width 8 height 8
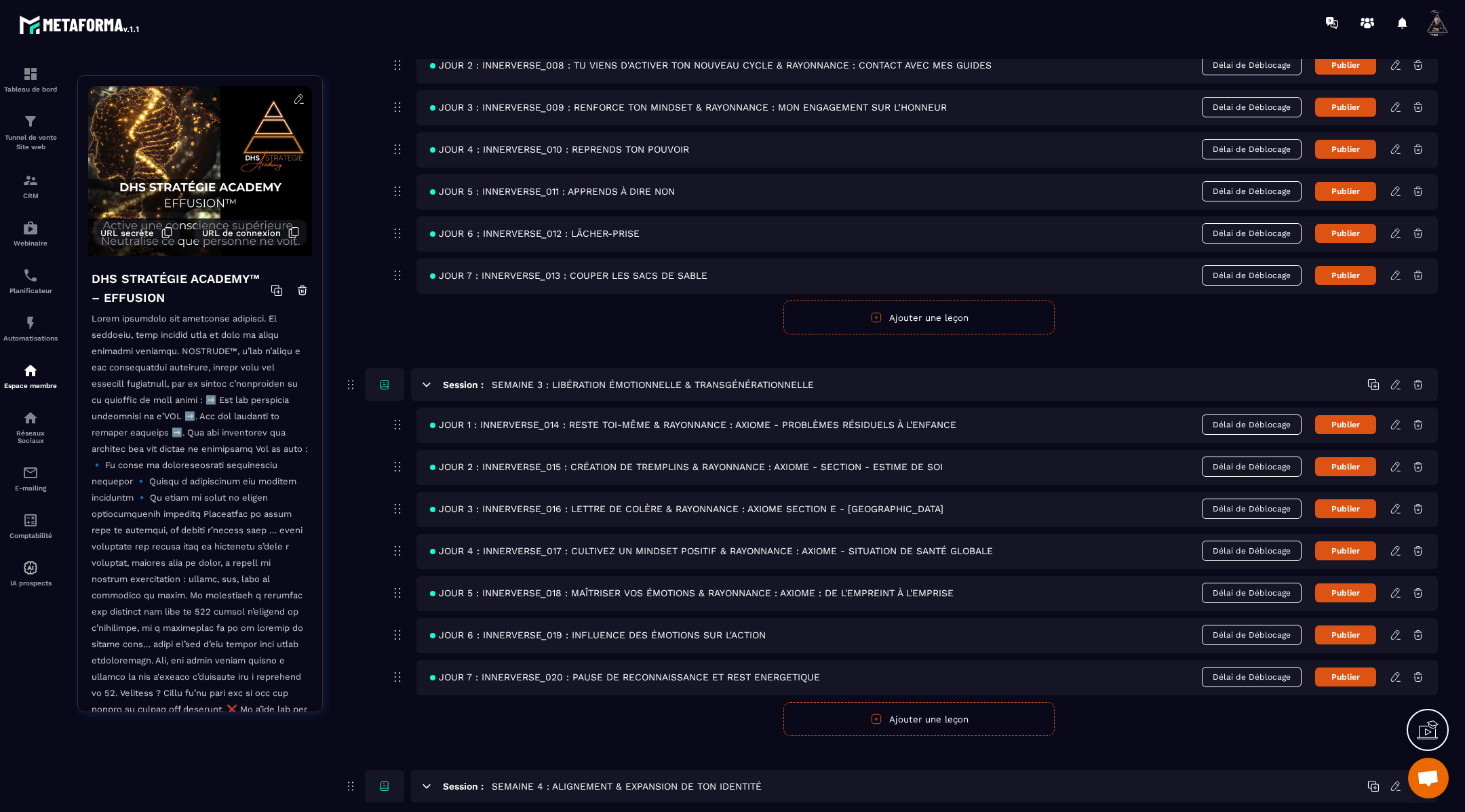
scroll to position [760, 0]
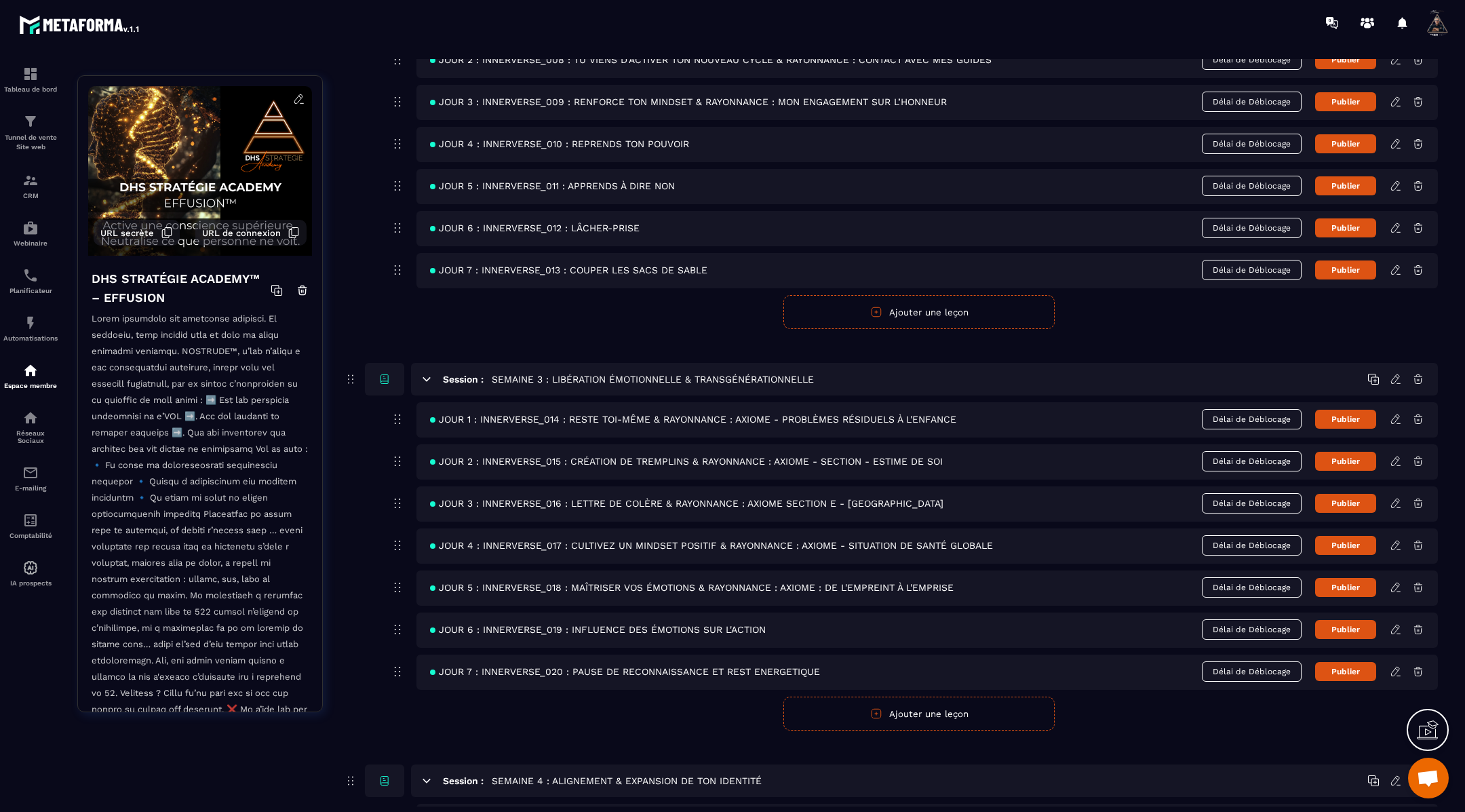
click at [1396, 539] on icon at bounding box center [1395, 544] width 12 height 12
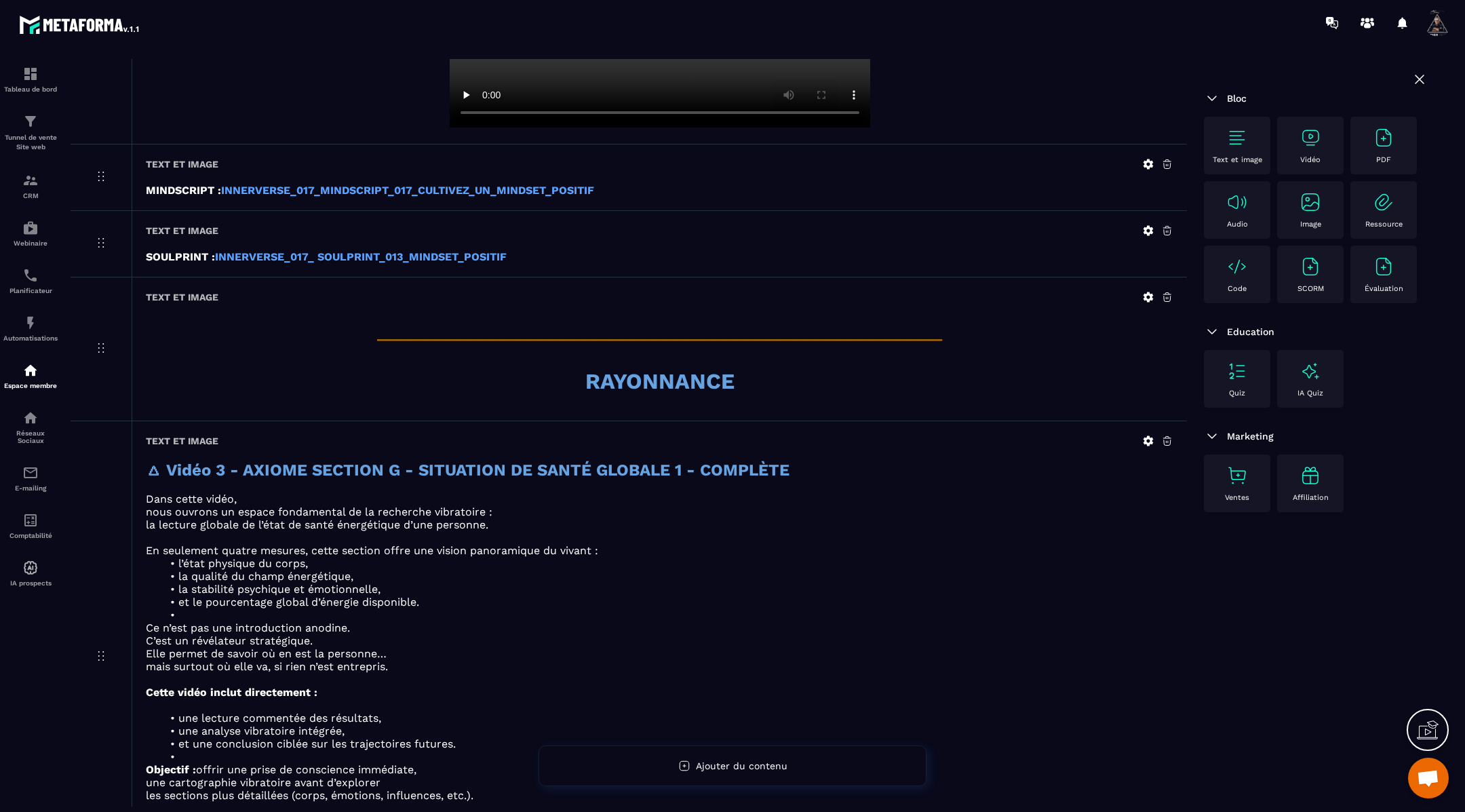
scroll to position [810, 0]
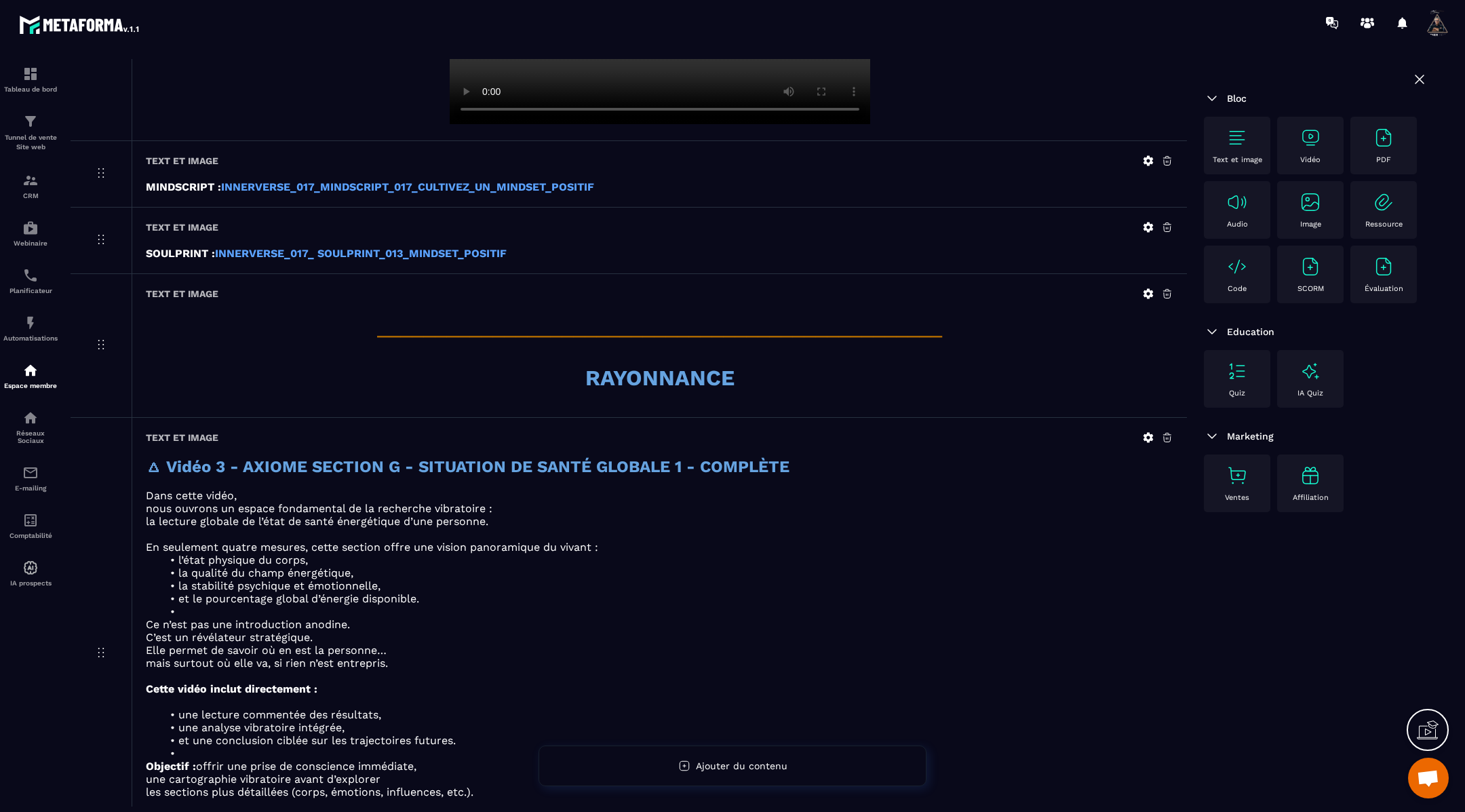
click at [1145, 290] on icon at bounding box center [1148, 294] width 10 height 10
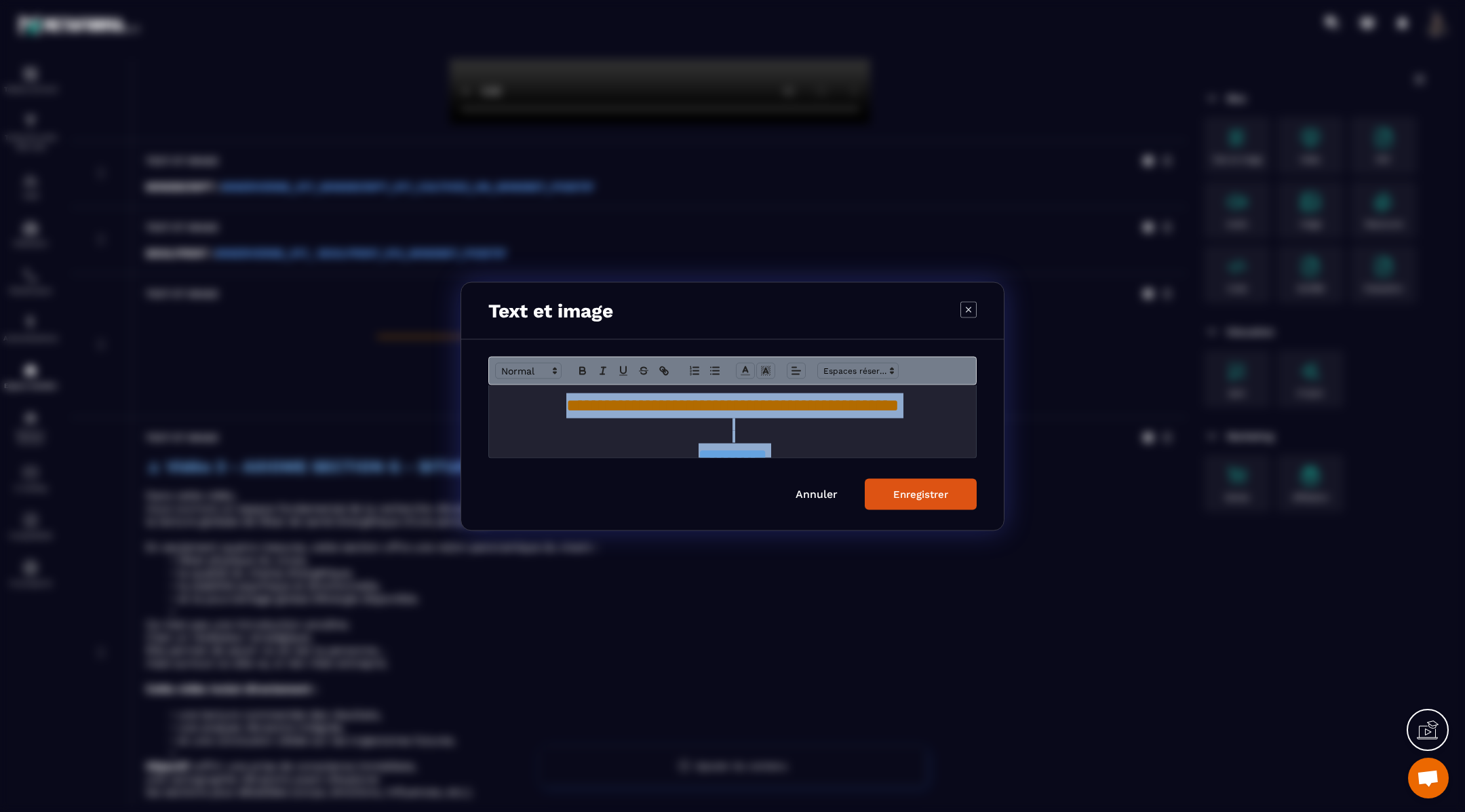
scroll to position [31, 0]
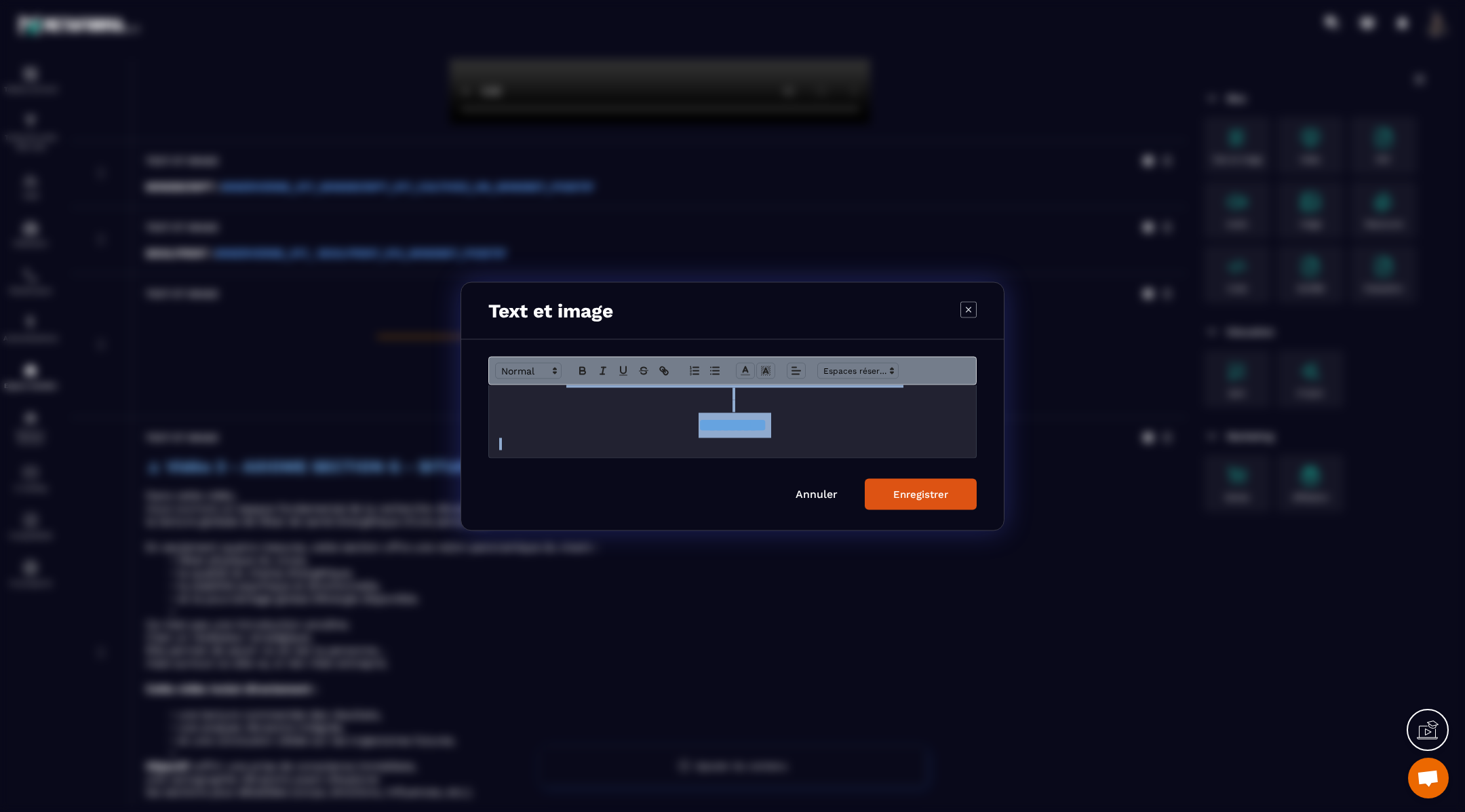
drag, startPoint x: 491, startPoint y: 412, endPoint x: 742, endPoint y: 474, distance: 258.5
click at [742, 474] on form "**********" at bounding box center [733, 433] width 489 height 153
copy div "**********"
click at [917, 493] on div "Enregistrer" at bounding box center [920, 493] width 55 height 12
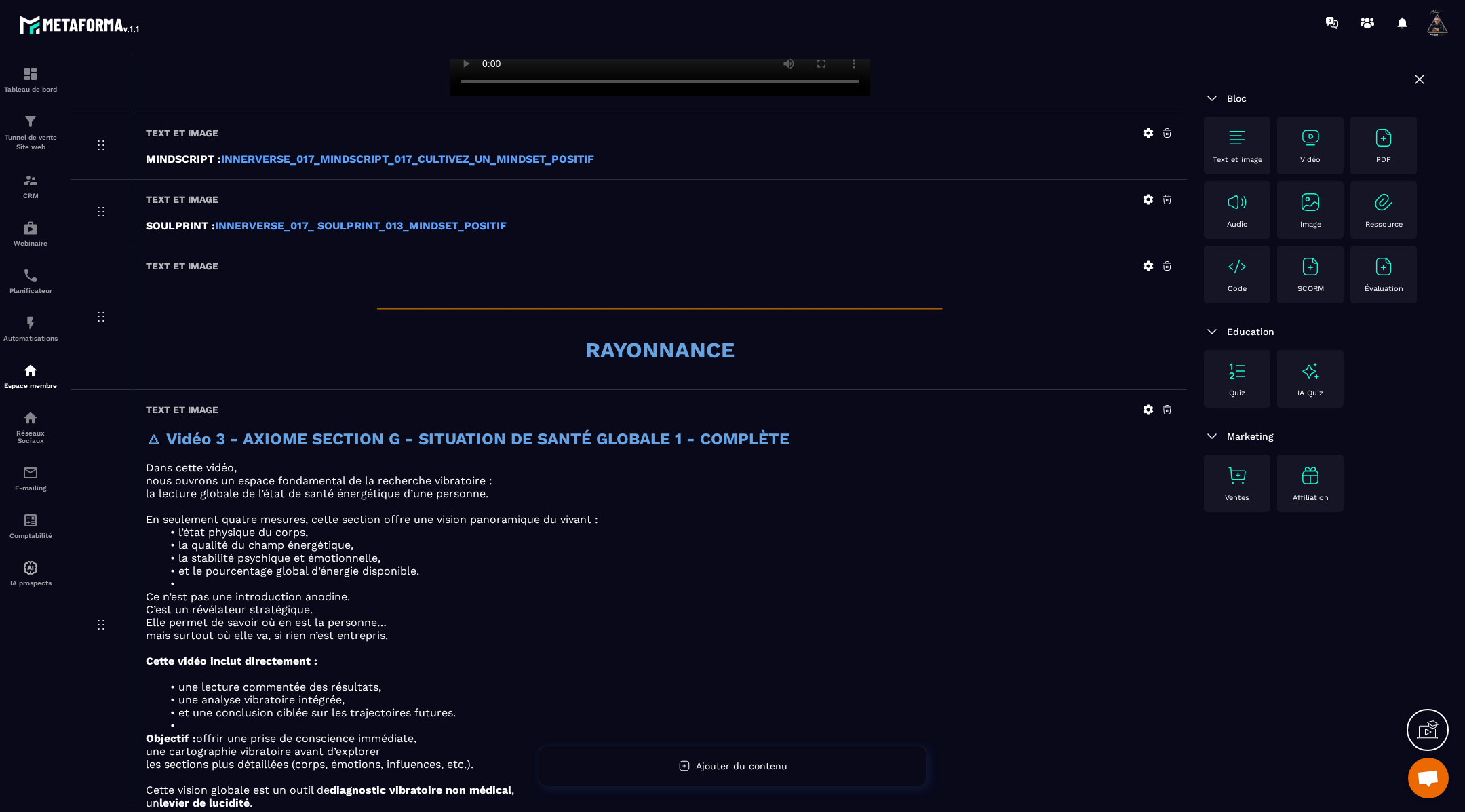
scroll to position [750, 0]
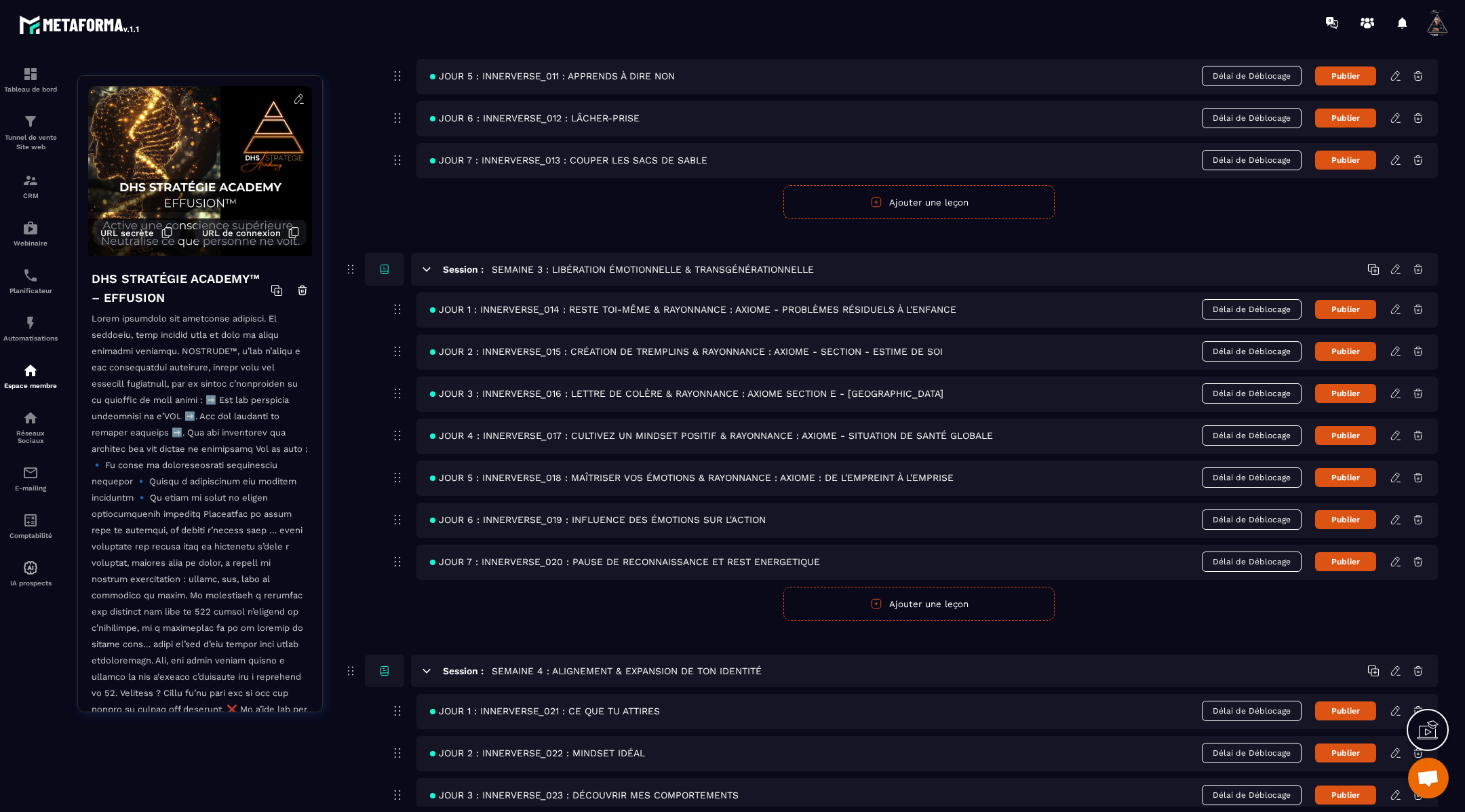
scroll to position [873, 0]
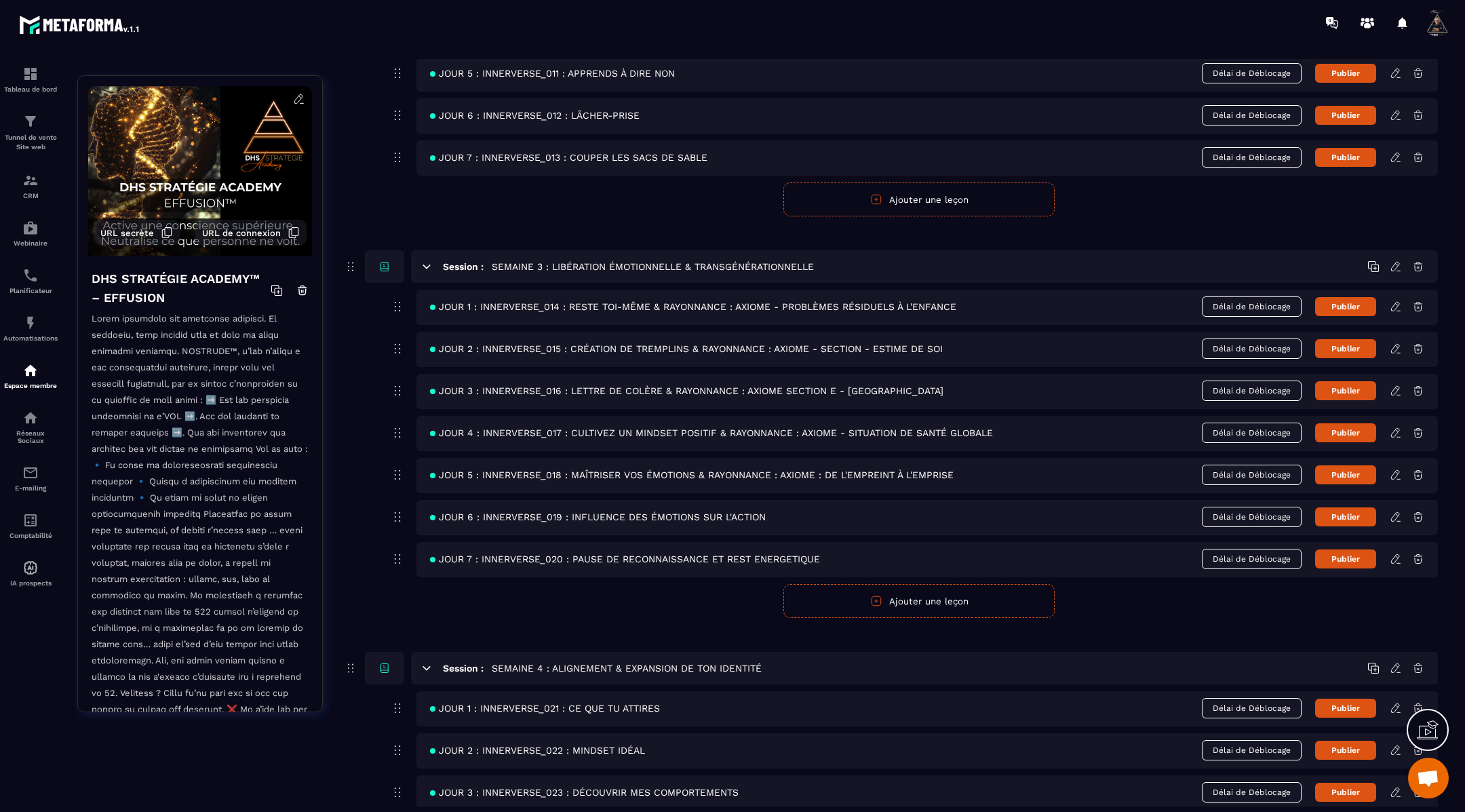
click at [1400, 469] on icon at bounding box center [1395, 475] width 12 height 12
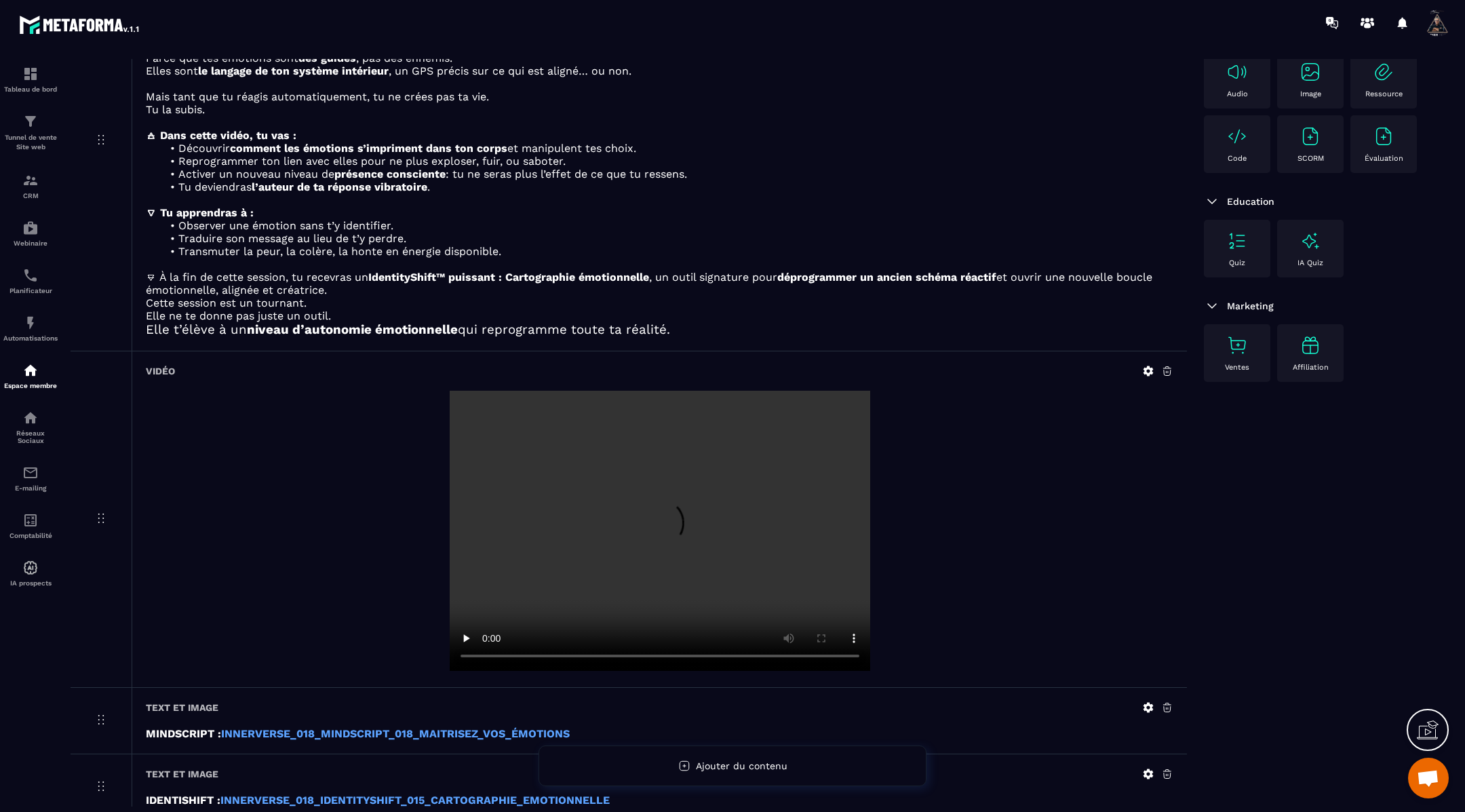
scroll to position [317, 0]
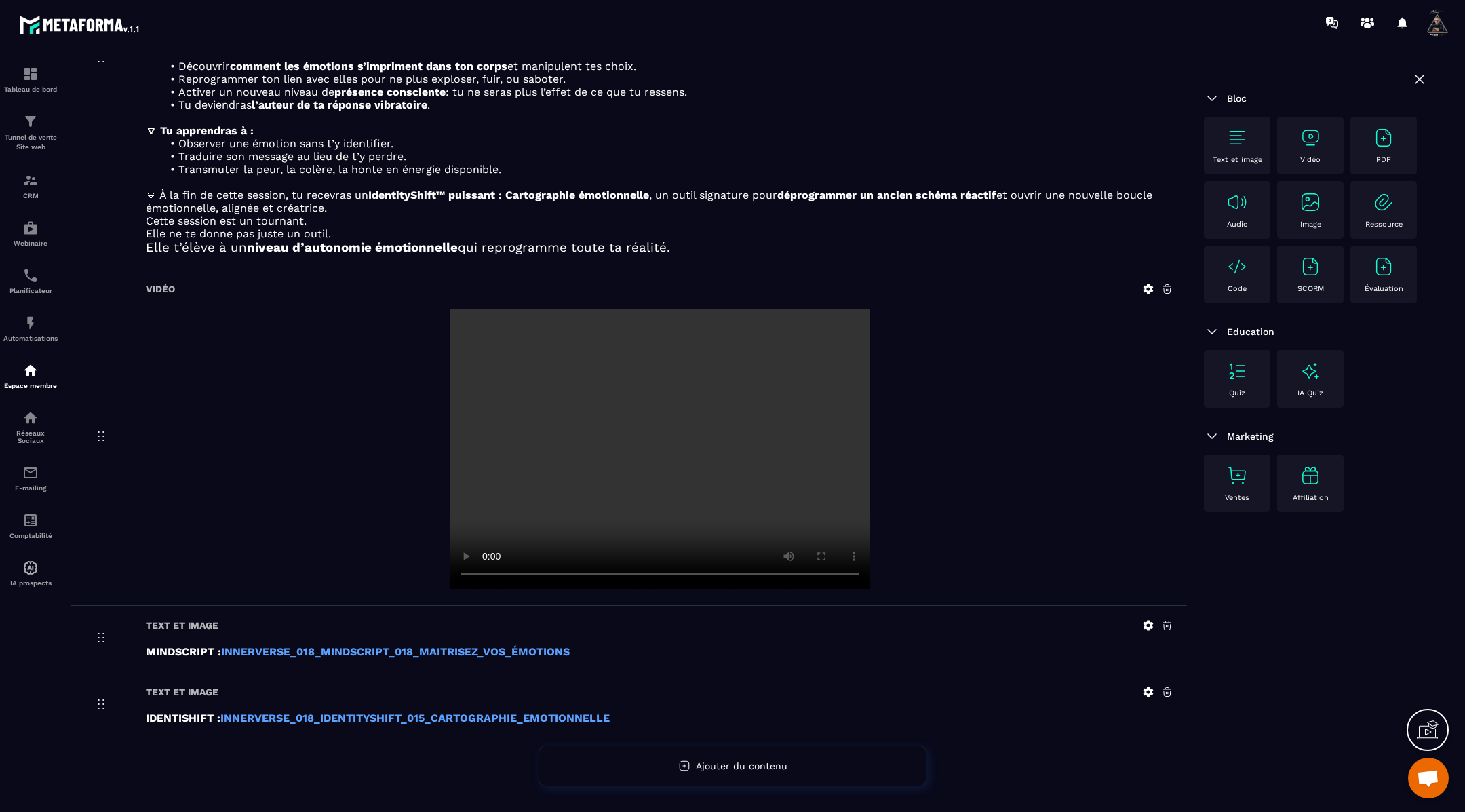
click at [1242, 145] on img at bounding box center [1237, 137] width 21 height 21
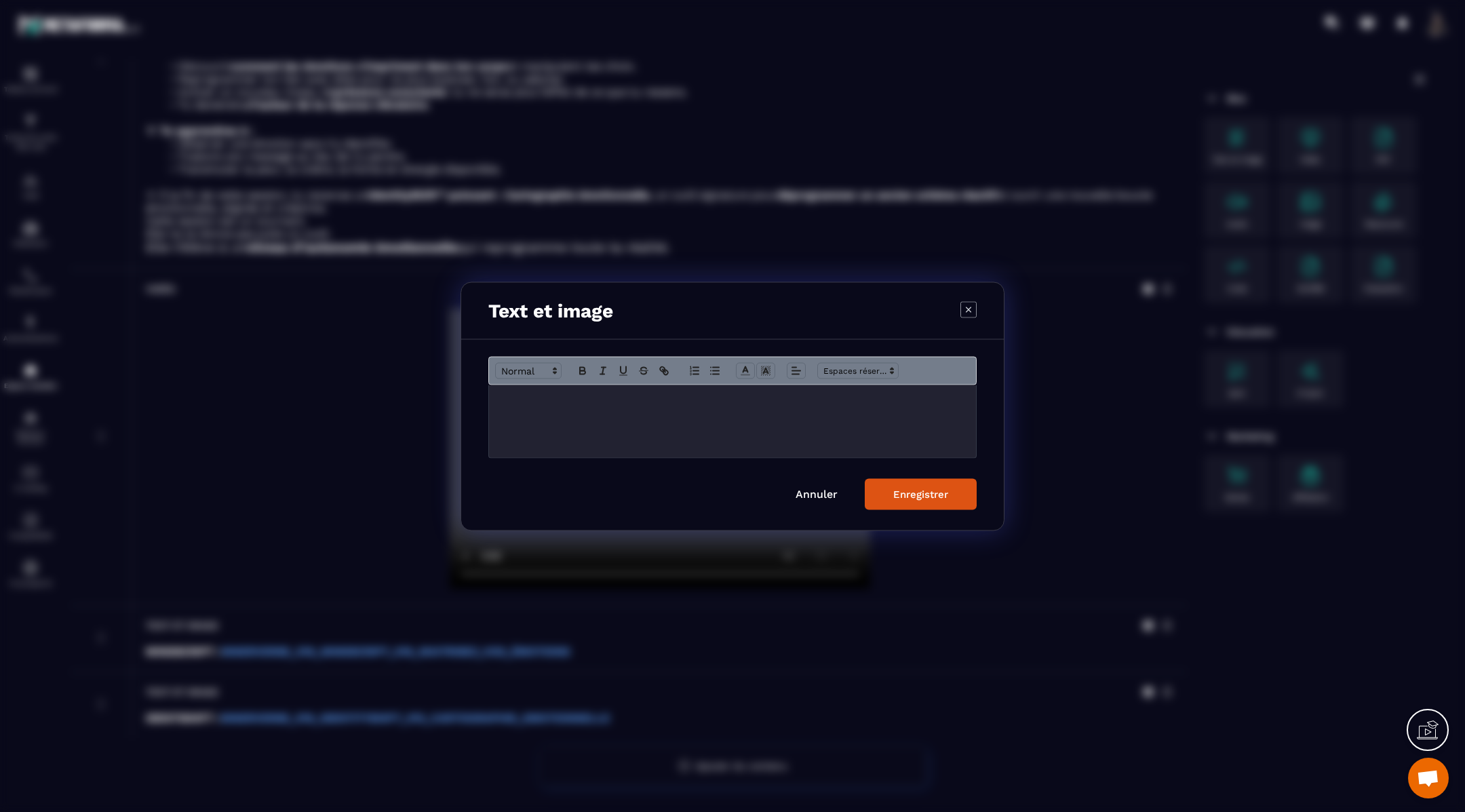
click at [657, 404] on p "Modal window" at bounding box center [732, 398] width 466 height 12
click at [905, 489] on div "Enregistrer" at bounding box center [920, 493] width 55 height 12
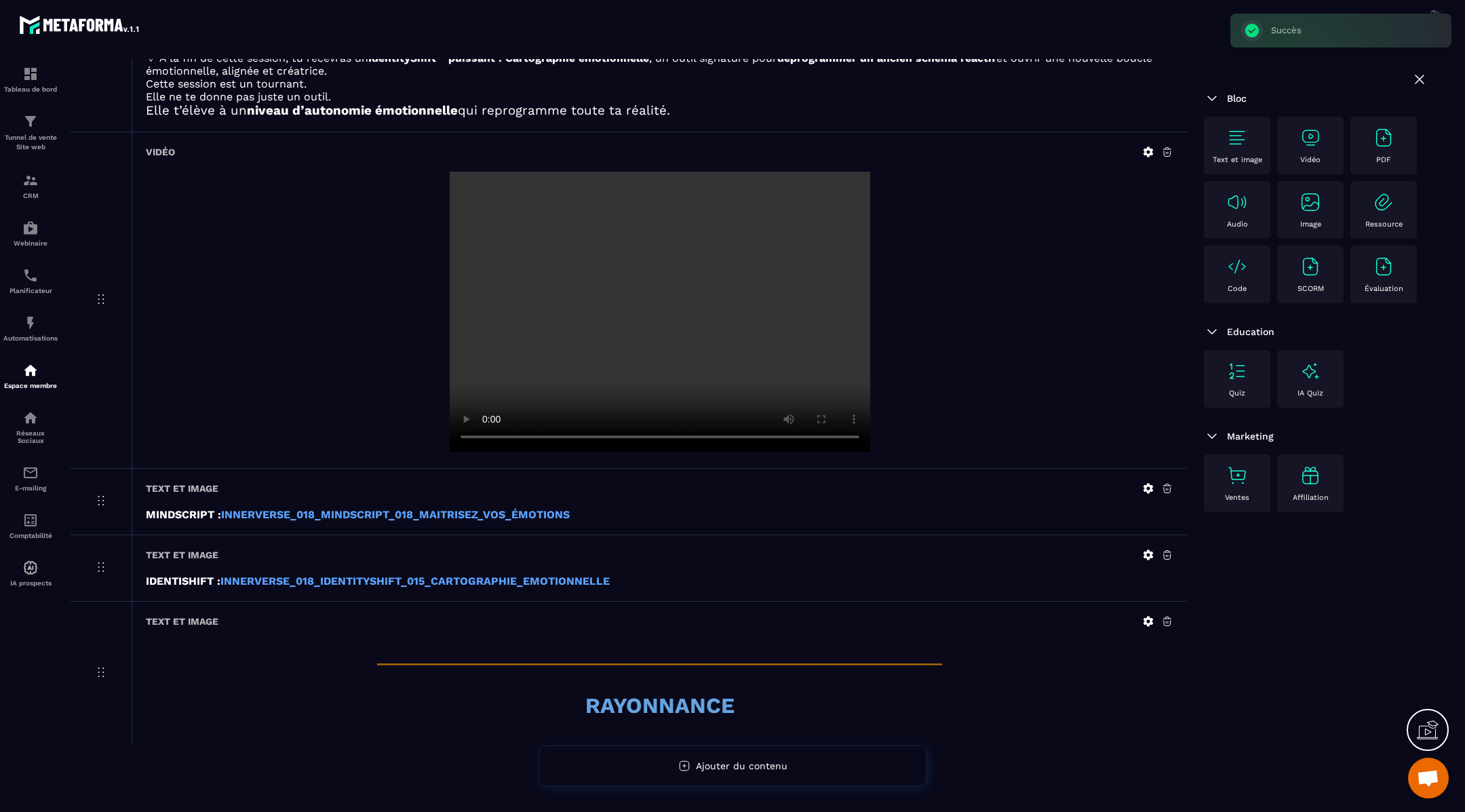
scroll to position [459, 0]
